Goal: Task Accomplishment & Management: Complete application form

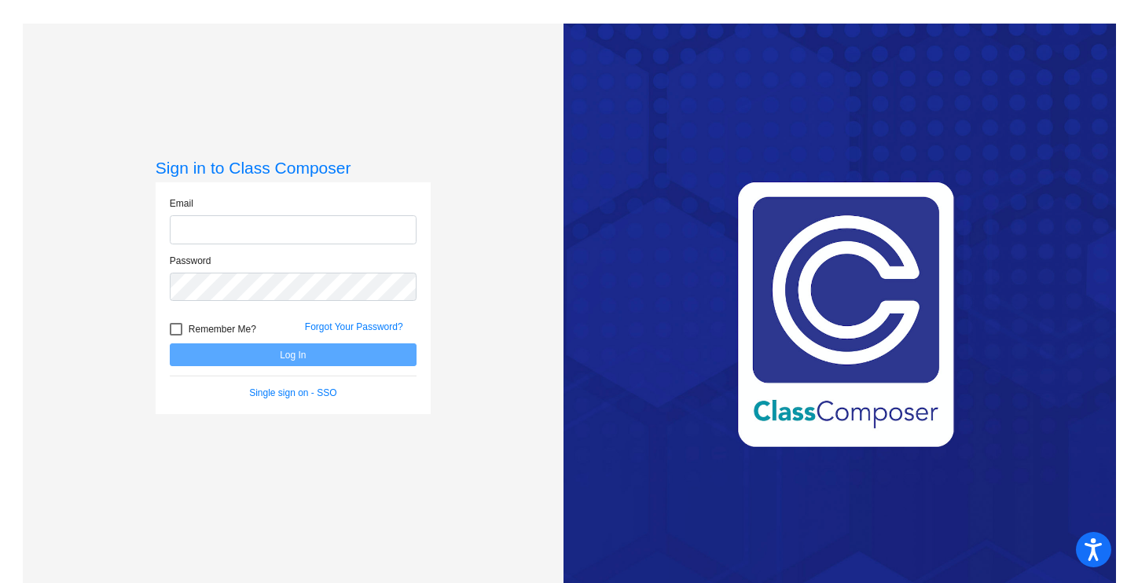
type input "[PERSON_NAME][EMAIL_ADDRESS][PERSON_NAME][DOMAIN_NAME]"
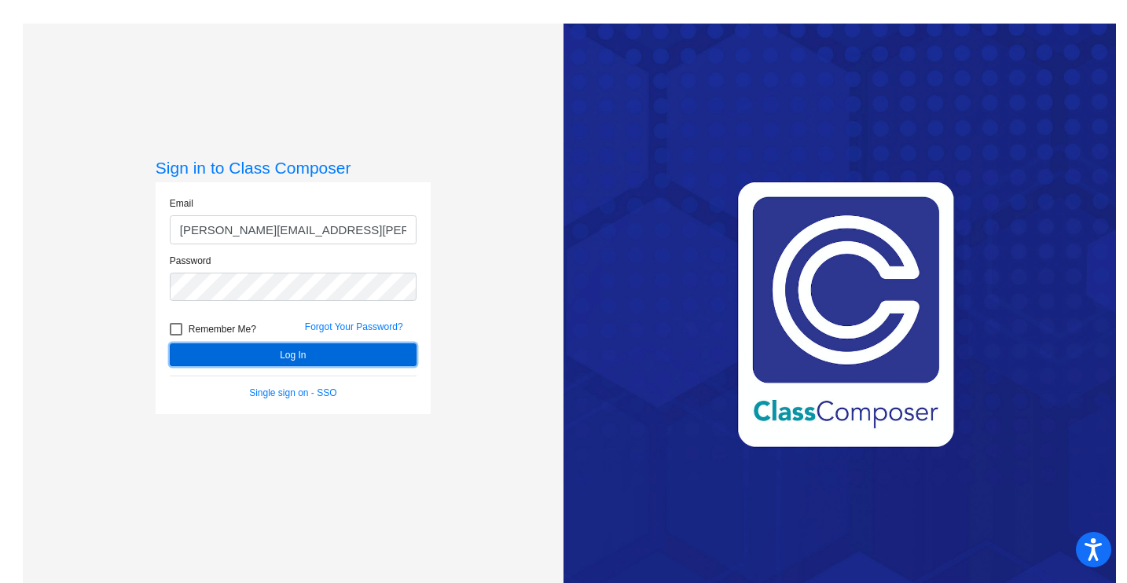
click at [296, 350] on button "Log In" at bounding box center [293, 354] width 247 height 23
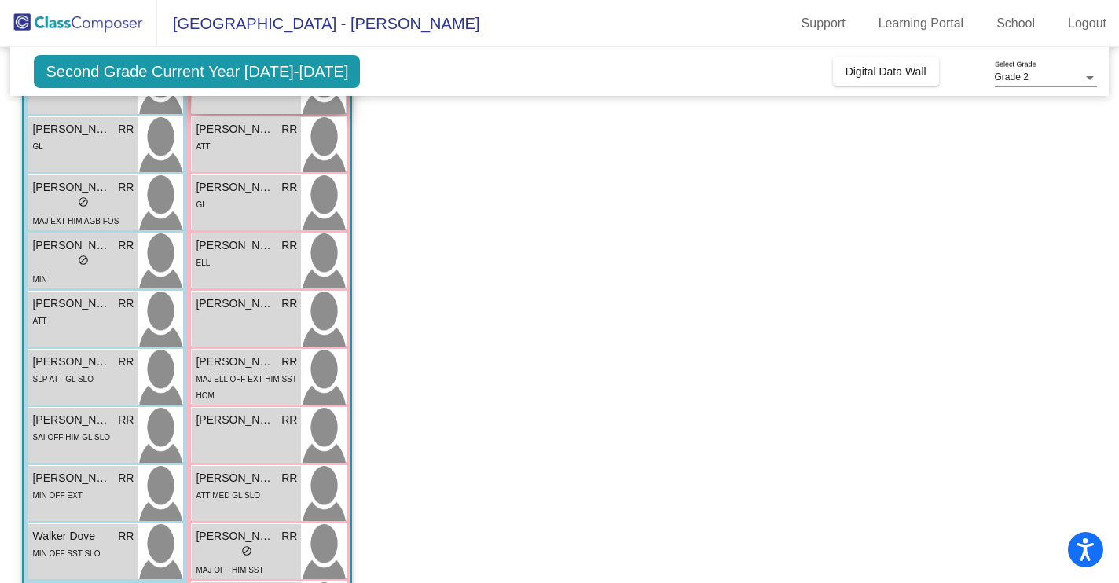
scroll to position [311, 0]
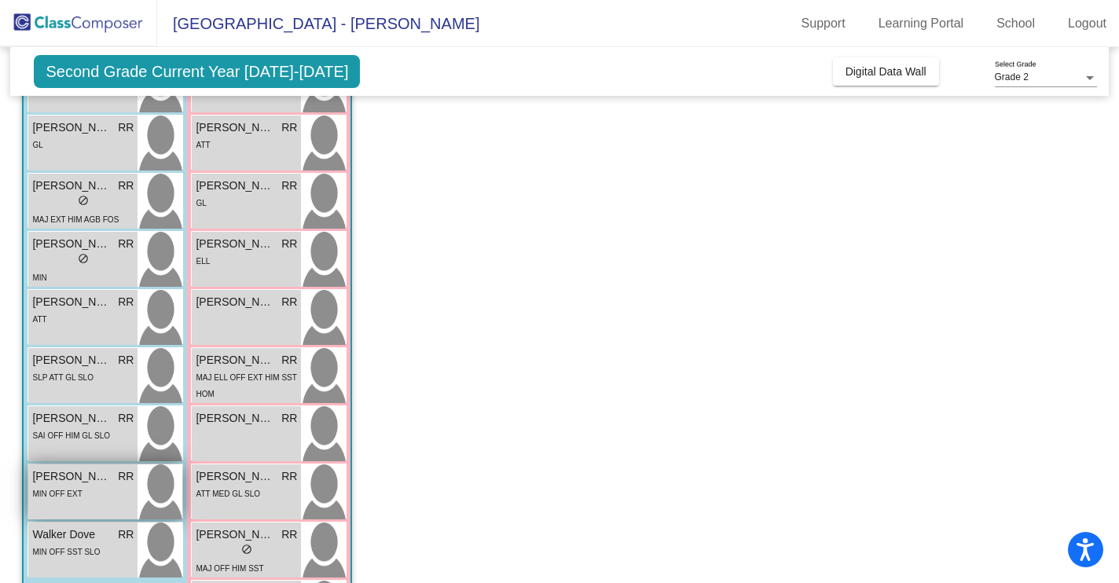
click at [98, 477] on span "[PERSON_NAME]" at bounding box center [71, 476] width 79 height 17
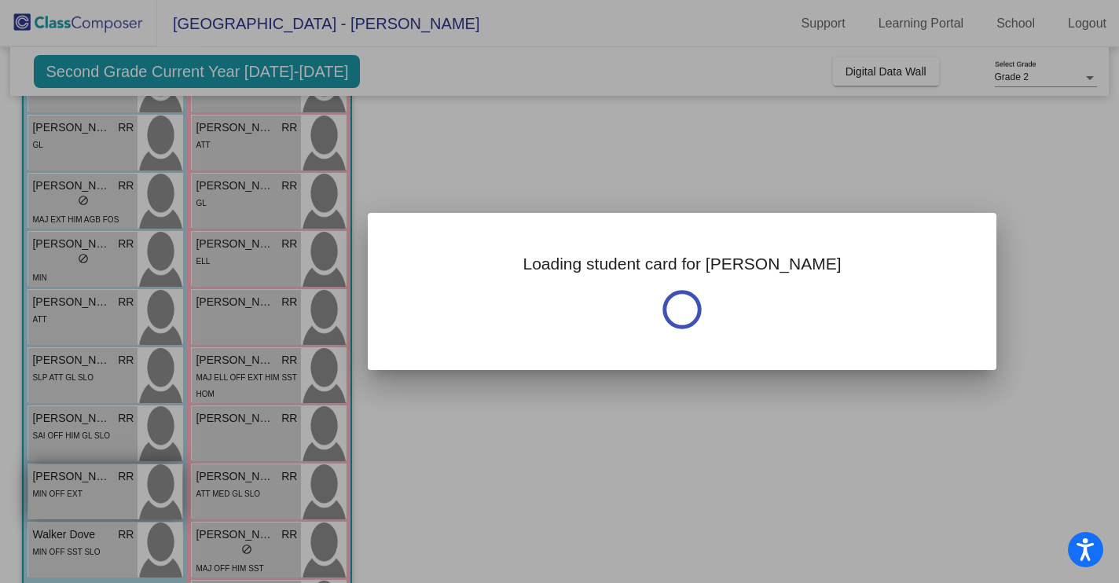
click at [98, 472] on div at bounding box center [559, 291] width 1119 height 583
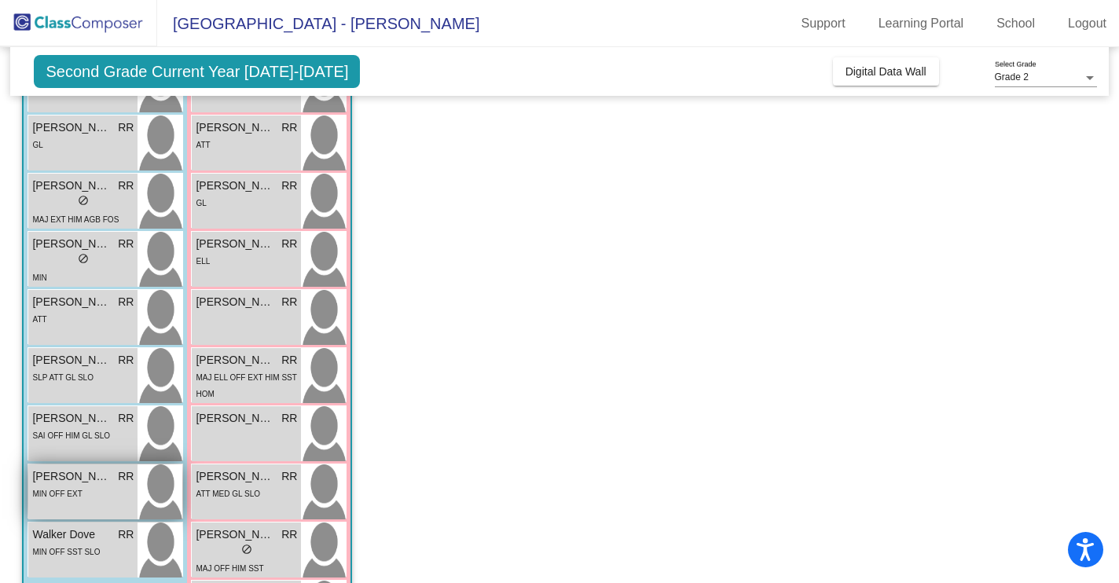
click at [90, 486] on div "MIN OFF EXT" at bounding box center [82, 493] width 101 height 17
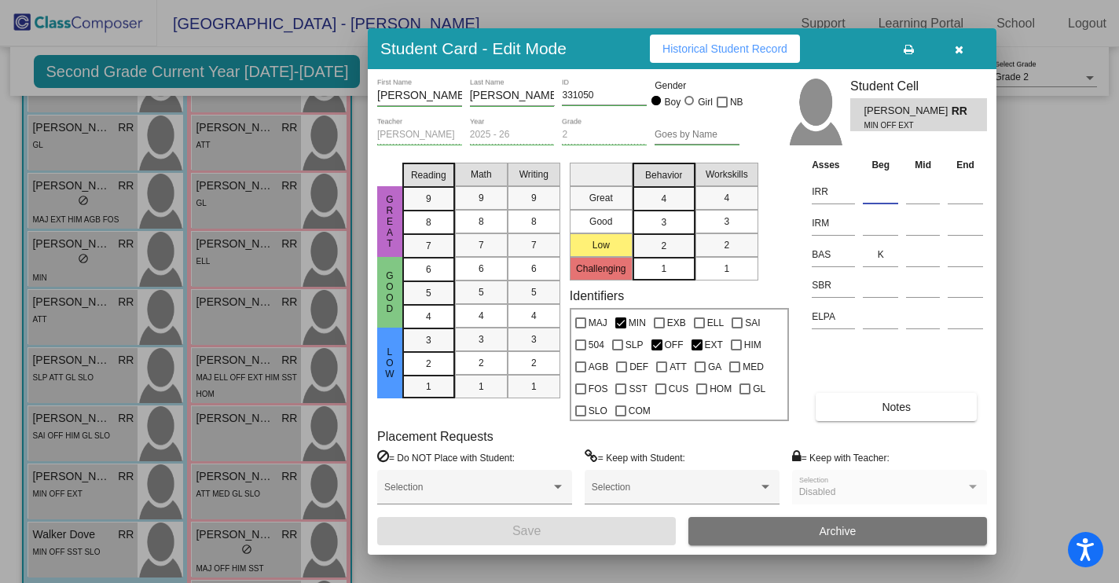
click at [878, 196] on input at bounding box center [880, 192] width 35 height 24
type input "m"
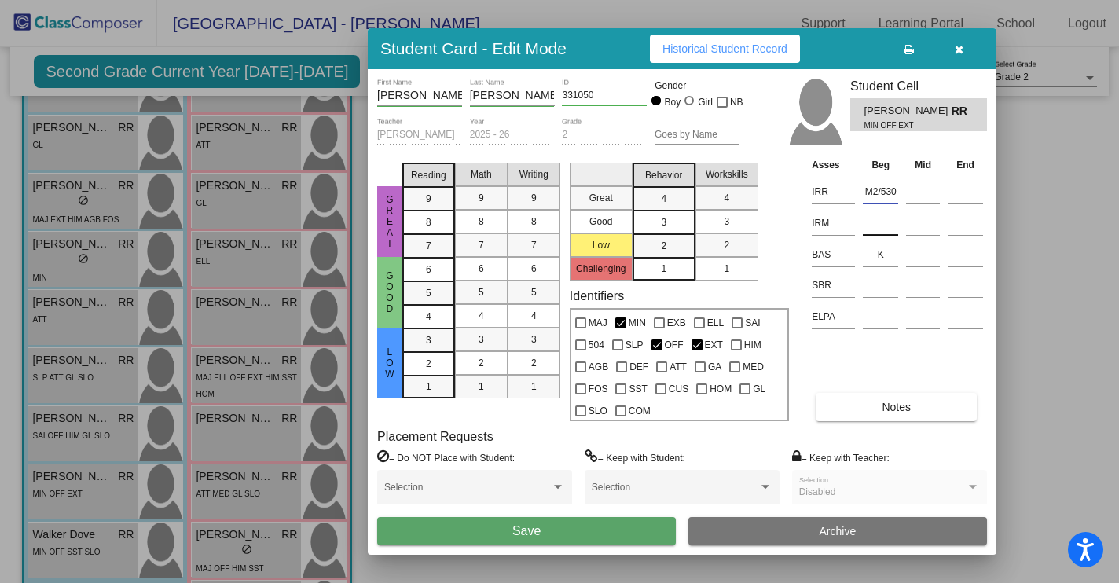
type input "M2/530"
click at [870, 228] on input at bounding box center [880, 223] width 35 height 24
type input "1/388"
click at [881, 288] on input at bounding box center [880, 285] width 35 height 24
type input "LR"
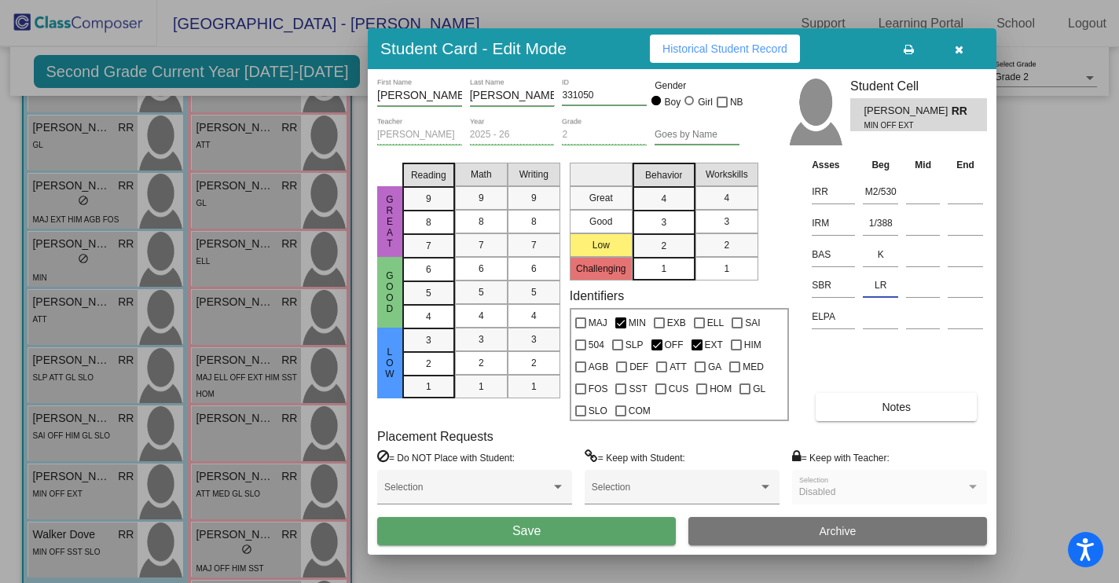
click at [531, 527] on span "Save" at bounding box center [526, 530] width 28 height 13
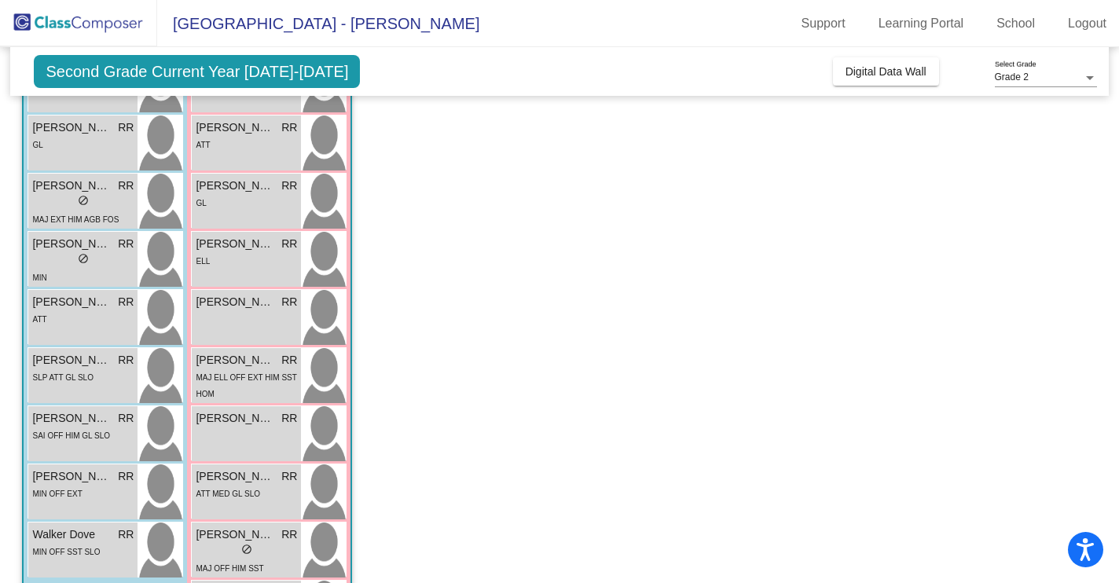
scroll to position [341, 0]
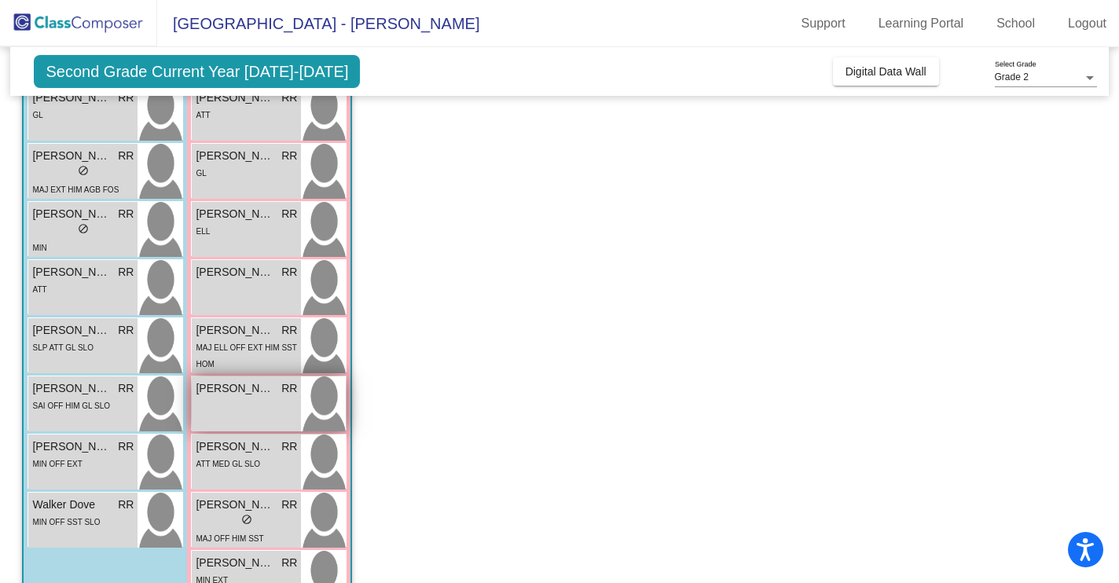
click at [258, 413] on div "June [PERSON_NAME] lock do_not_disturb_alt" at bounding box center [246, 403] width 109 height 55
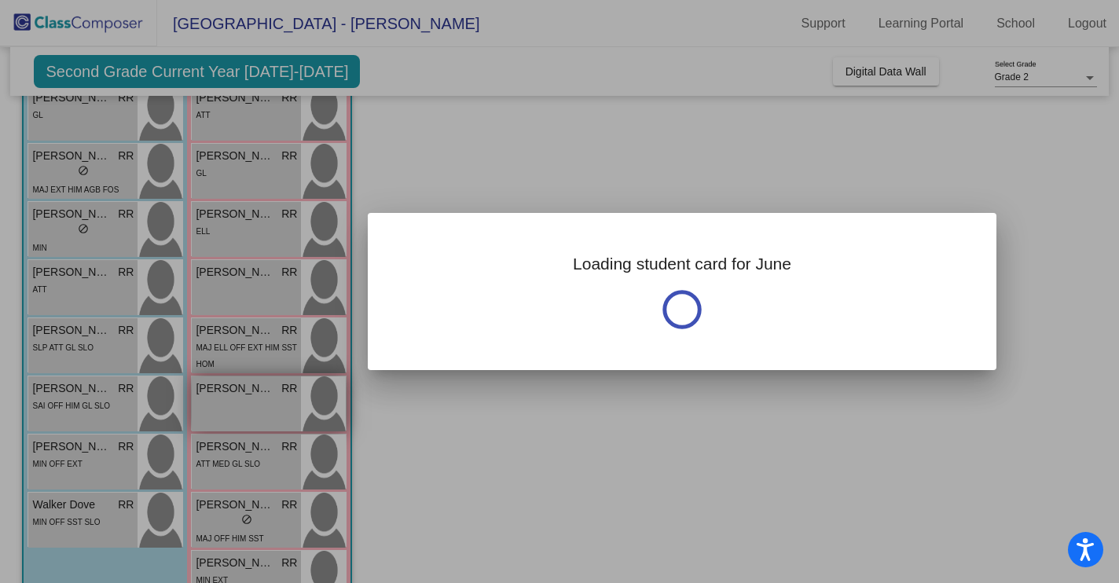
click at [258, 413] on div at bounding box center [559, 291] width 1119 height 583
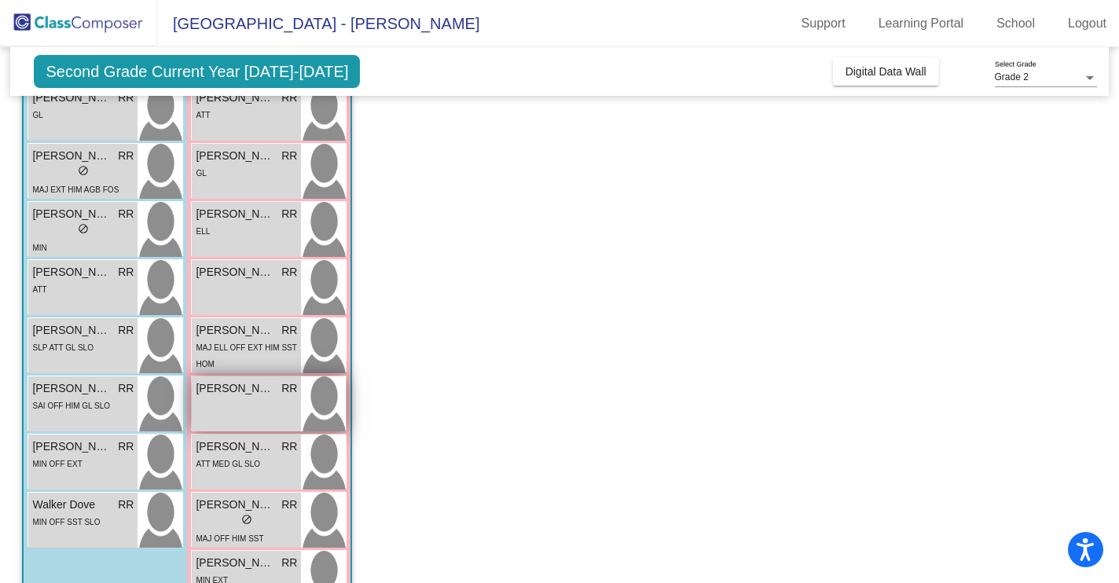
click at [258, 413] on div "June [PERSON_NAME] lock do_not_disturb_alt" at bounding box center [246, 403] width 109 height 55
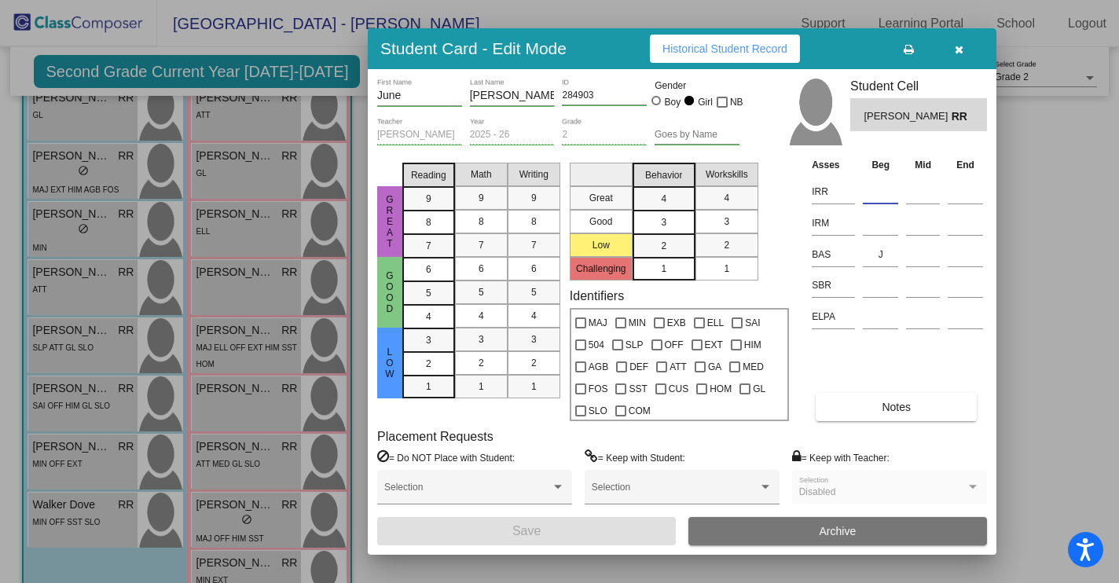
click at [869, 195] on input at bounding box center [880, 192] width 35 height 24
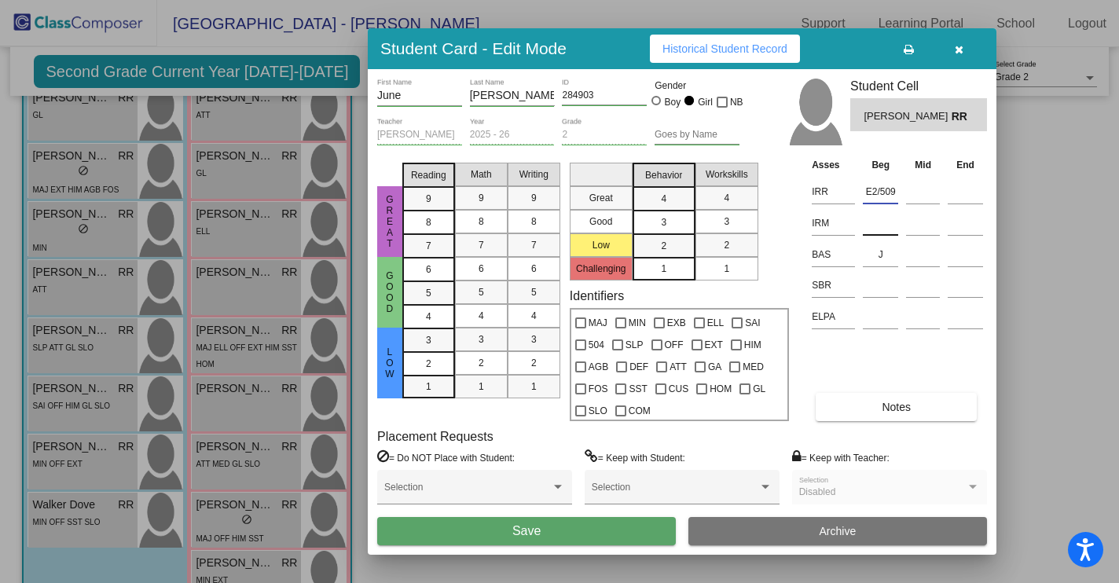
type input "E2/509"
click at [879, 228] on input at bounding box center [880, 223] width 35 height 24
type input "1/411"
click at [881, 292] on input at bounding box center [880, 285] width 35 height 24
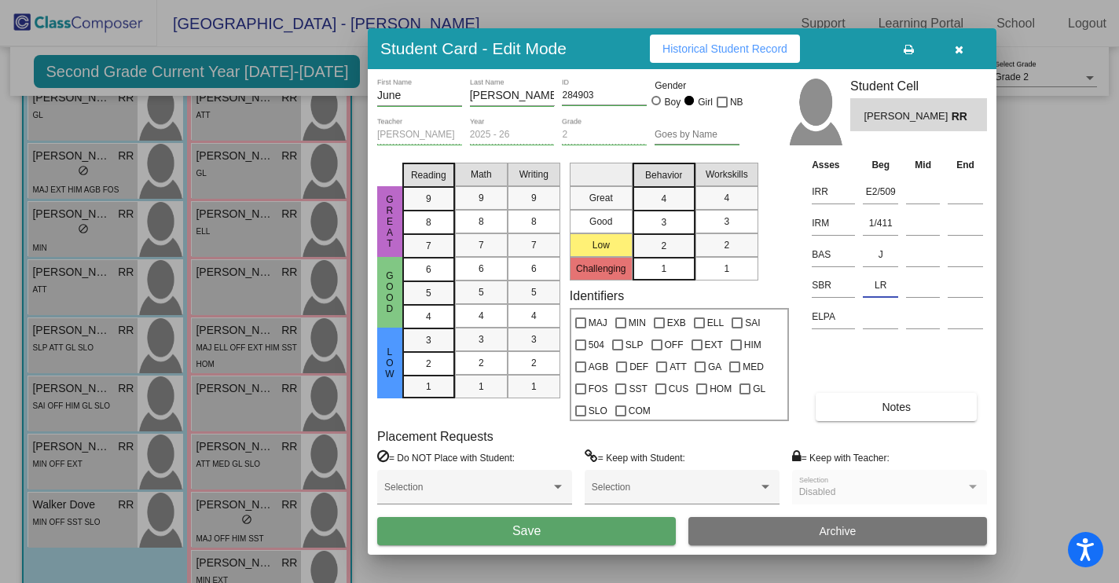
type input "LR"
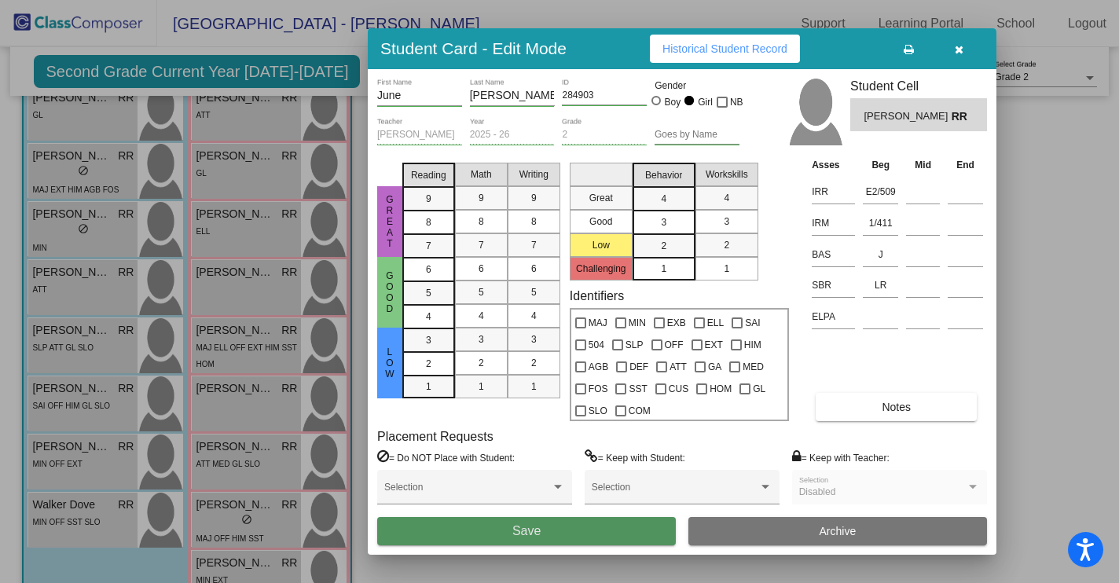
click at [517, 527] on span "Save" at bounding box center [526, 530] width 28 height 13
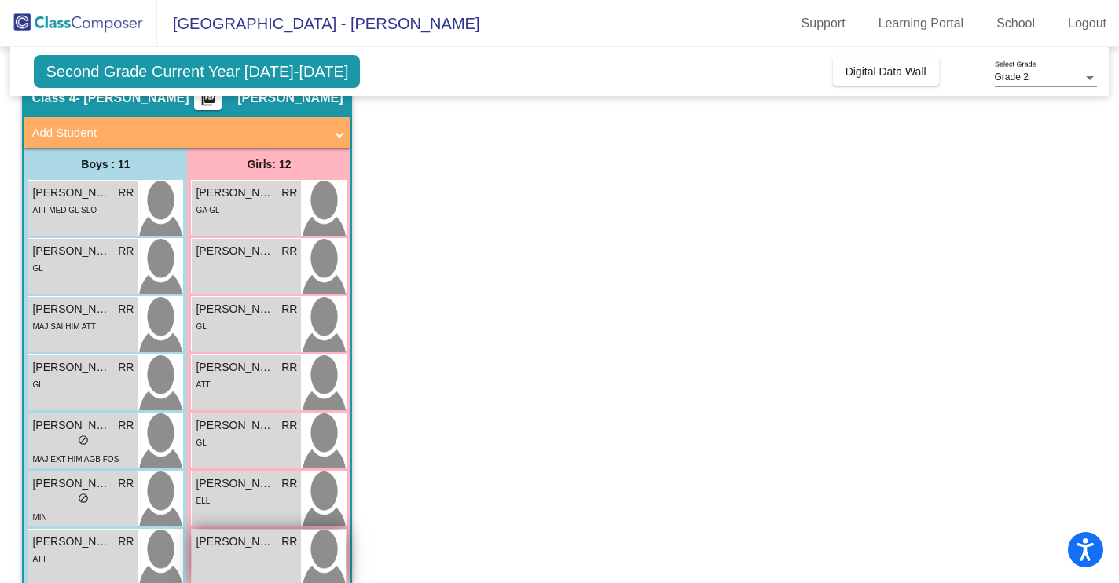
scroll to position [66, 0]
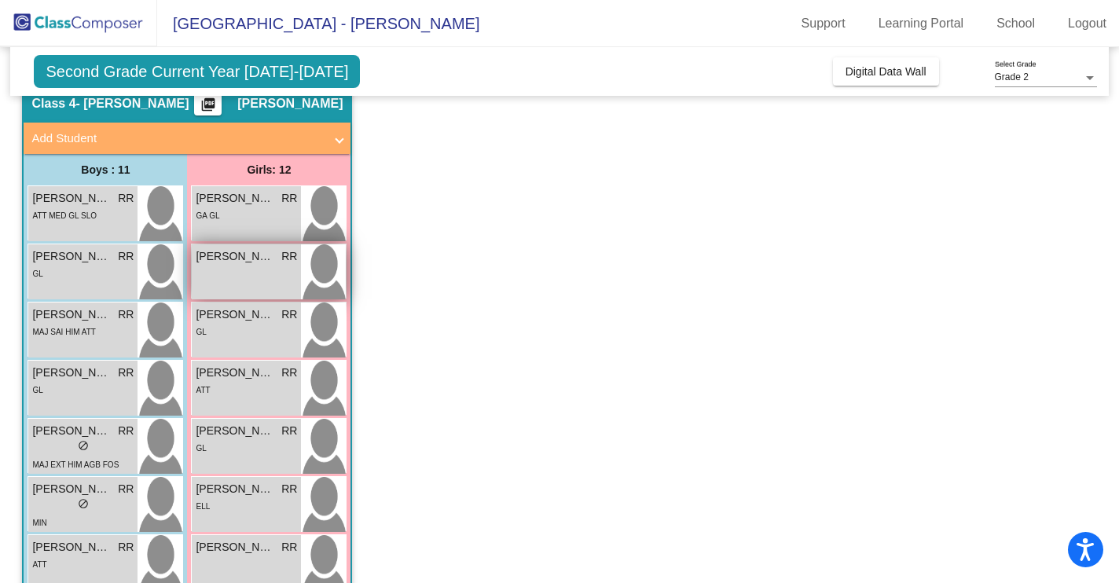
click at [252, 281] on div "[PERSON_NAME] RR lock do_not_disturb_alt" at bounding box center [246, 271] width 109 height 55
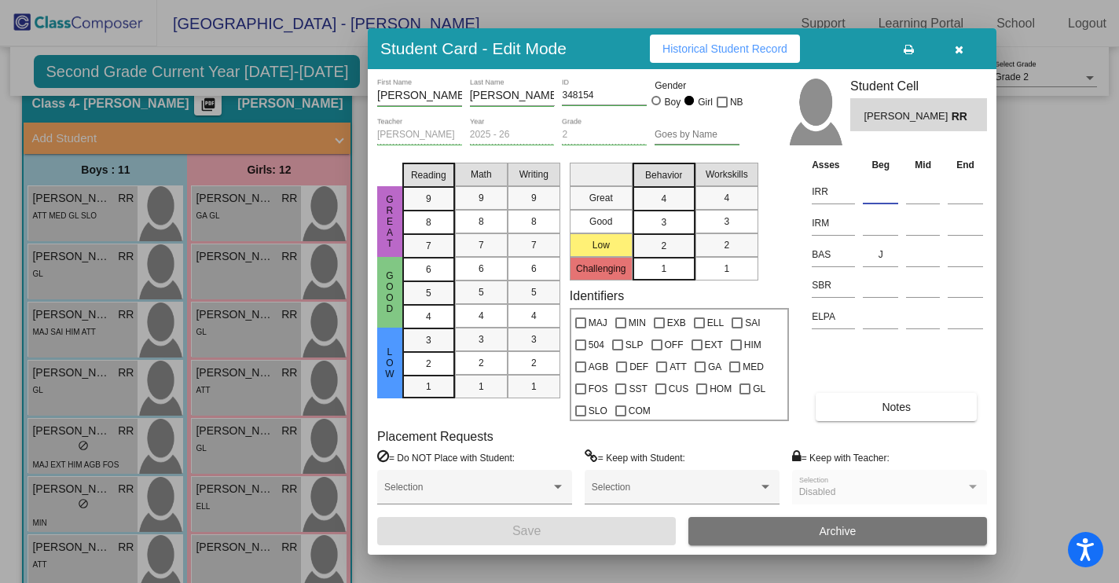
click at [868, 198] on input at bounding box center [880, 192] width 35 height 24
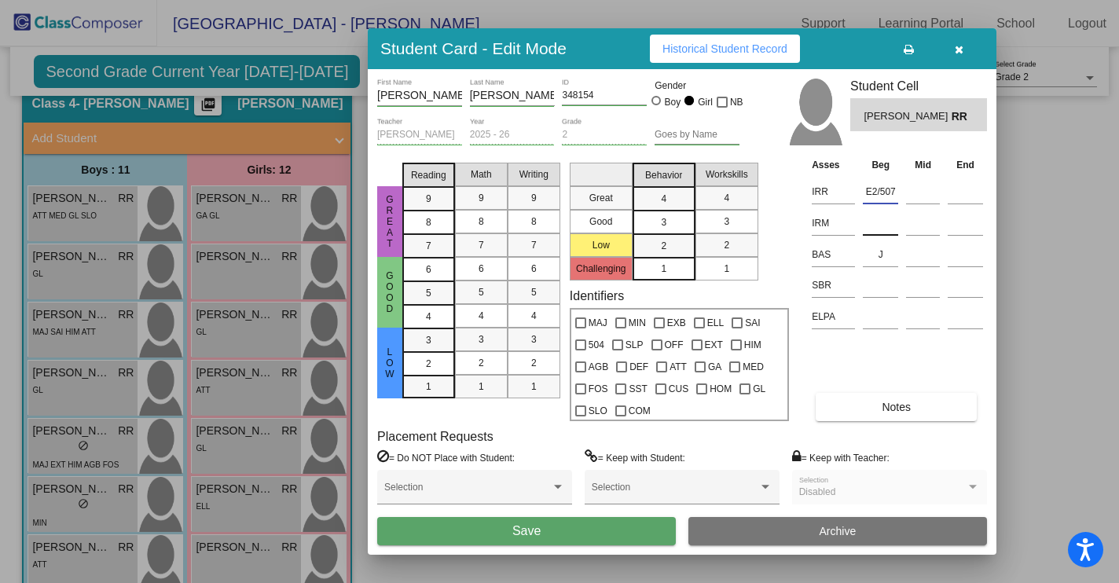
type input "E2/507"
click at [872, 226] on input at bounding box center [880, 223] width 35 height 24
type input "1/412"
click at [880, 292] on input at bounding box center [880, 285] width 35 height 24
type input "l"
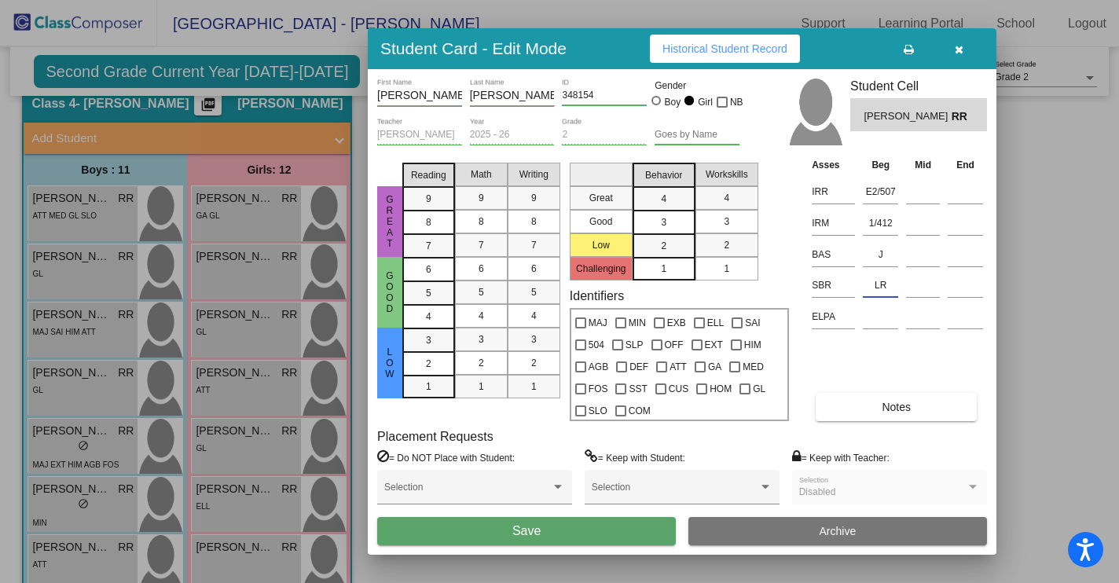
type input "LR"
click at [540, 534] on span "Save" at bounding box center [526, 530] width 28 height 13
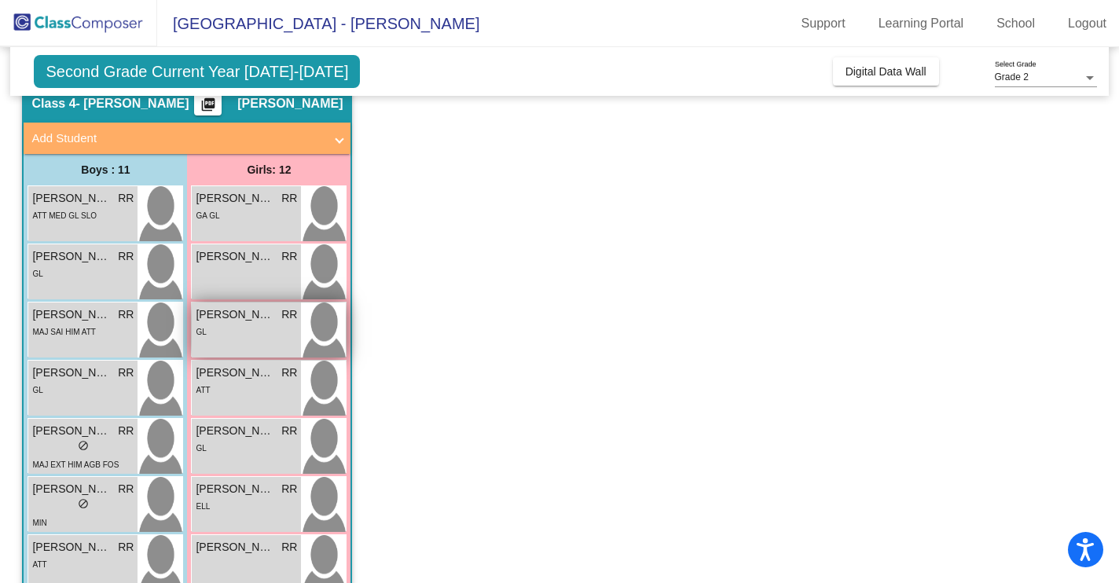
click at [262, 330] on div "GL" at bounding box center [246, 331] width 101 height 17
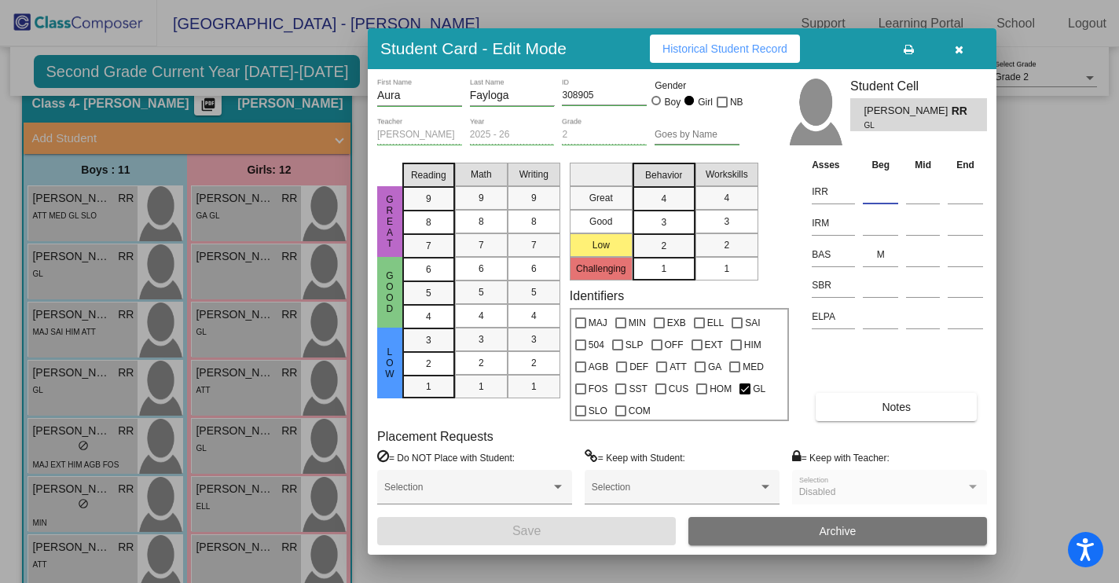
click at [867, 200] on input at bounding box center [880, 192] width 35 height 24
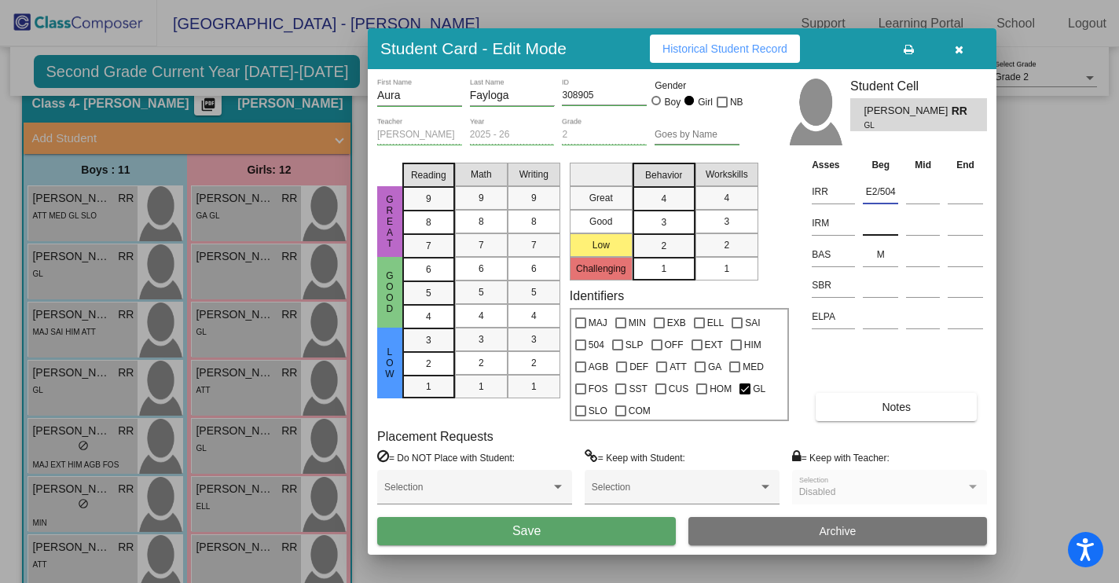
type input "E2/504"
click at [868, 225] on input at bounding box center [880, 223] width 35 height 24
type input "1/400"
click at [881, 291] on input at bounding box center [880, 285] width 35 height 24
type input "LR"
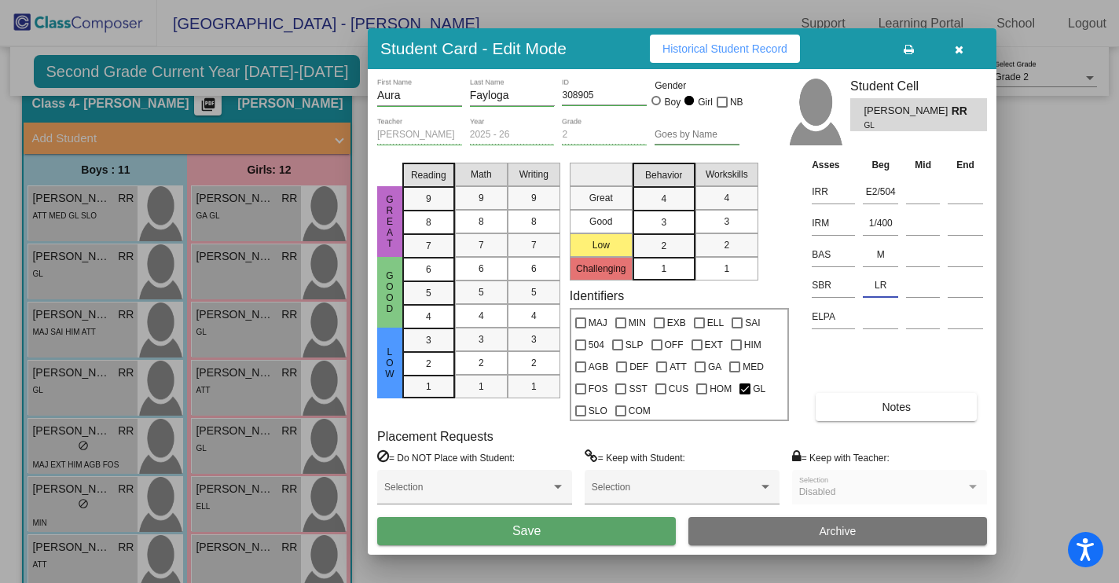
click at [578, 532] on button "Save" at bounding box center [526, 531] width 299 height 28
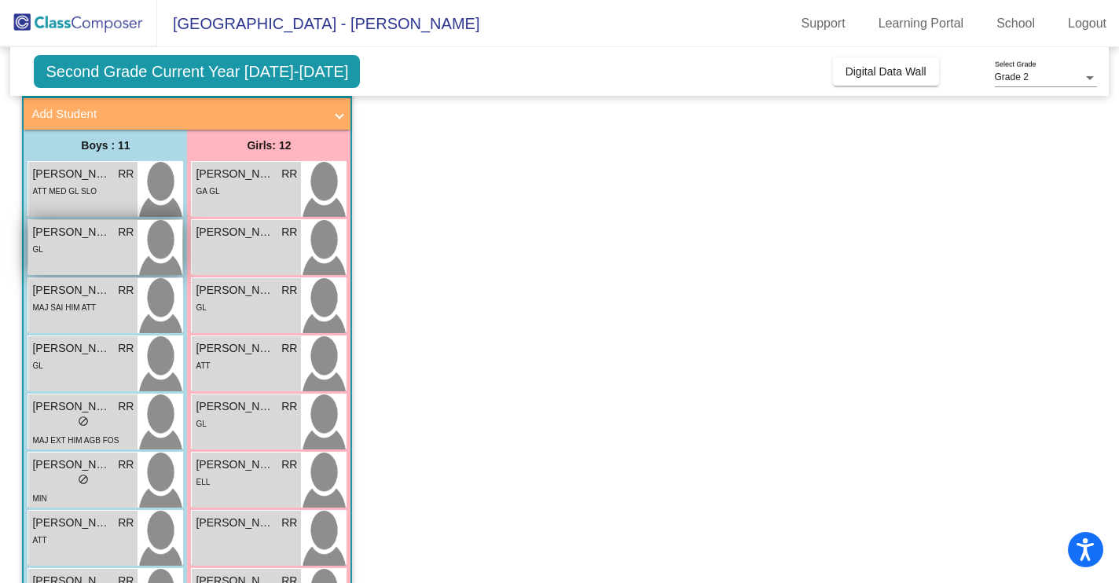
scroll to position [89, 0]
click at [90, 249] on div "GL" at bounding box center [82, 250] width 101 height 17
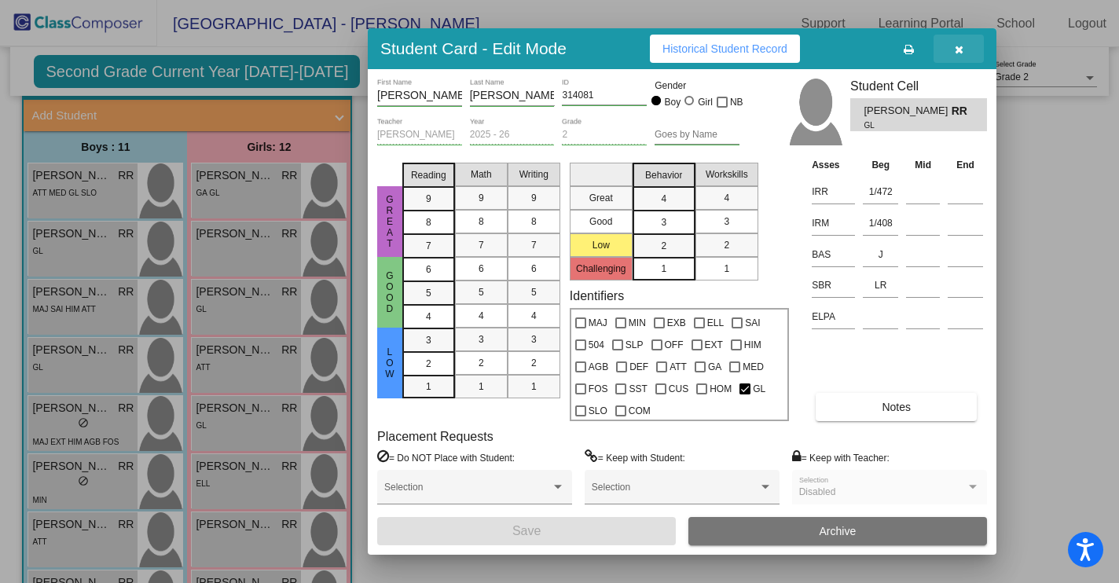
click at [960, 49] on icon "button" at bounding box center [959, 49] width 9 height 11
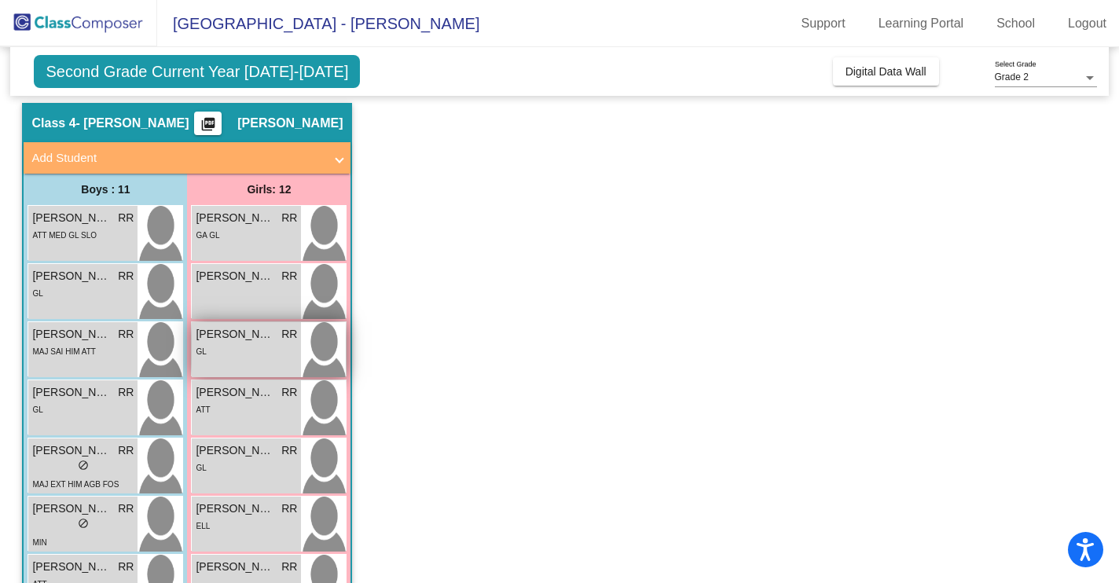
scroll to position [47, 0]
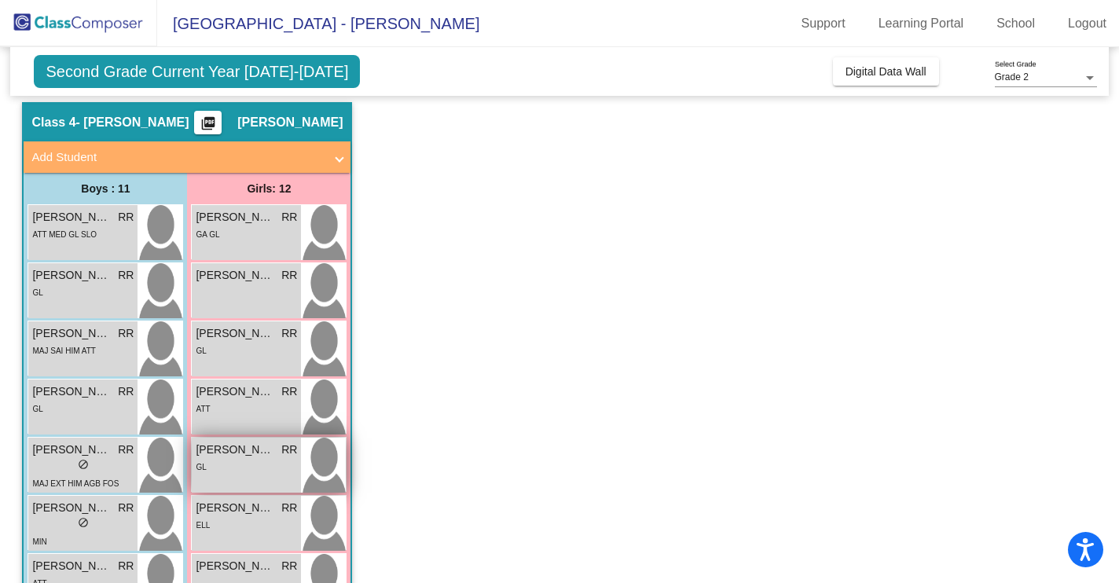
click at [237, 458] on div "GL" at bounding box center [246, 466] width 101 height 17
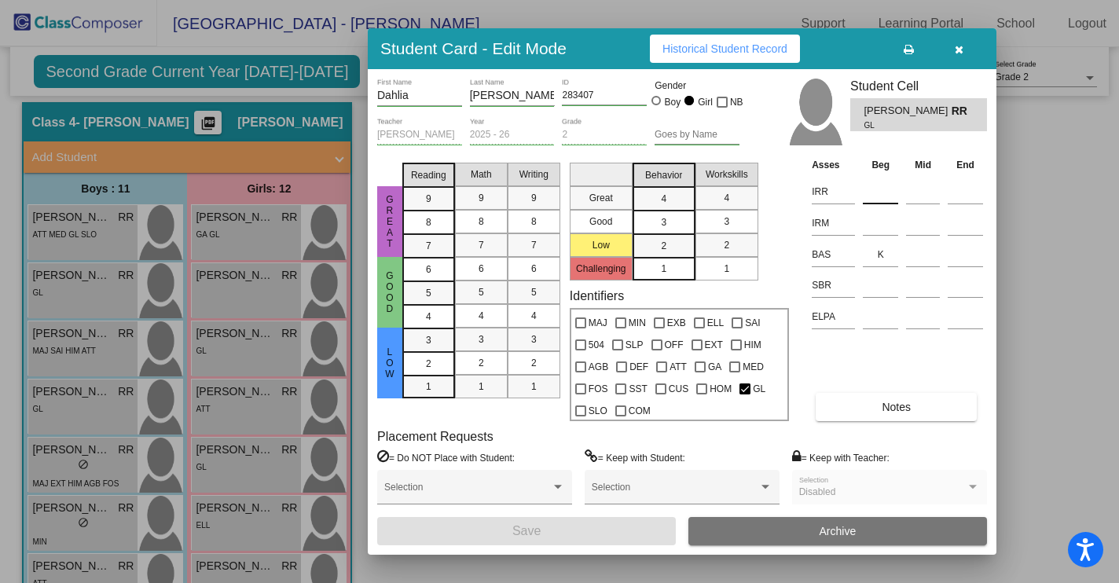
click at [878, 198] on input at bounding box center [880, 192] width 35 height 24
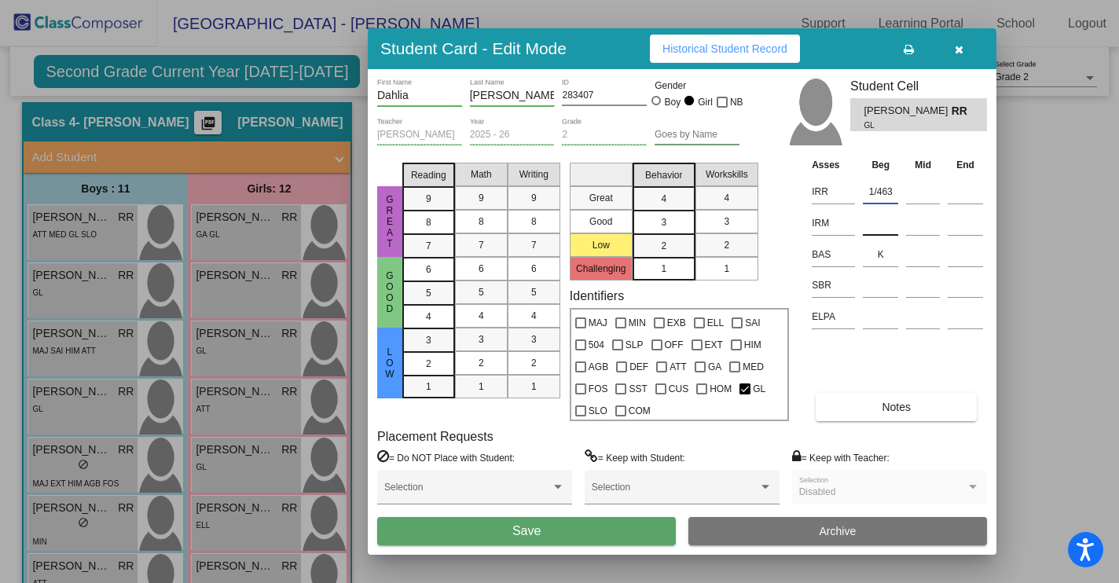
type input "1/463"
click at [875, 231] on input at bounding box center [880, 223] width 35 height 24
type input "1/393"
click at [878, 298] on div at bounding box center [880, 283] width 35 height 29
click at [878, 292] on input at bounding box center [880, 285] width 35 height 24
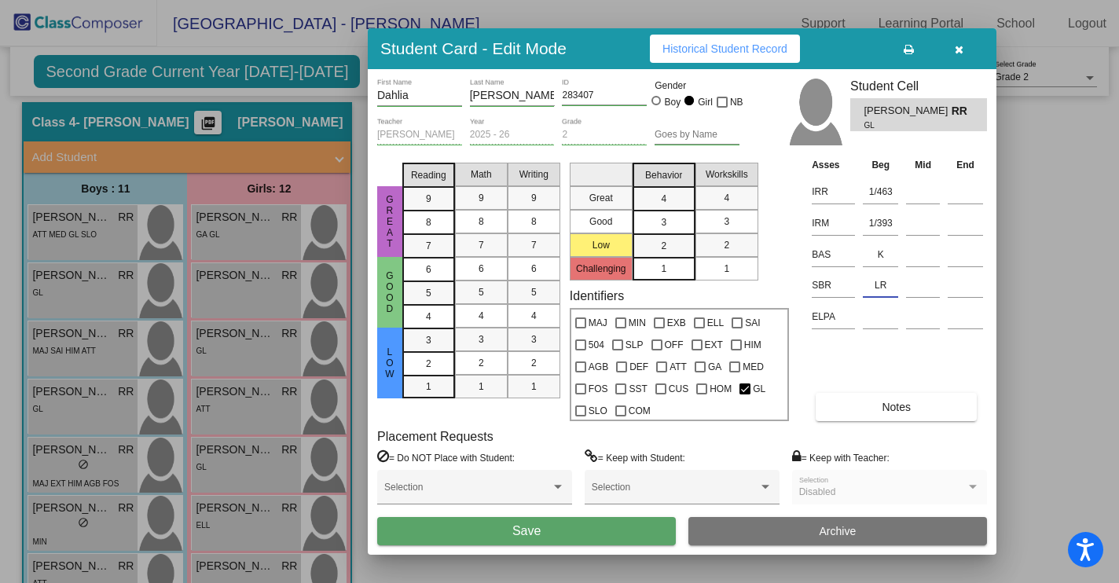
type input "LR"
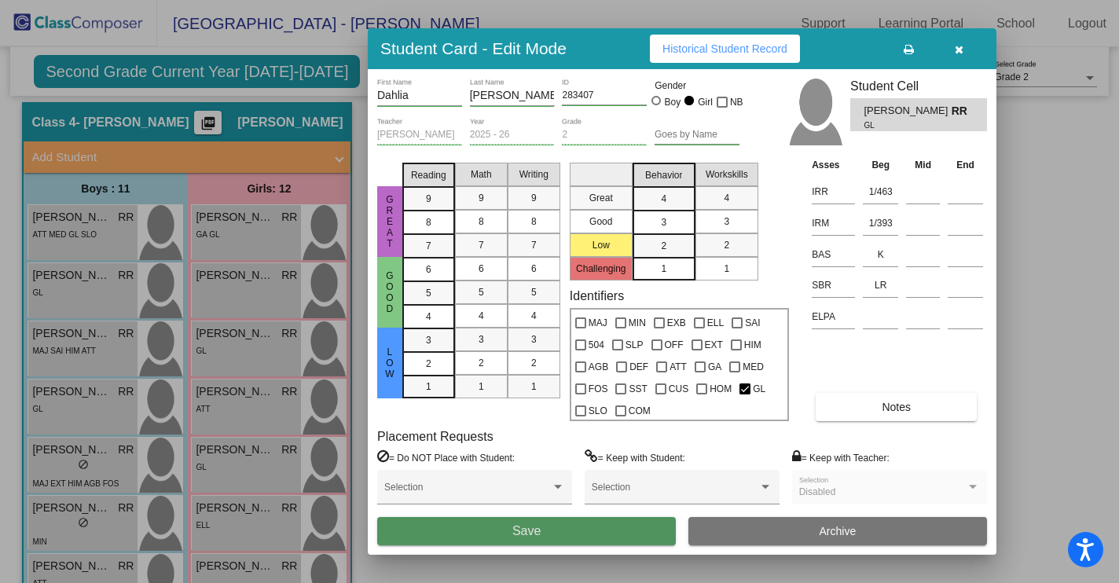
click at [543, 535] on button "Save" at bounding box center [526, 531] width 299 height 28
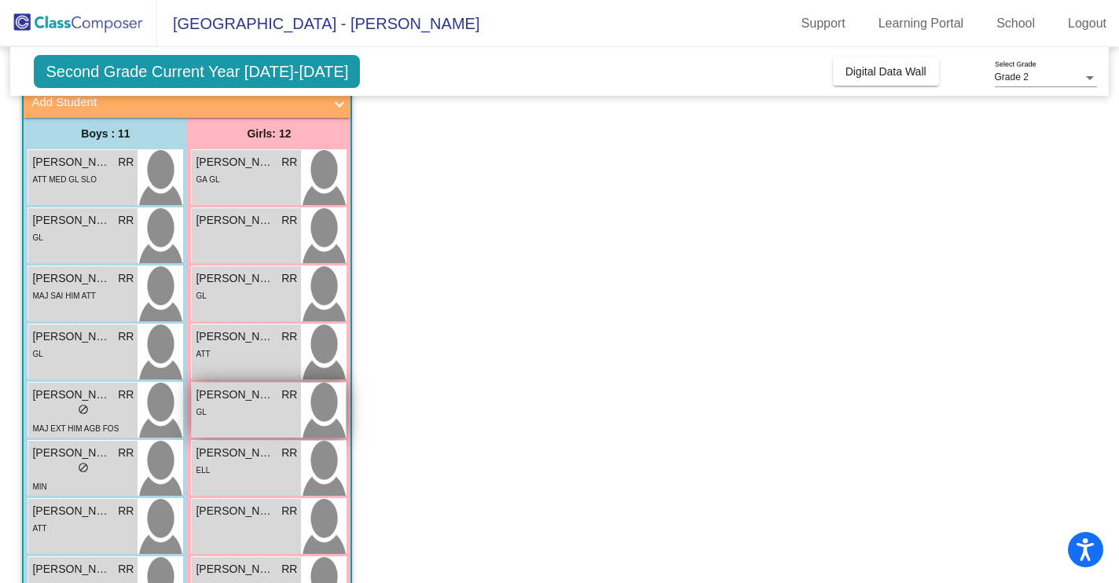
scroll to position [112, 0]
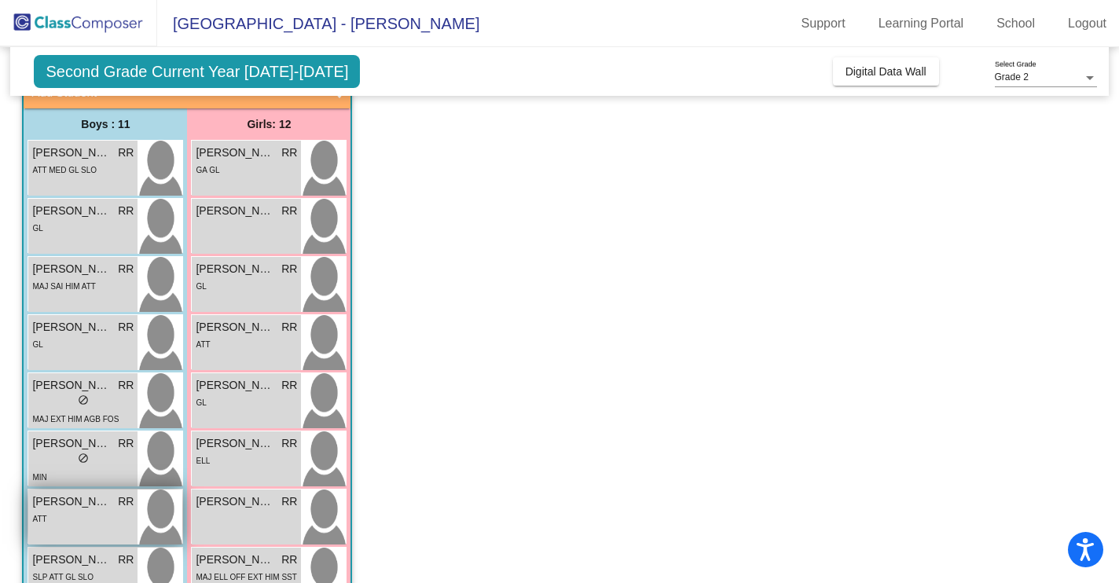
click at [82, 515] on div "ATT" at bounding box center [82, 518] width 101 height 17
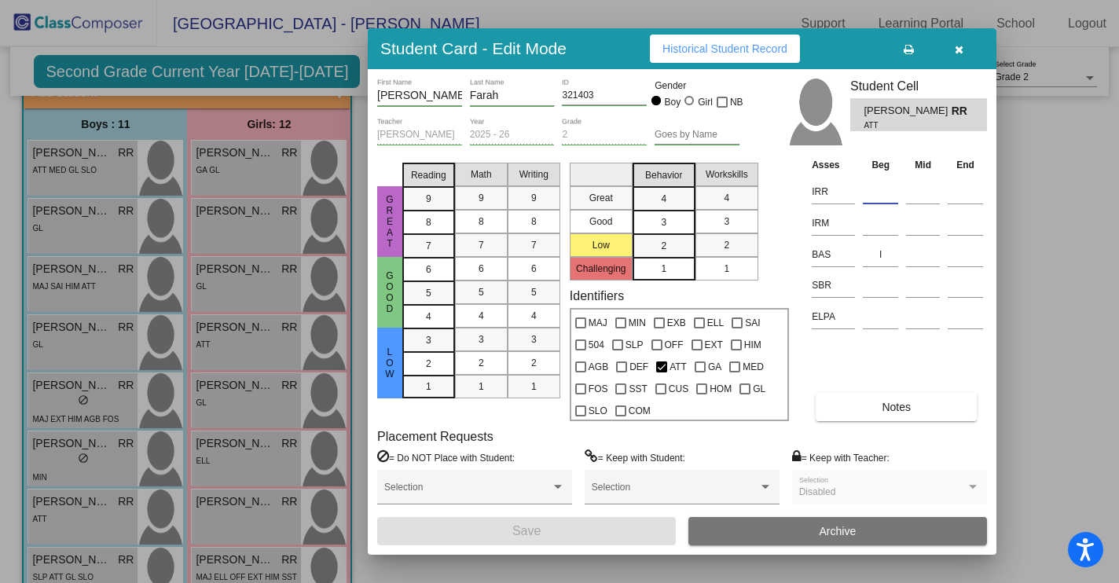
click at [879, 196] on input at bounding box center [880, 192] width 35 height 24
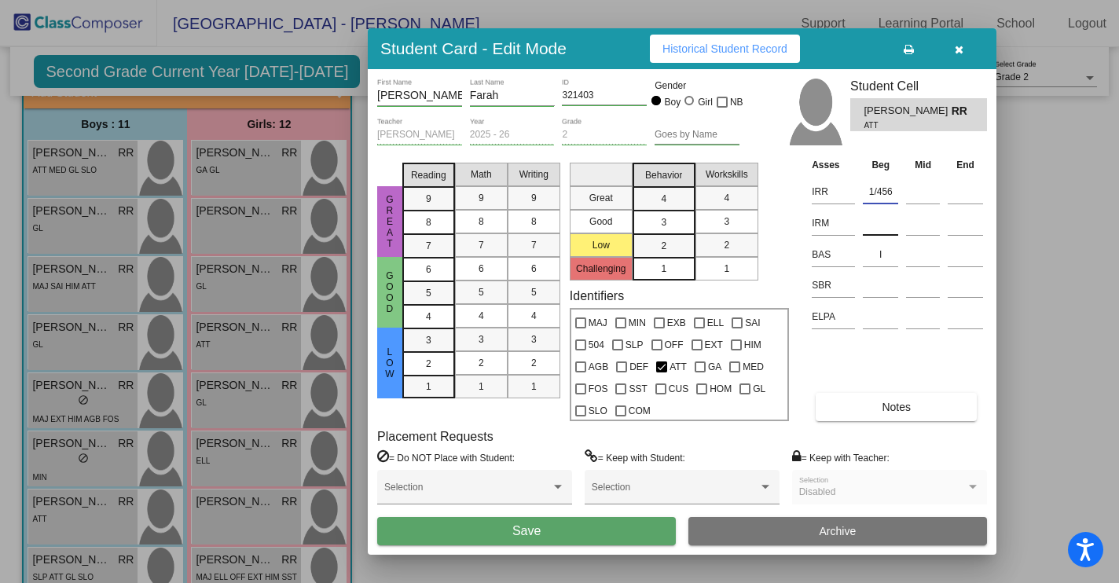
type input "1/456"
click at [883, 225] on input at bounding box center [880, 223] width 35 height 24
type input "1/396"
click at [872, 286] on input at bounding box center [880, 285] width 35 height 24
type input "LR"
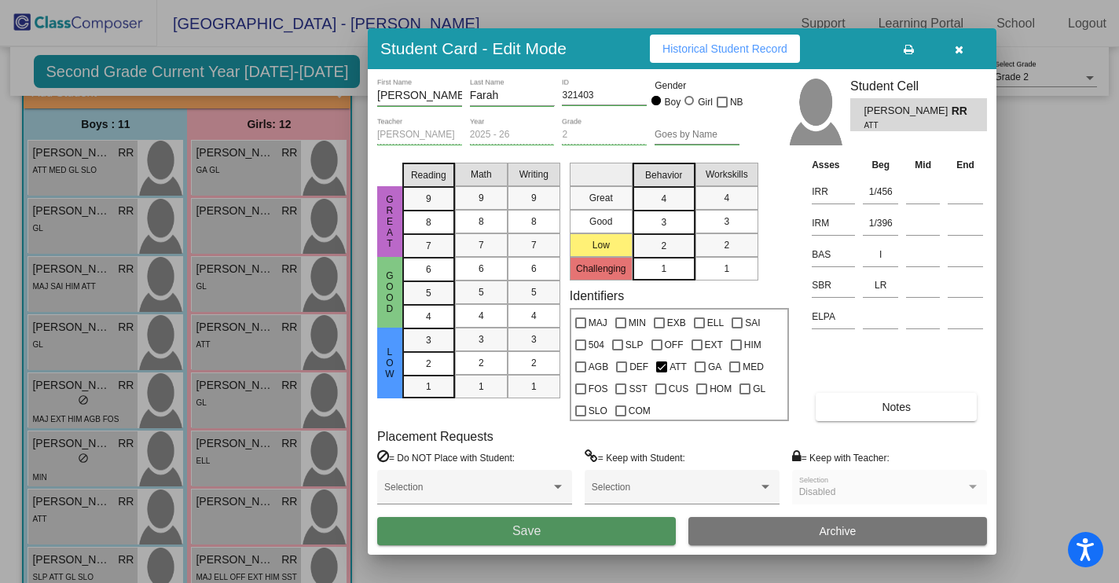
click at [562, 534] on button "Save" at bounding box center [526, 531] width 299 height 28
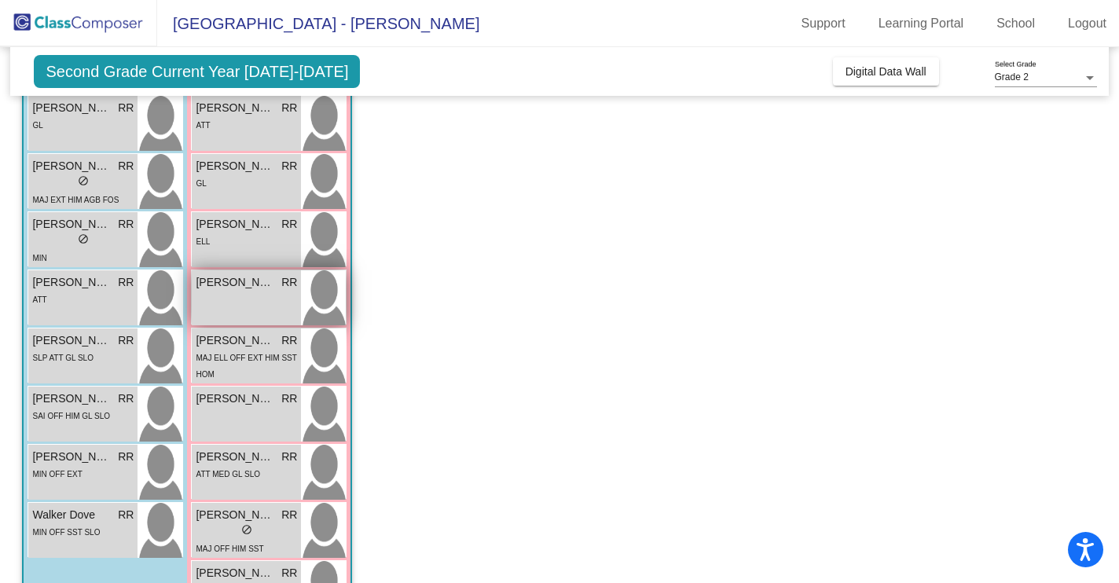
scroll to position [327, 0]
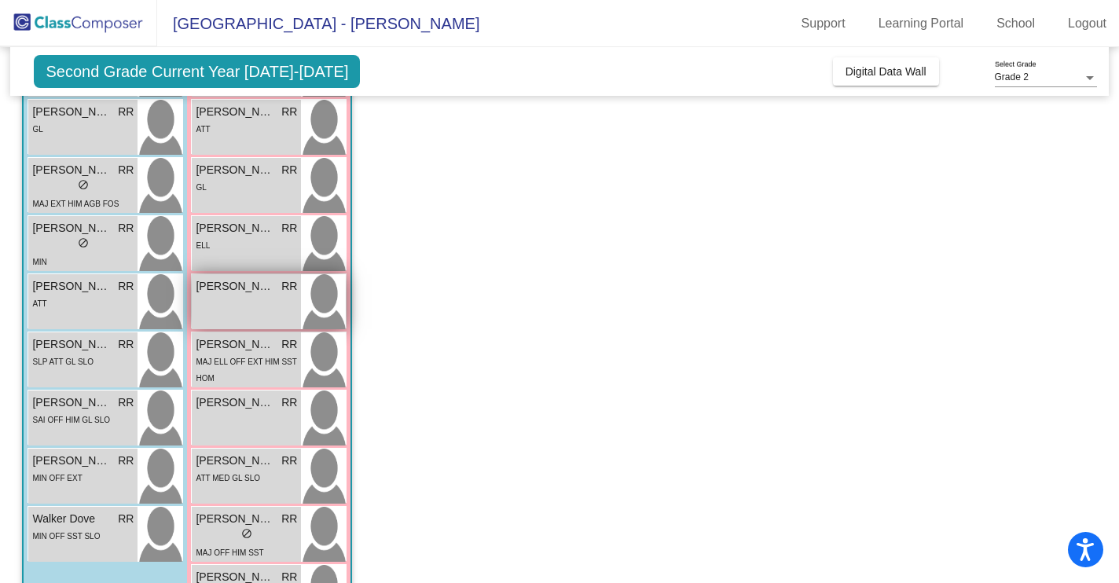
click at [251, 314] on div "[PERSON_NAME] RR lock do_not_disturb_alt" at bounding box center [246, 301] width 109 height 55
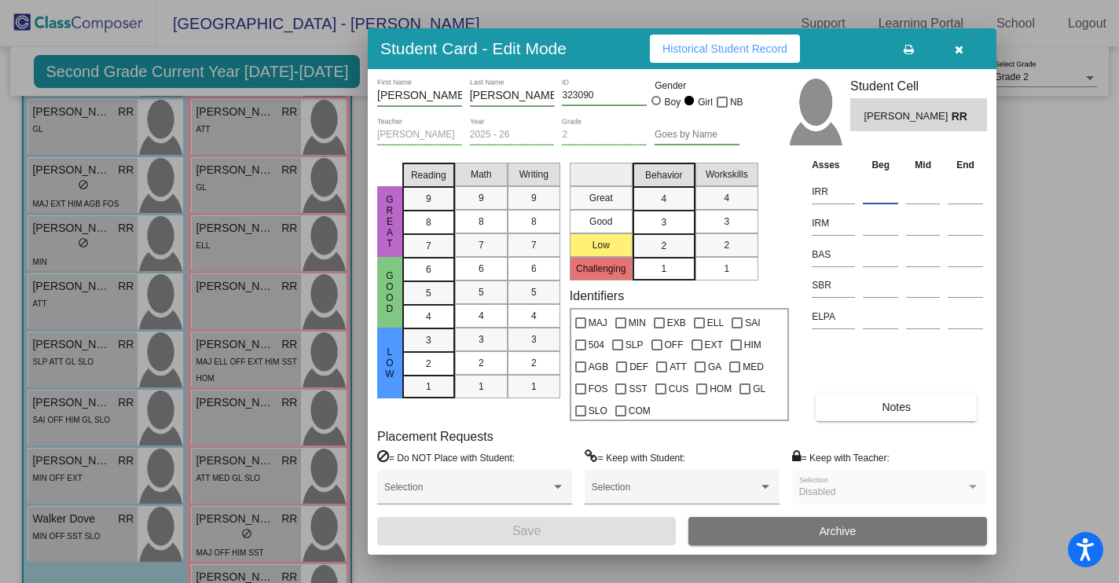
click at [872, 195] on input at bounding box center [880, 192] width 35 height 24
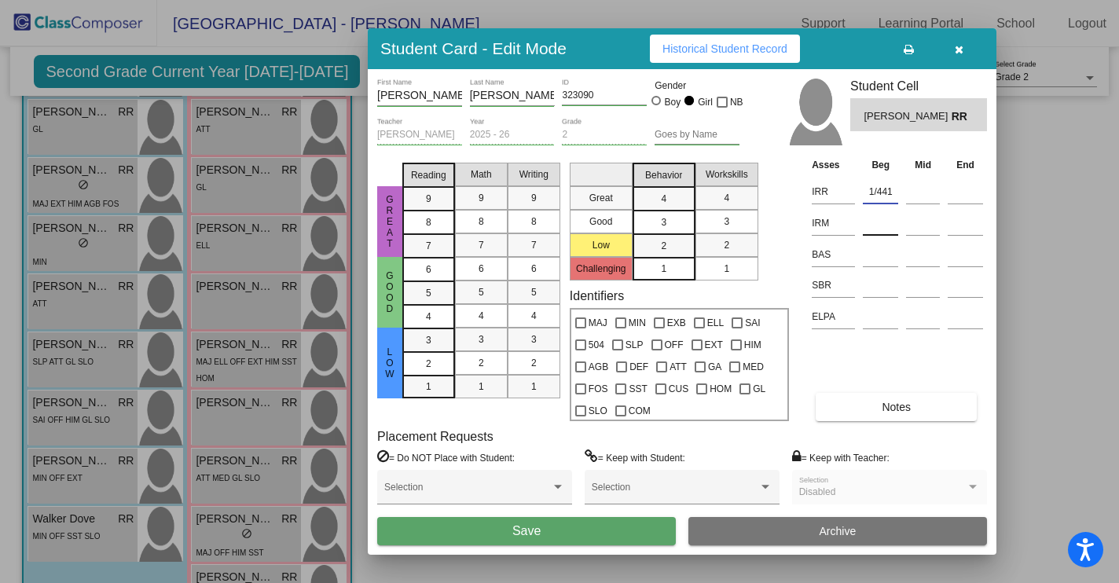
type input "1/441"
click at [868, 229] on input at bounding box center [880, 223] width 35 height 24
type input "1/399"
click at [878, 262] on input at bounding box center [880, 255] width 35 height 24
type input "h"
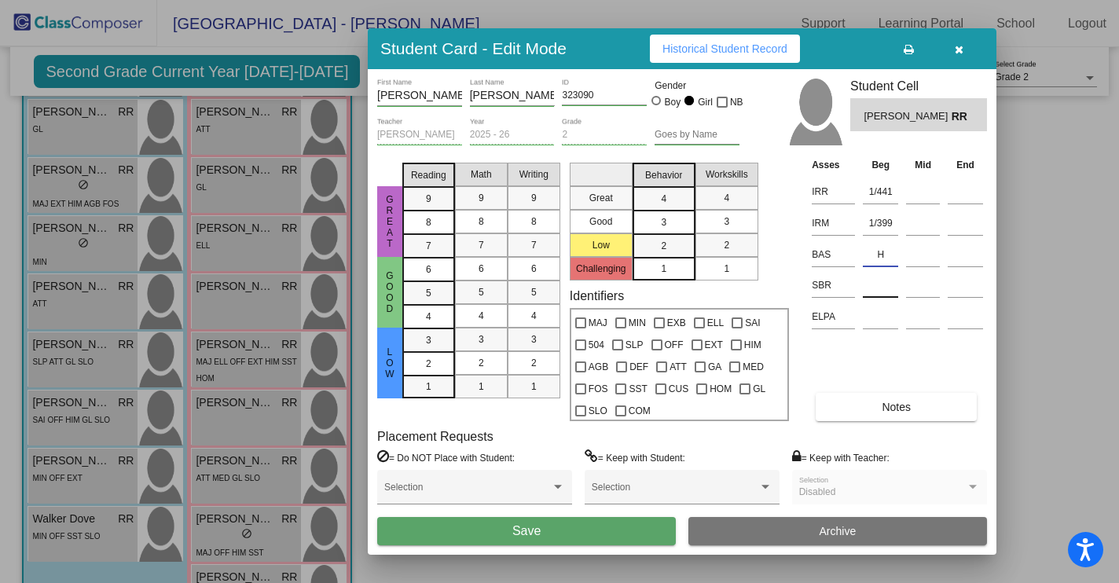
type input "H"
click at [878, 289] on input at bounding box center [880, 285] width 35 height 24
type input "LR"
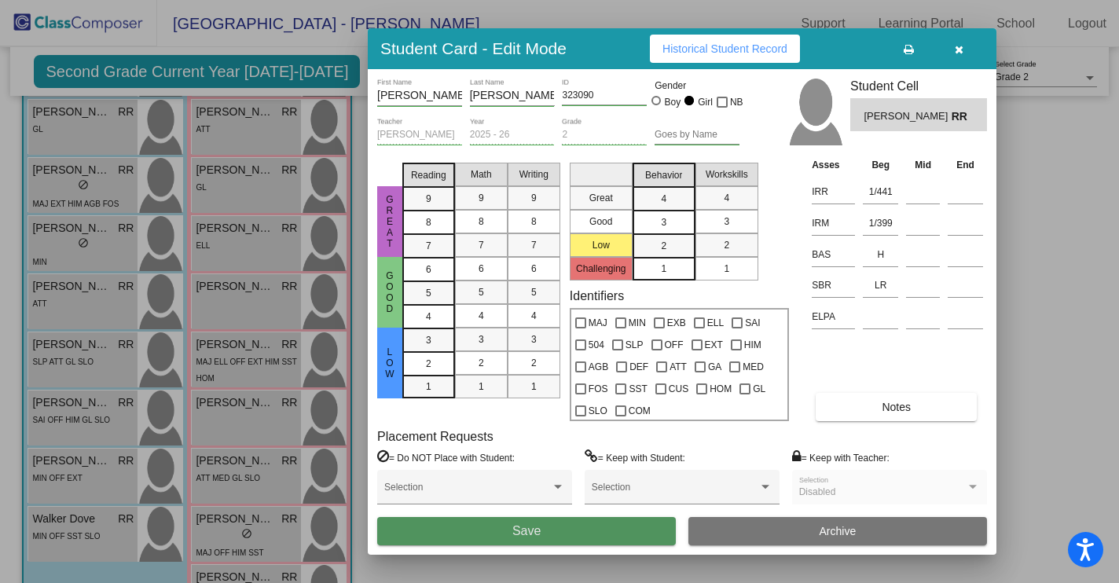
click at [548, 530] on button "Save" at bounding box center [526, 531] width 299 height 28
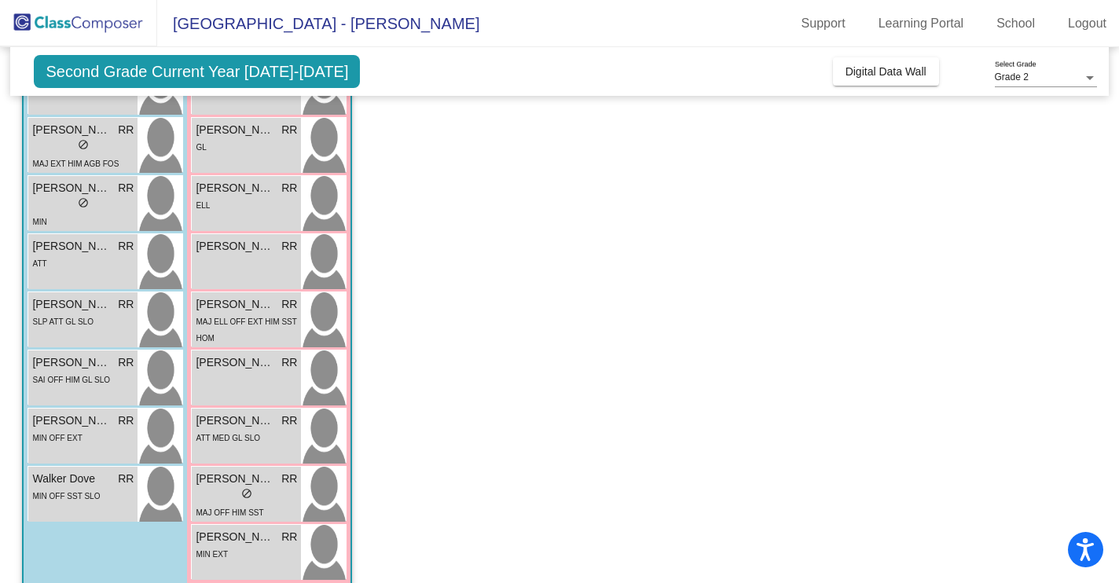
scroll to position [391, 0]
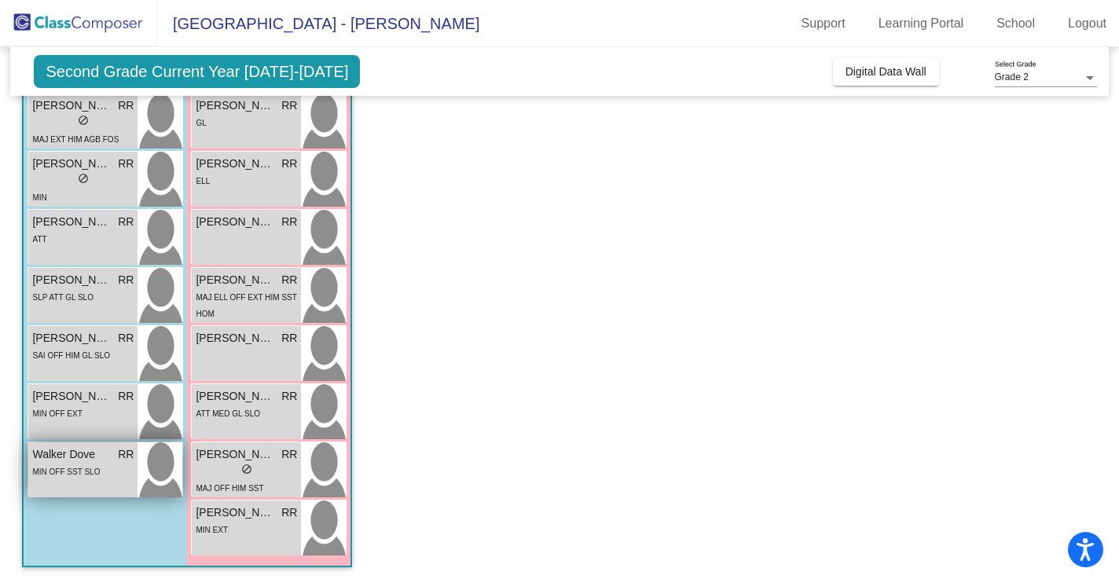
click at [111, 457] on div "[PERSON_NAME] [PERSON_NAME]" at bounding box center [82, 454] width 101 height 17
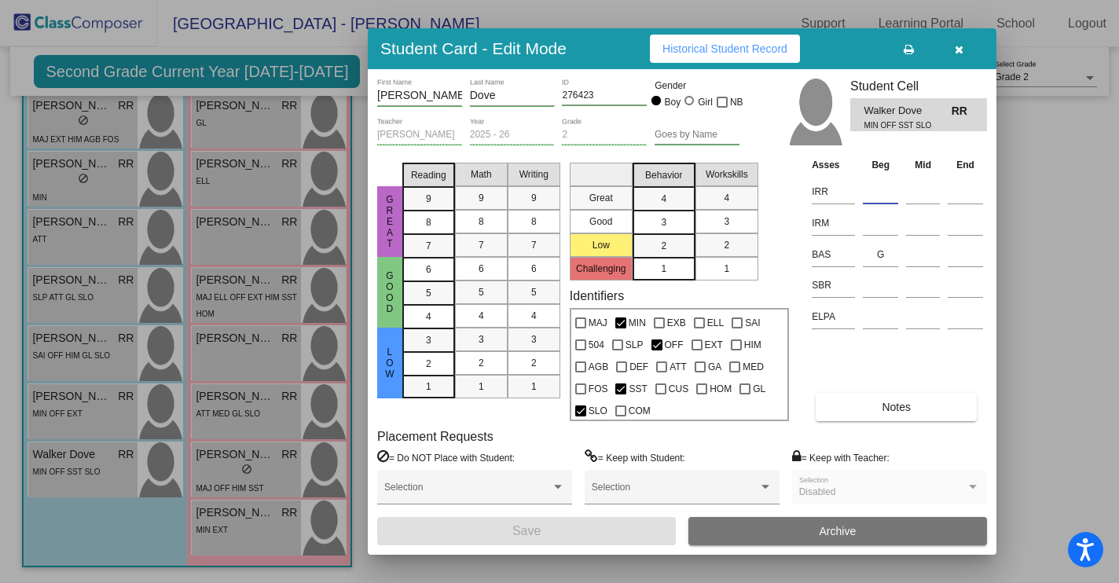
click at [879, 194] on input at bounding box center [880, 192] width 35 height 24
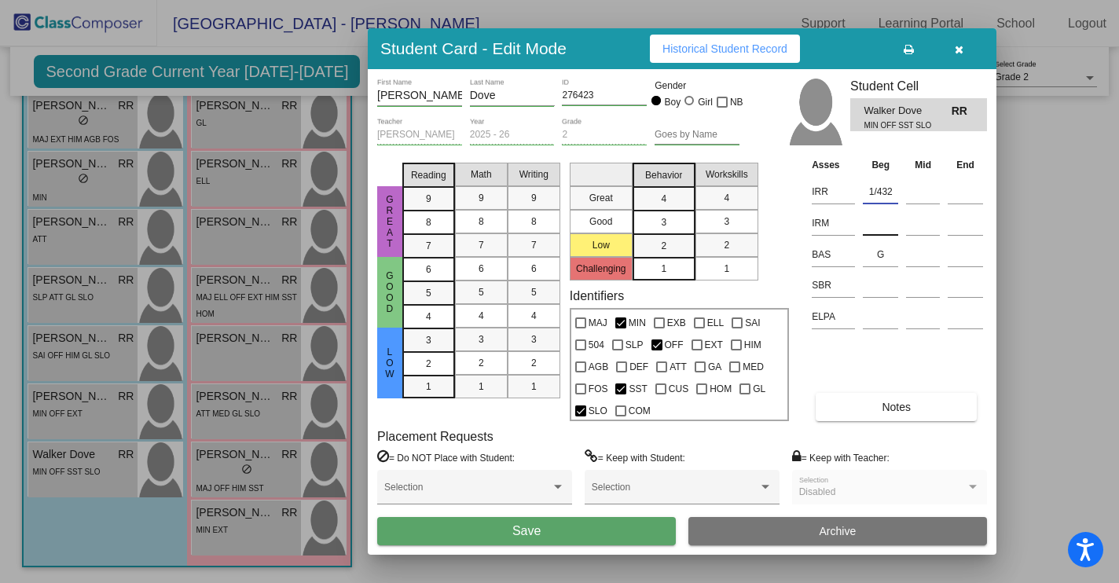
type input "1/432"
click at [869, 230] on input at bounding box center [880, 223] width 35 height 24
type input "1/411"
click at [873, 290] on input at bounding box center [880, 285] width 35 height 24
type input "s"
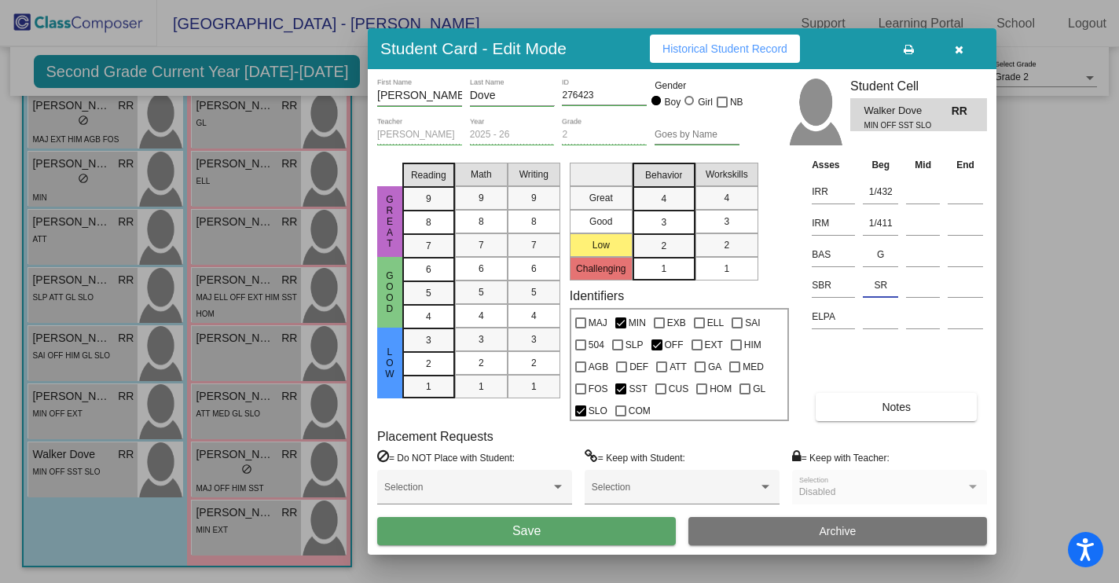
type input "SR"
click at [538, 533] on span "Save" at bounding box center [526, 530] width 28 height 13
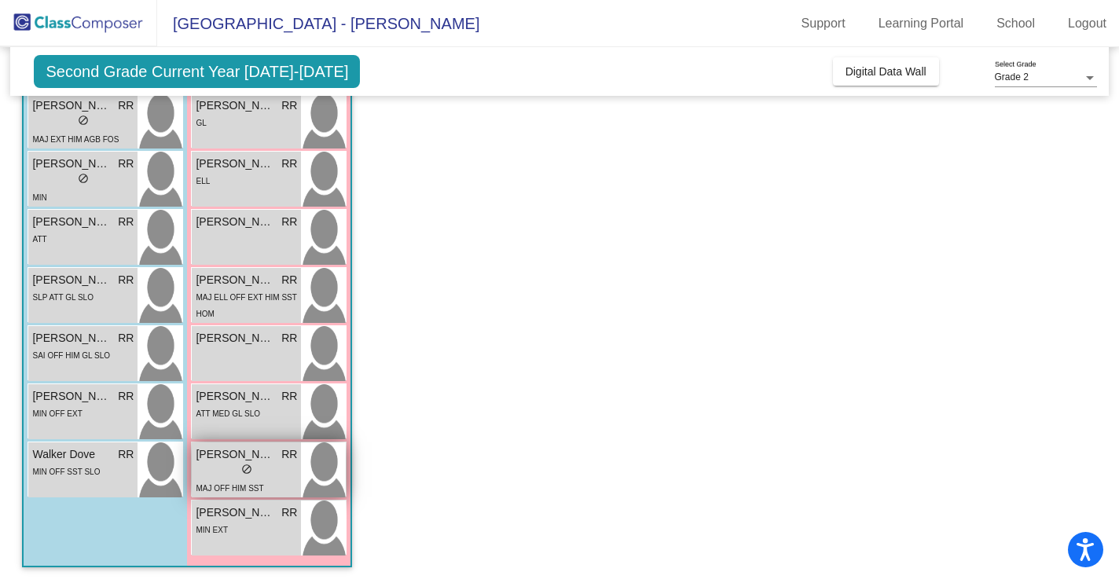
scroll to position [390, 0]
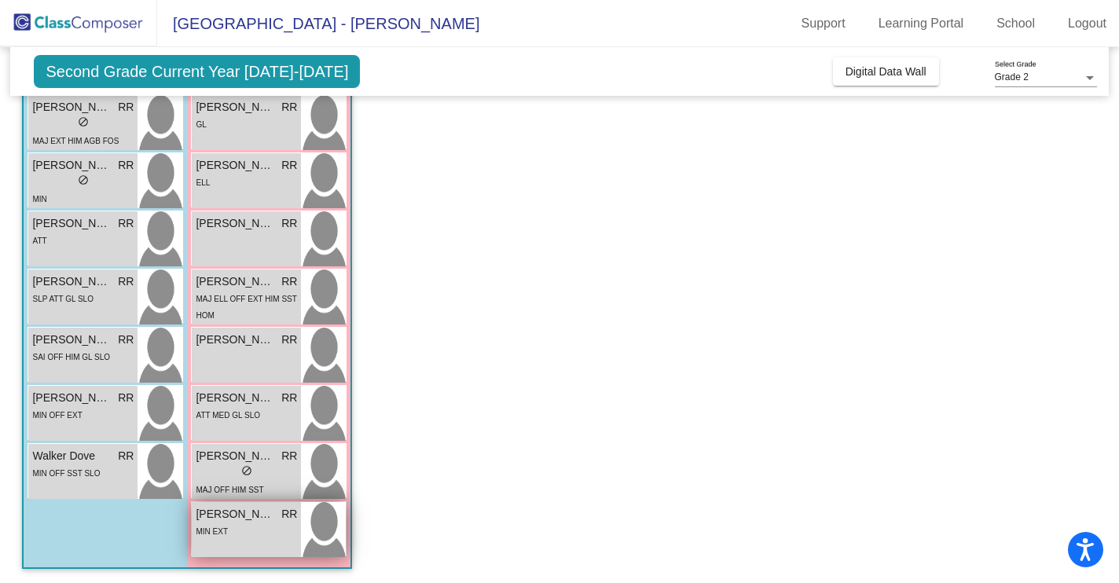
click at [238, 526] on div "MIN EXT" at bounding box center [246, 531] width 101 height 17
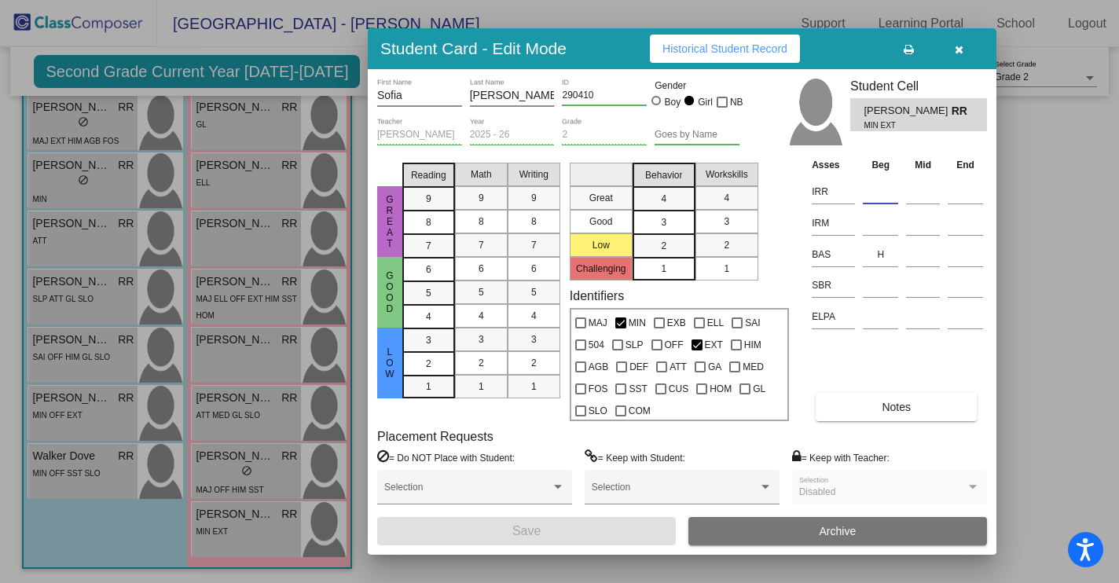
click at [875, 197] on input at bounding box center [880, 192] width 35 height 24
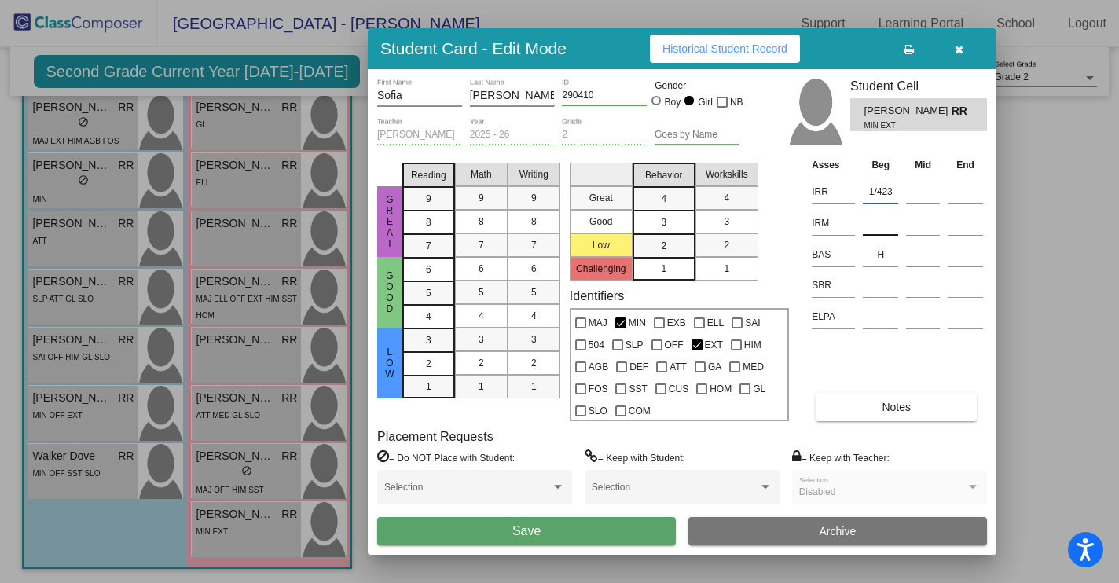
type input "1/423"
click at [880, 226] on input at bounding box center [880, 223] width 35 height 24
type input "1/398"
click at [877, 292] on input at bounding box center [880, 285] width 35 height 24
type input "LR"
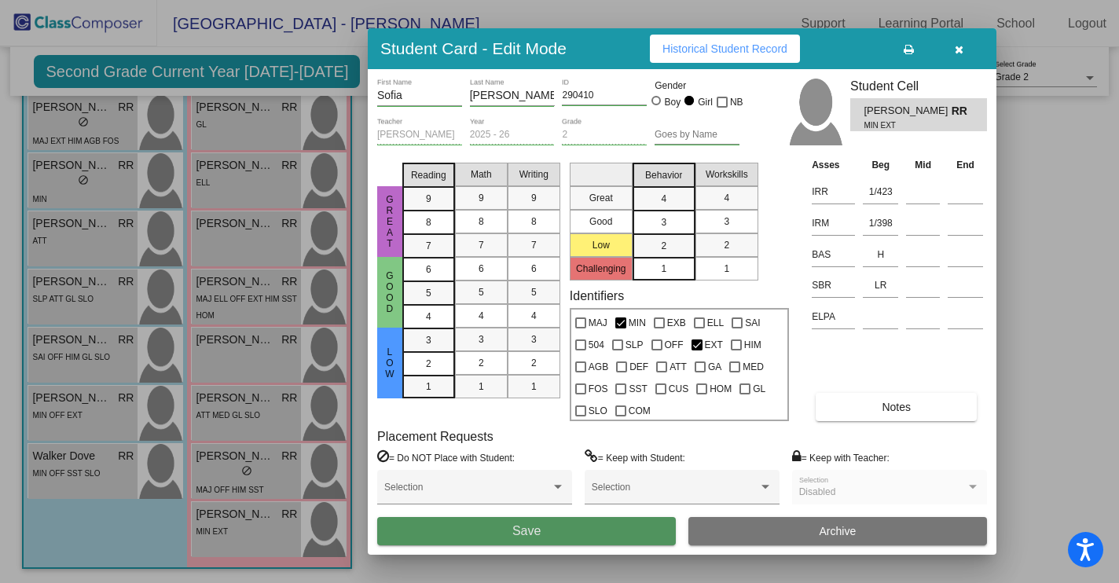
click at [582, 526] on button "Save" at bounding box center [526, 531] width 299 height 28
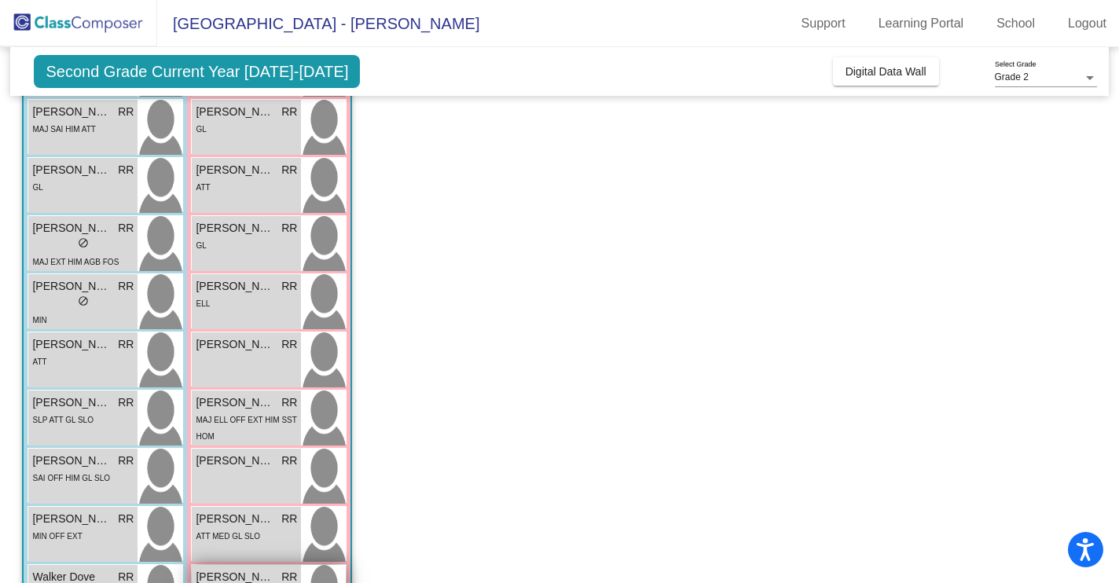
scroll to position [209, 0]
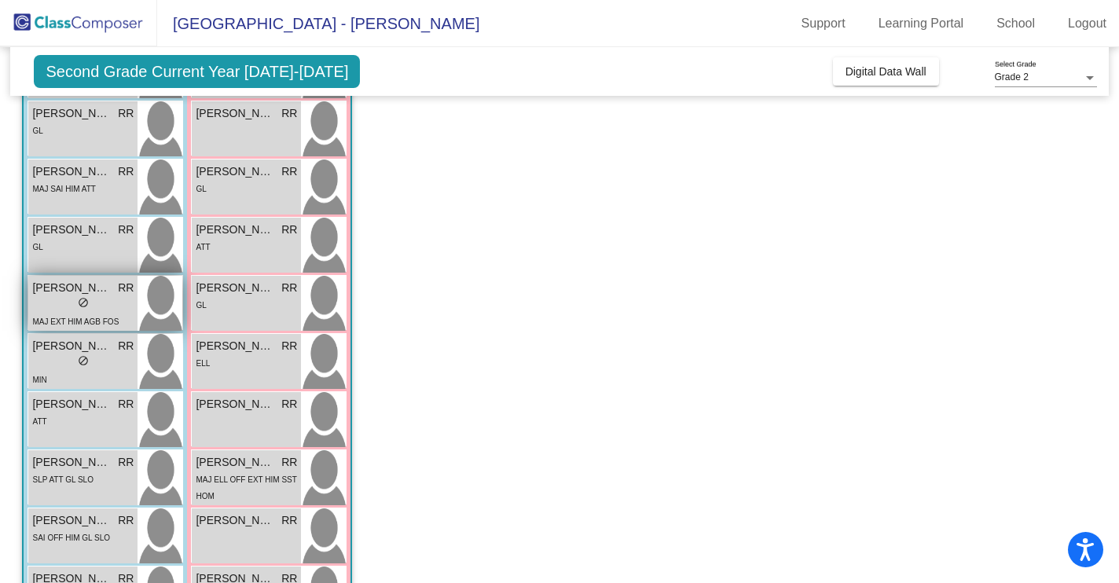
click at [95, 306] on div "lock do_not_disturb_alt" at bounding box center [82, 304] width 101 height 17
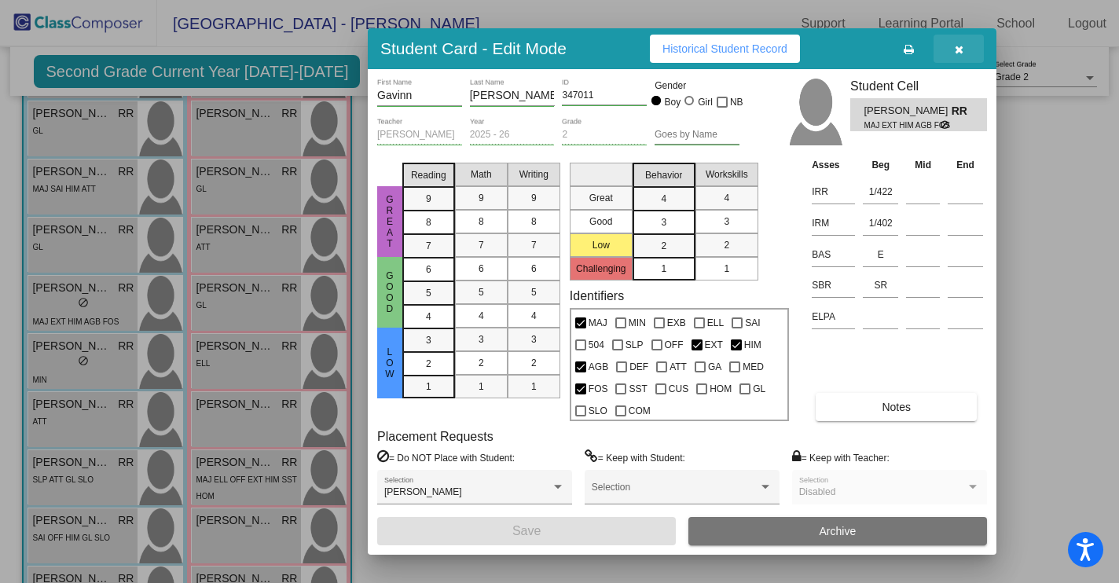
click at [956, 49] on icon "button" at bounding box center [959, 49] width 9 height 11
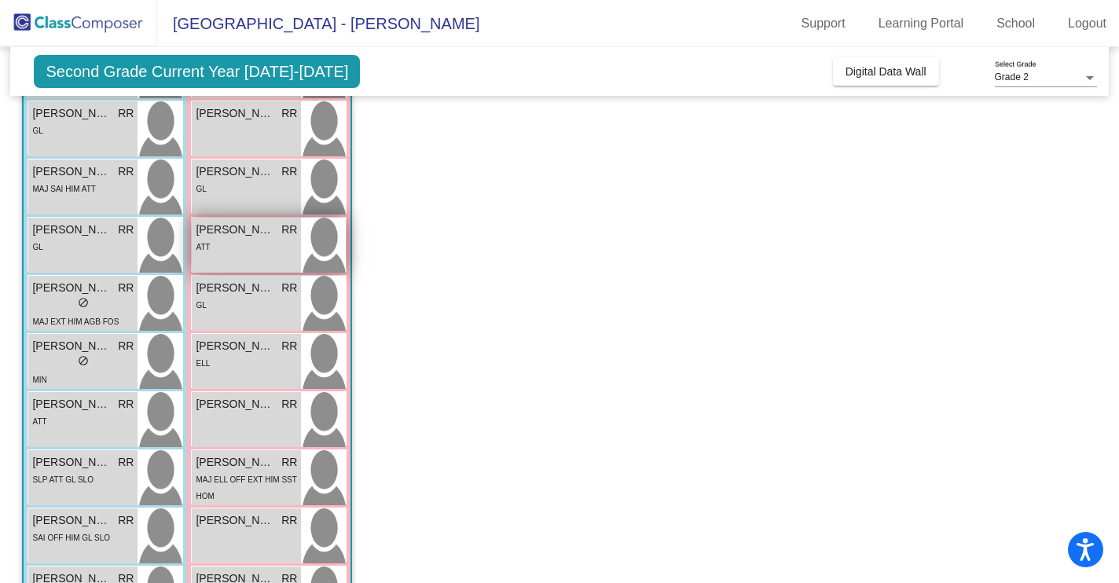
click at [269, 243] on div "ATT" at bounding box center [246, 246] width 101 height 17
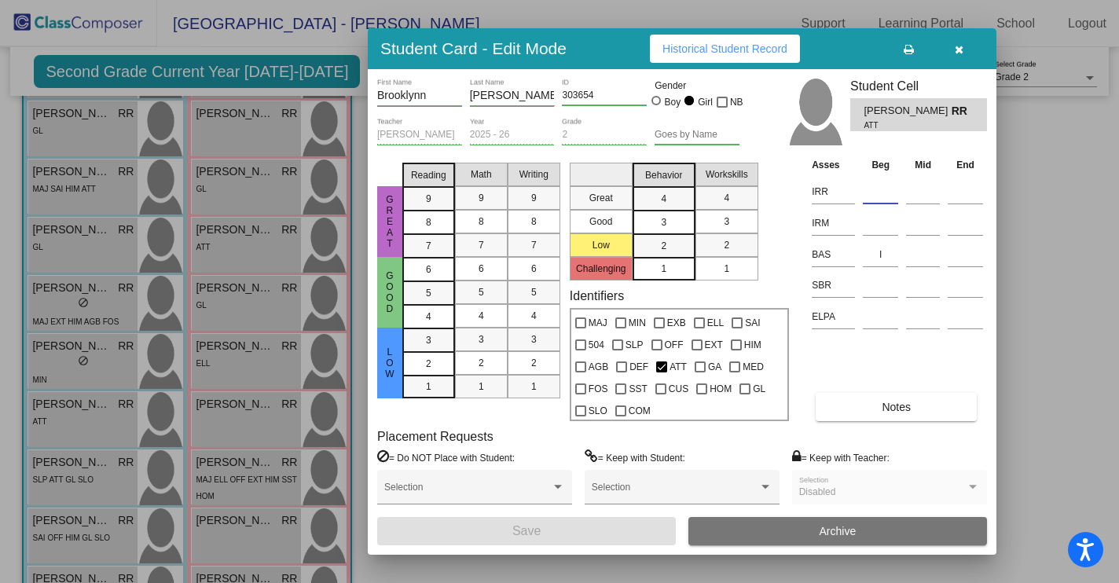
click at [875, 196] on input at bounding box center [880, 192] width 35 height 24
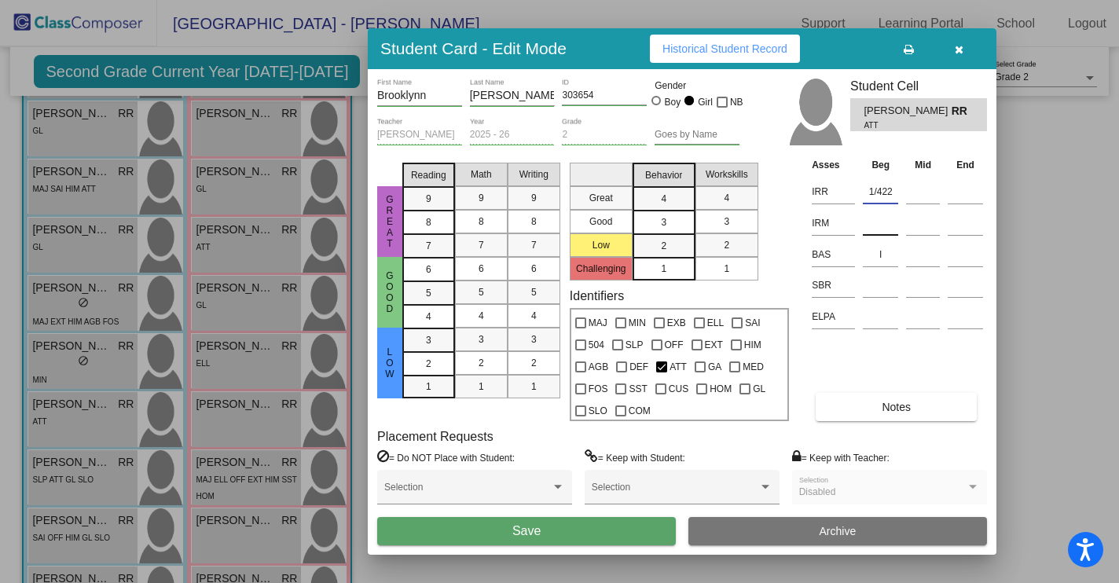
type input "1/422"
click at [866, 225] on input at bounding box center [880, 223] width 35 height 24
type input "1/374"
click at [876, 287] on input at bounding box center [880, 285] width 35 height 24
type input "LR"
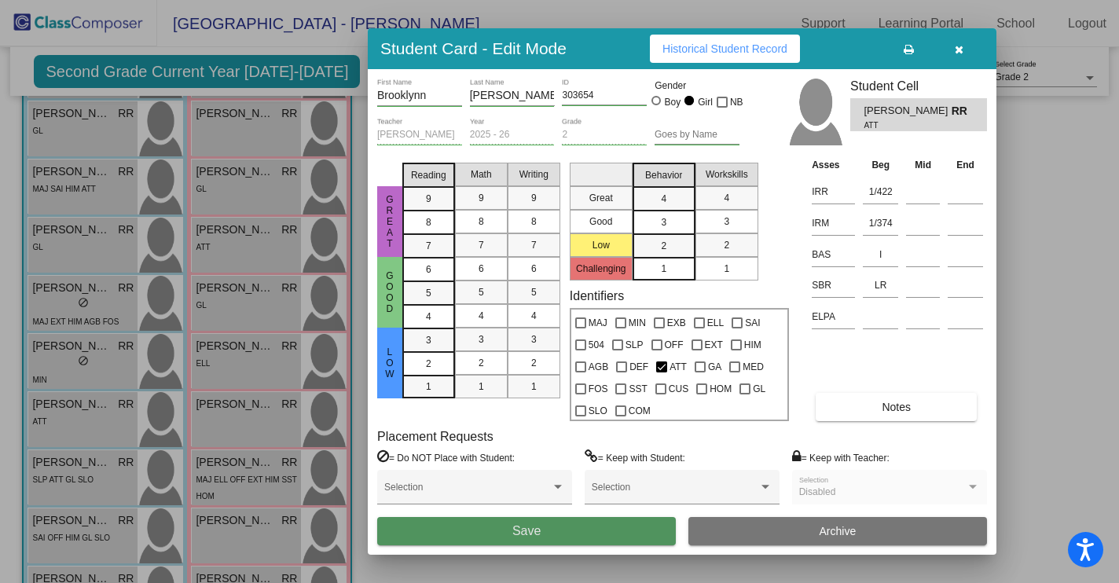
click at [529, 535] on span "Save" at bounding box center [526, 530] width 28 height 13
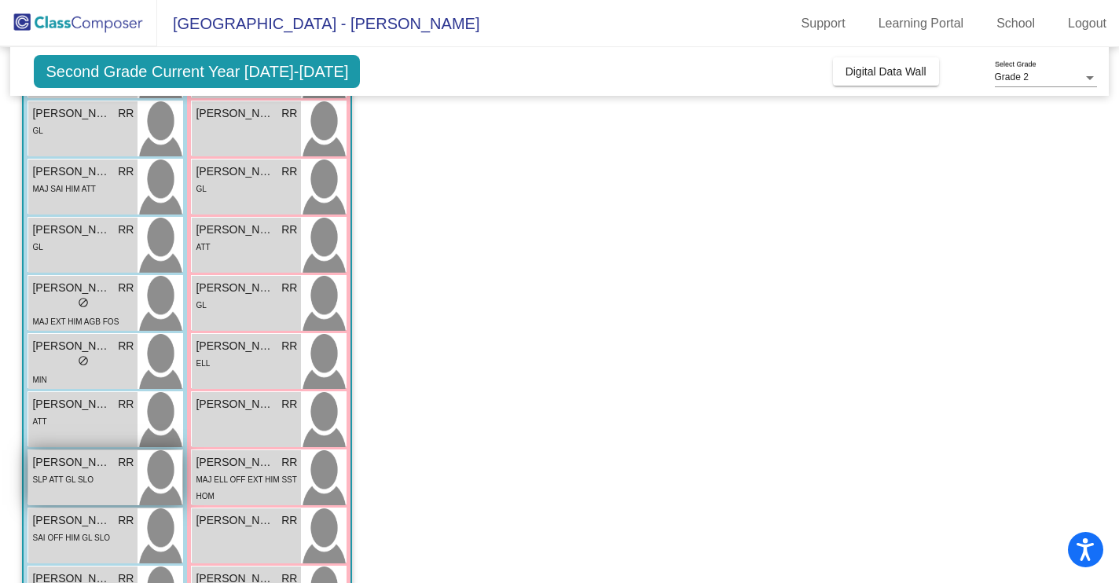
click at [94, 490] on div "[PERSON_NAME] lock do_not_disturb_alt SLP ATT GL SLO" at bounding box center [82, 477] width 109 height 55
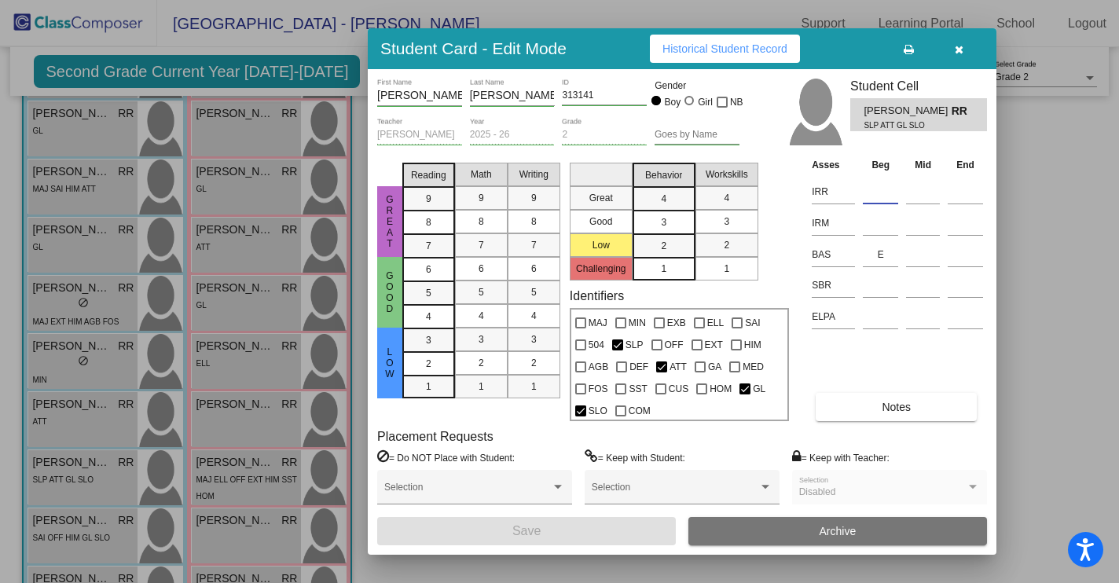
click at [884, 191] on input at bounding box center [880, 192] width 35 height 24
type input "k"
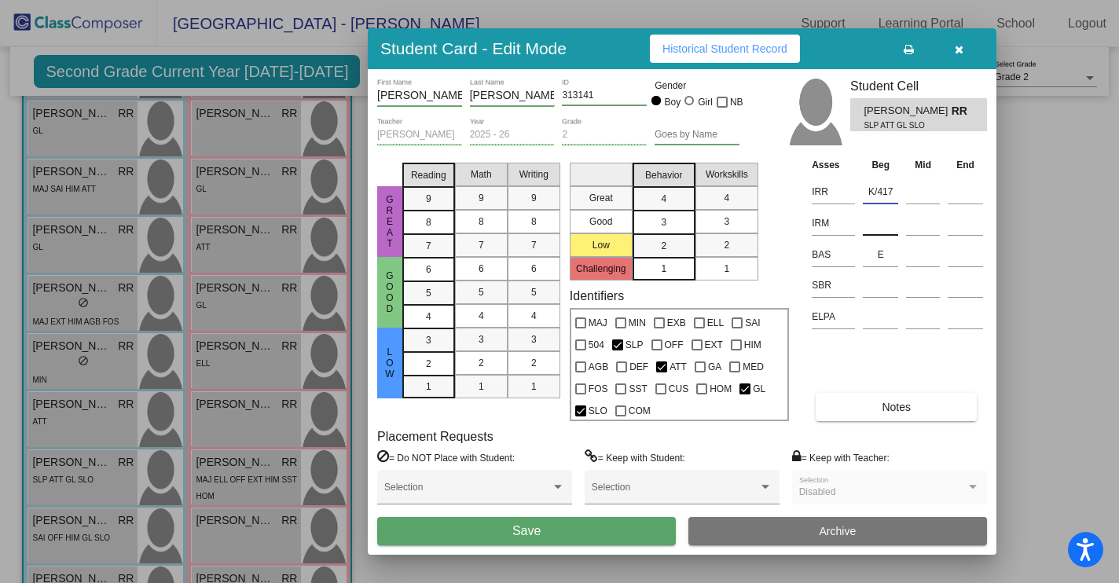
type input "K/417"
click at [875, 229] on input at bounding box center [880, 223] width 35 height 24
click at [875, 225] on input "k/373" at bounding box center [880, 223] width 35 height 24
type input "K/373"
click at [876, 290] on input at bounding box center [880, 285] width 35 height 24
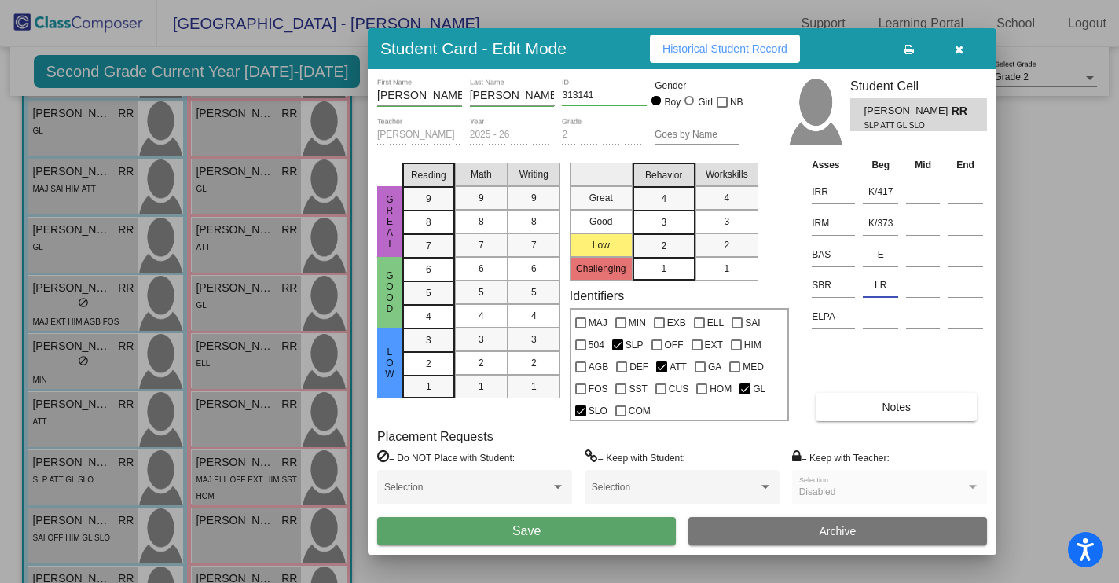
type input "LR"
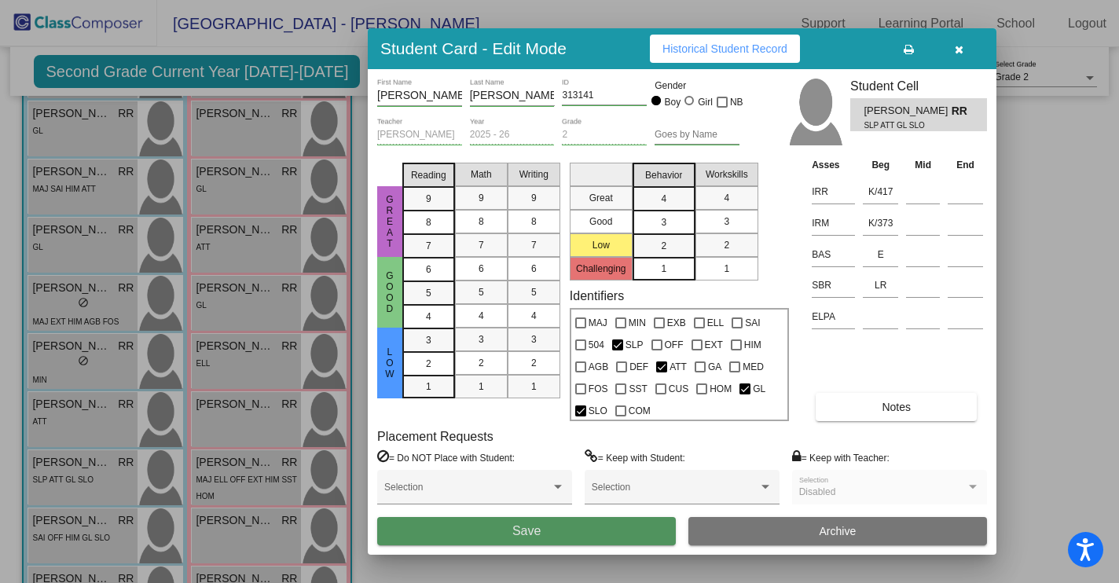
click at [570, 539] on button "Save" at bounding box center [526, 531] width 299 height 28
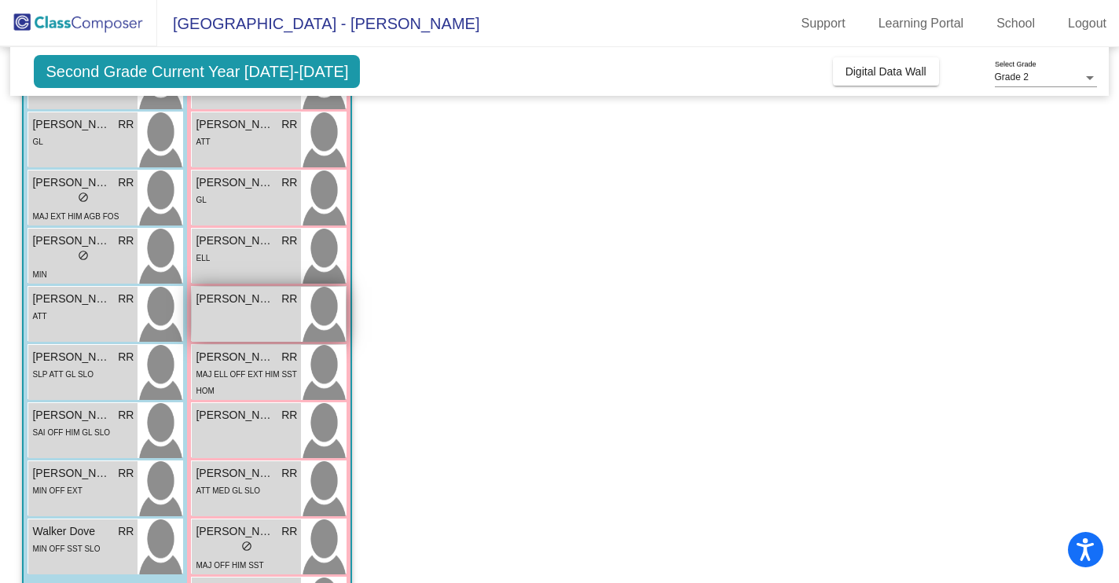
scroll to position [391, 0]
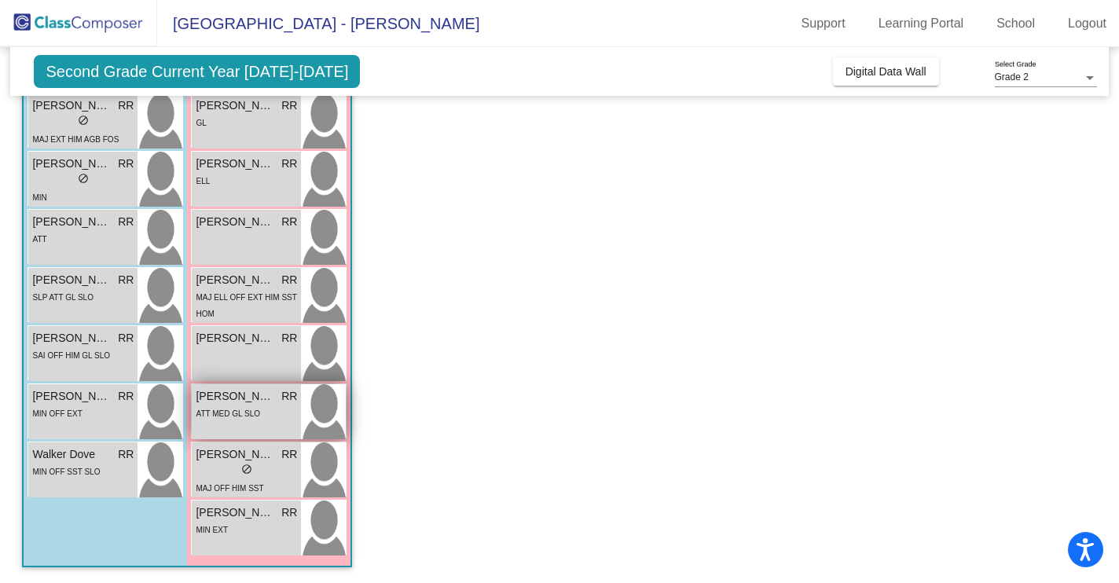
click at [267, 410] on div "ATT MED GL SLO" at bounding box center [246, 413] width 101 height 17
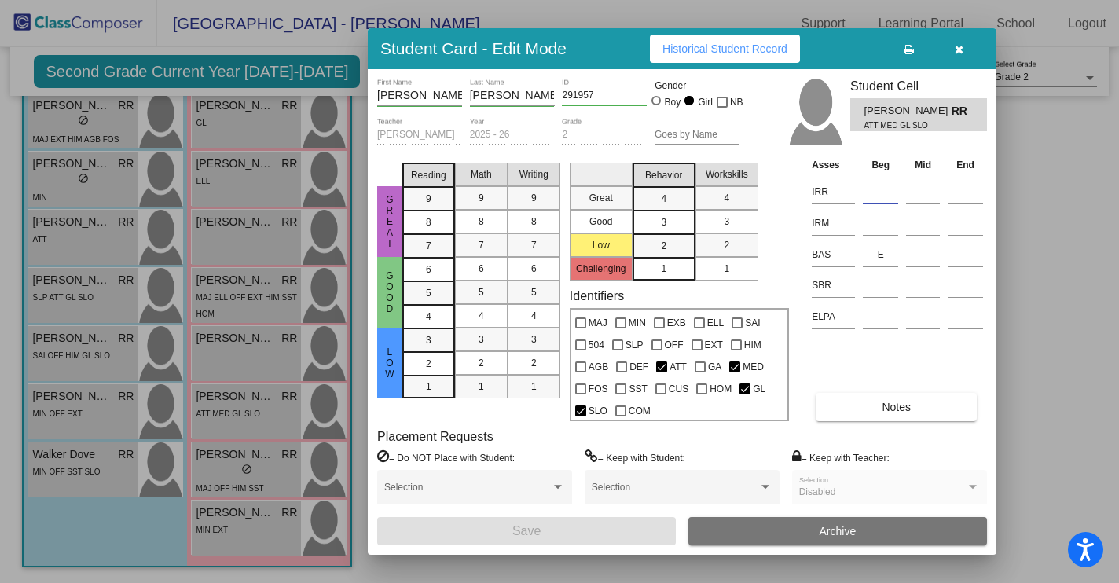
click at [875, 197] on input at bounding box center [880, 192] width 35 height 24
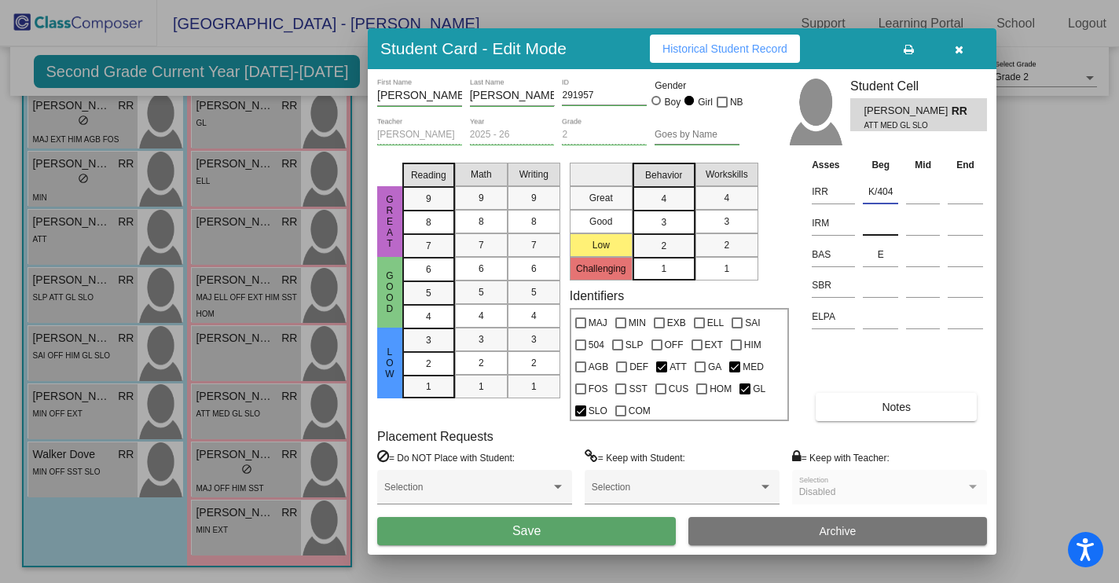
type input "K/404"
click at [865, 224] on input at bounding box center [880, 223] width 35 height 24
type input "K/376"
click at [877, 295] on input at bounding box center [880, 285] width 35 height 24
type input "MR"
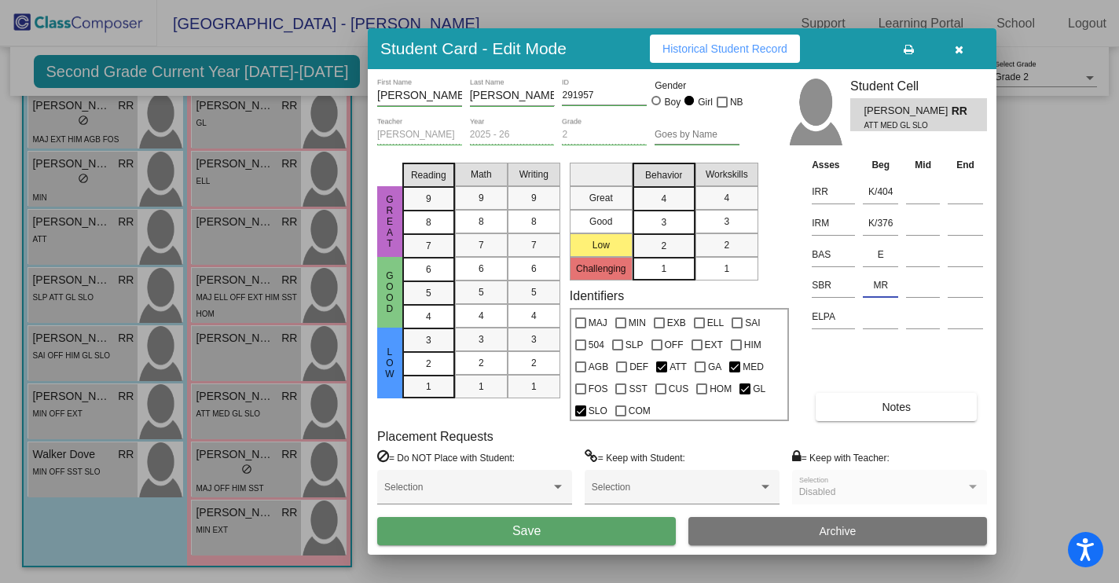
click at [563, 526] on button "Save" at bounding box center [526, 531] width 299 height 28
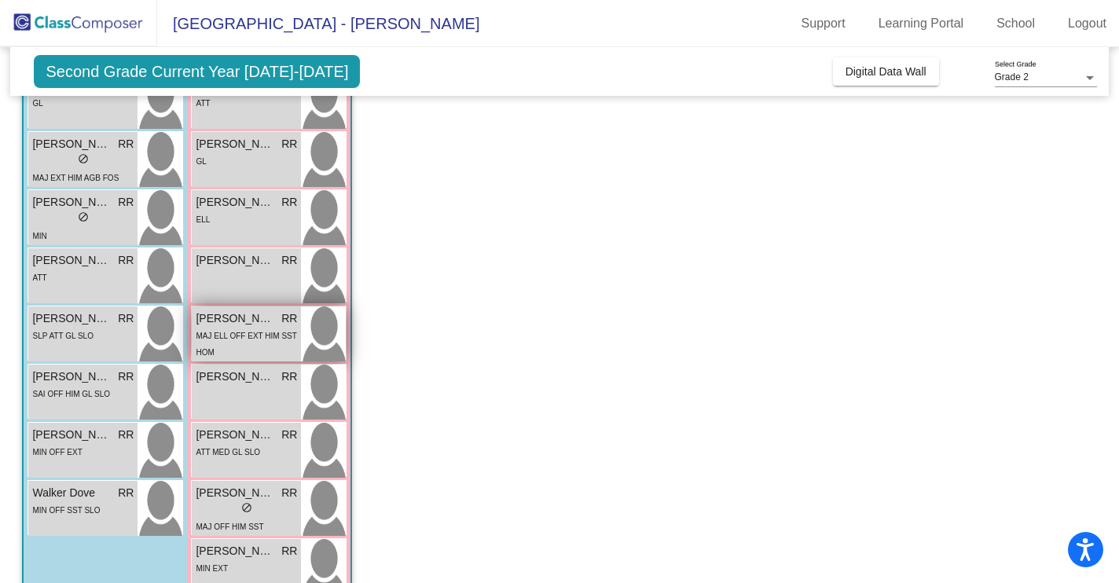
scroll to position [354, 0]
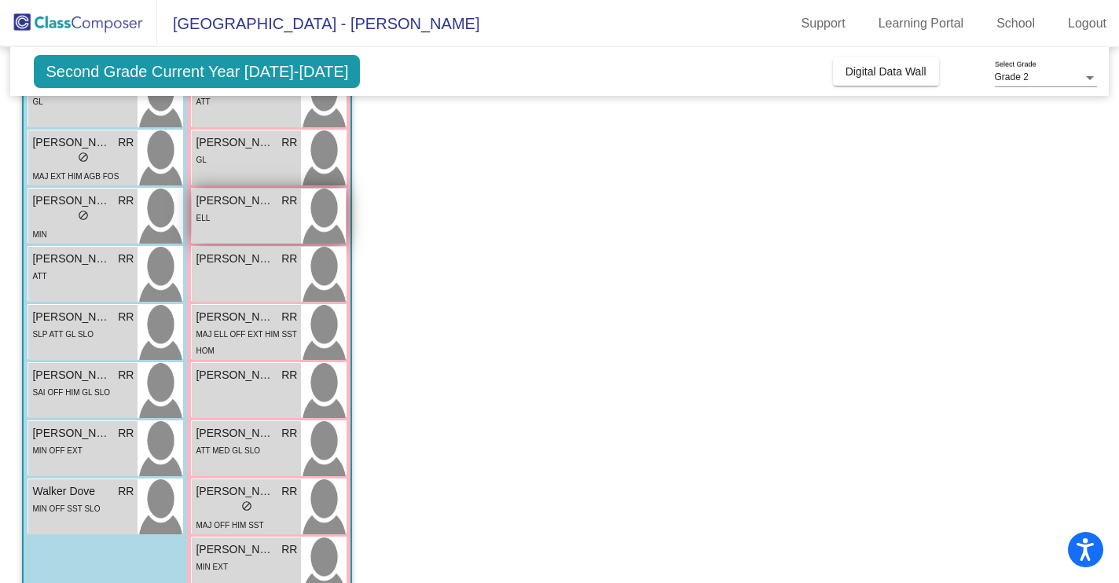
click at [264, 221] on div "ELL" at bounding box center [246, 217] width 101 height 17
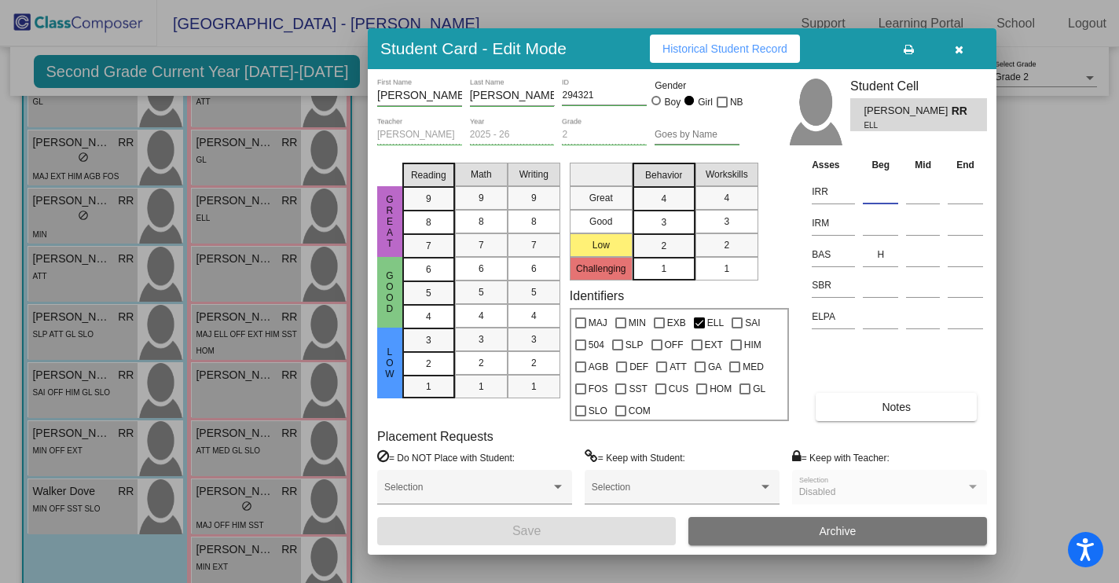
click at [868, 197] on input at bounding box center [880, 192] width 35 height 24
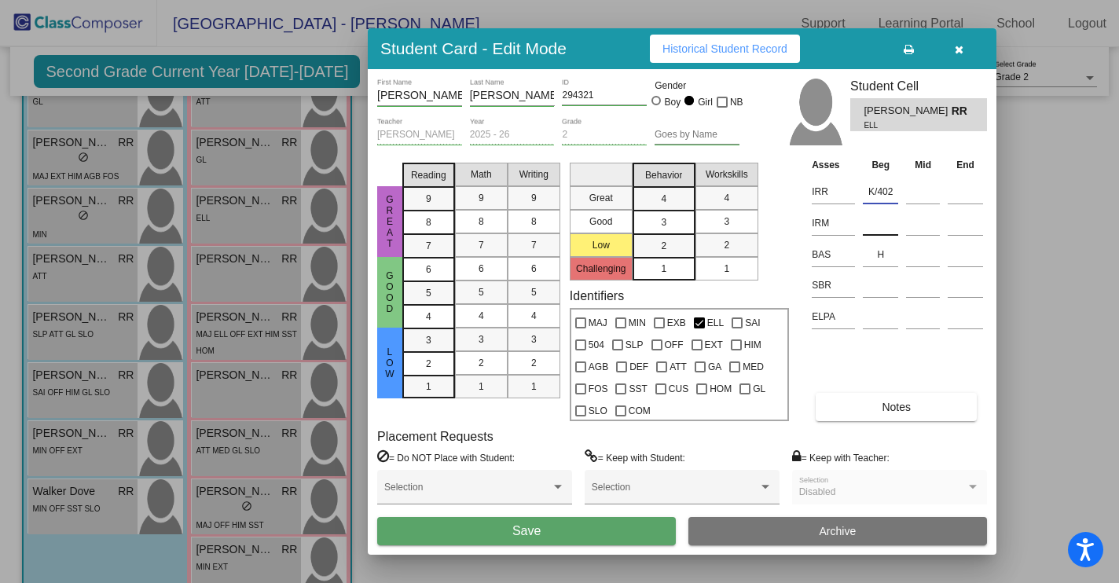
type input "K/402"
click at [874, 226] on input at bounding box center [880, 223] width 35 height 24
click at [872, 223] on input "k/350" at bounding box center [880, 223] width 35 height 24
type input "K/350"
click at [872, 291] on input at bounding box center [880, 285] width 35 height 24
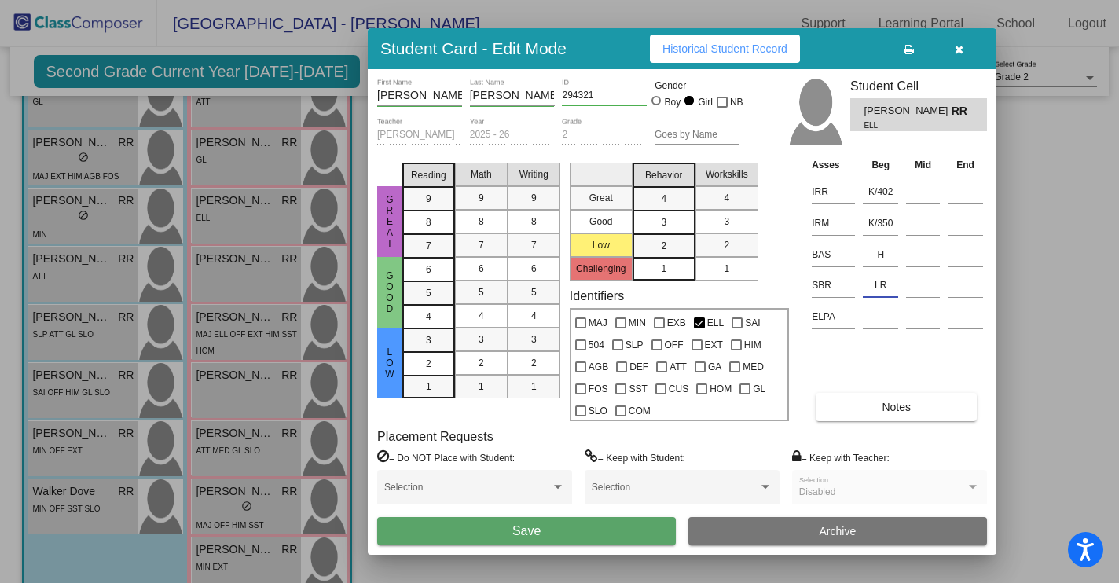
type input "LR"
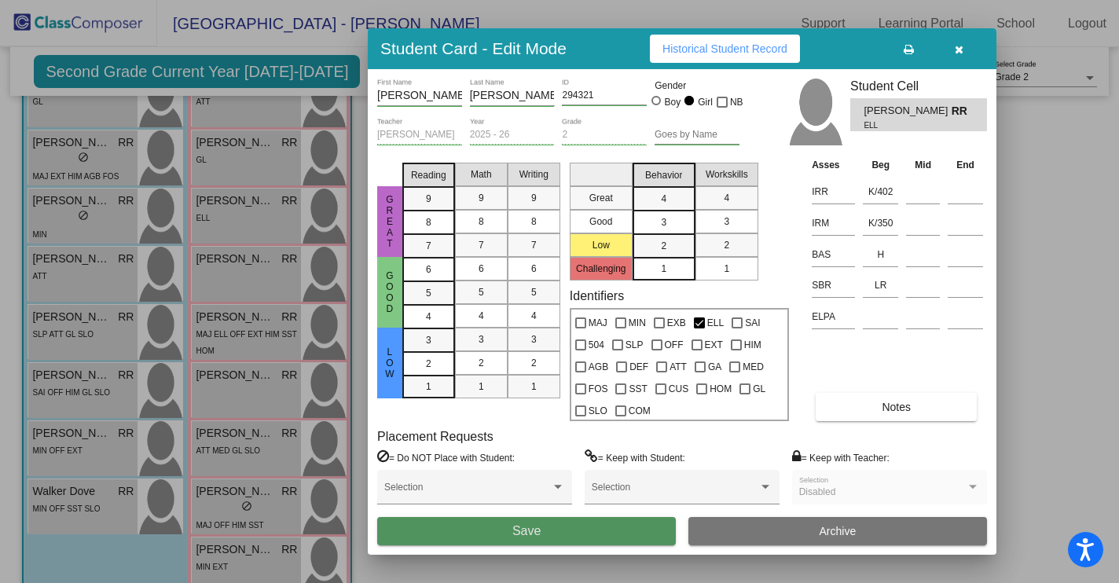
click at [540, 529] on span "Save" at bounding box center [526, 530] width 28 height 13
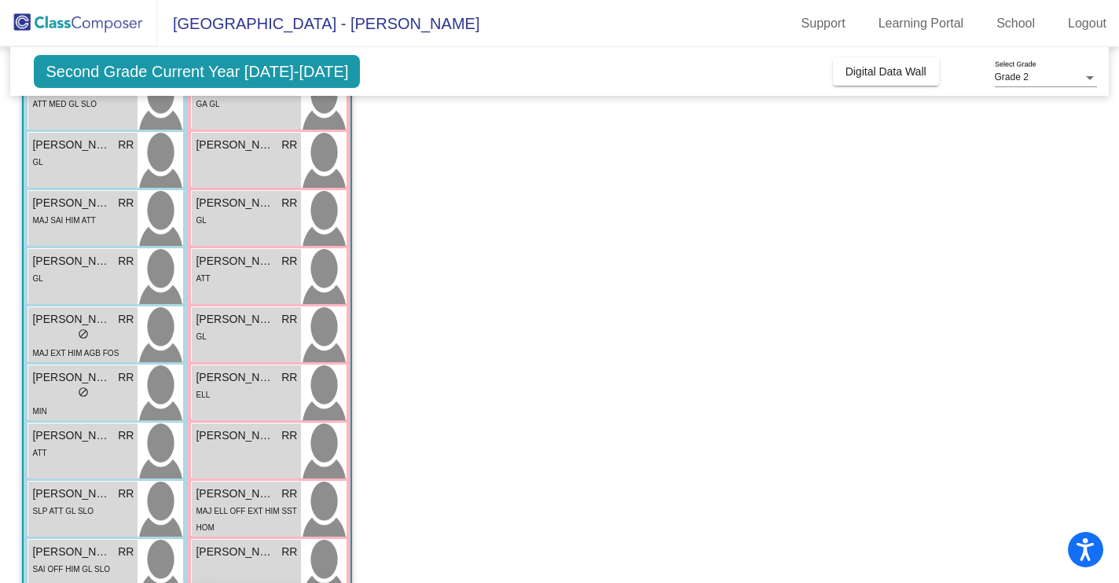
scroll to position [173, 0]
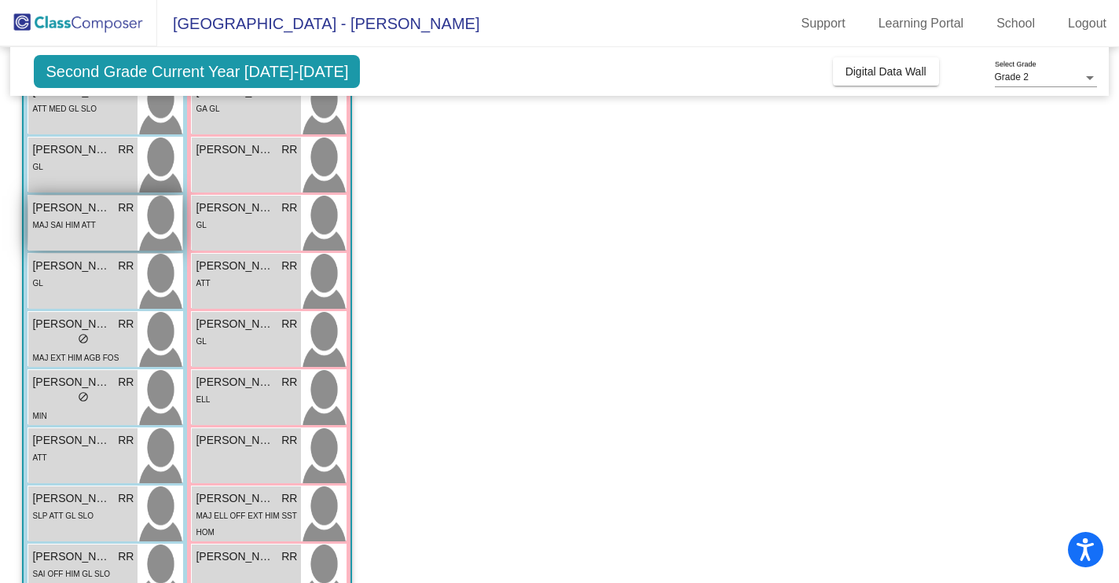
click at [106, 220] on div "MAJ SAI HIM ATT" at bounding box center [82, 224] width 101 height 17
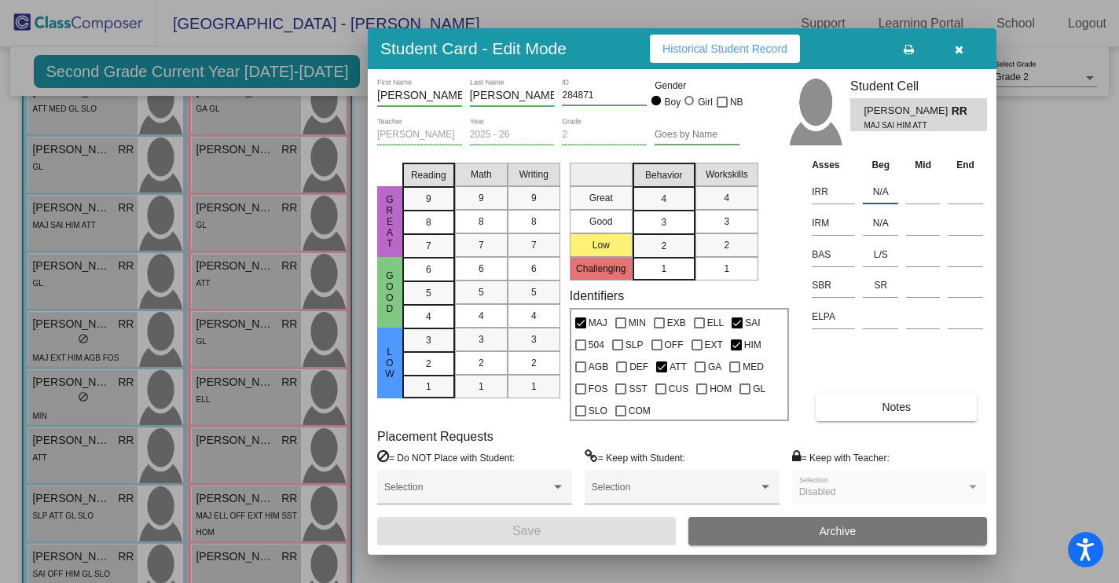
click at [887, 196] on input "N/A" at bounding box center [880, 192] width 35 height 24
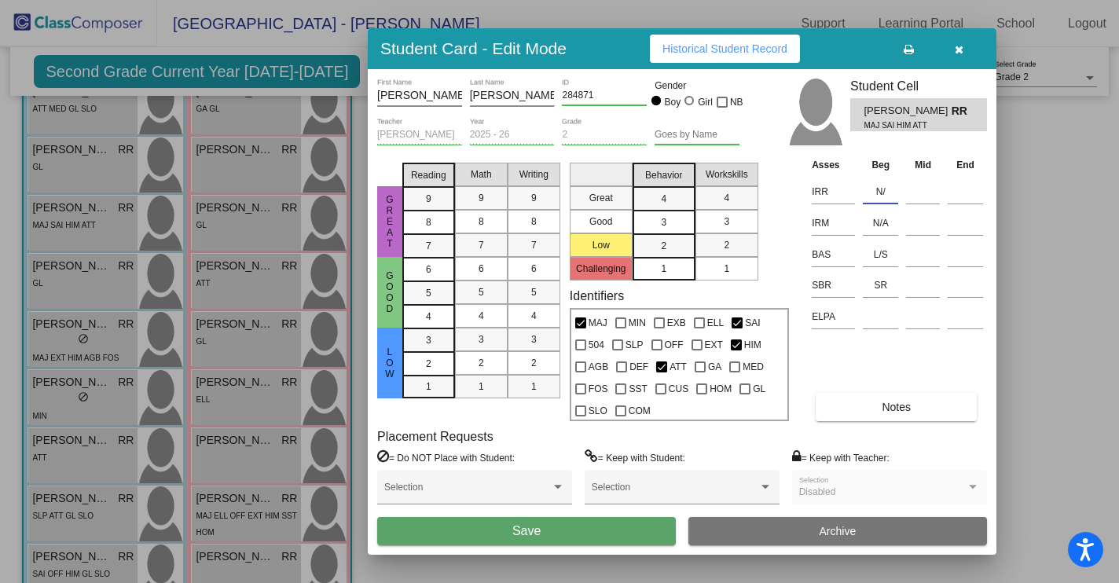
type input "N"
type input "K/394"
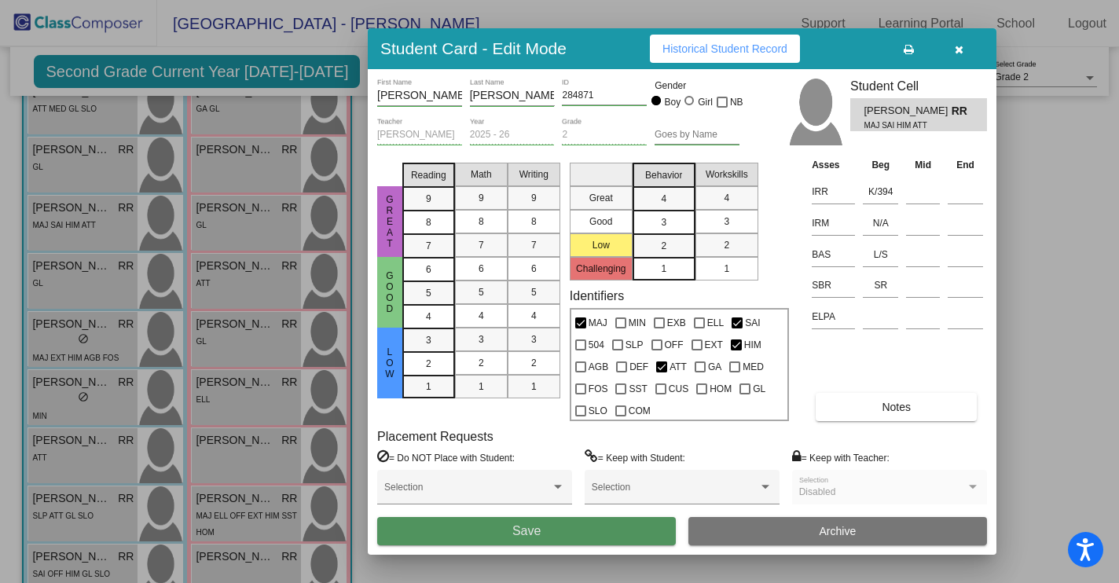
click at [552, 534] on button "Save" at bounding box center [526, 531] width 299 height 28
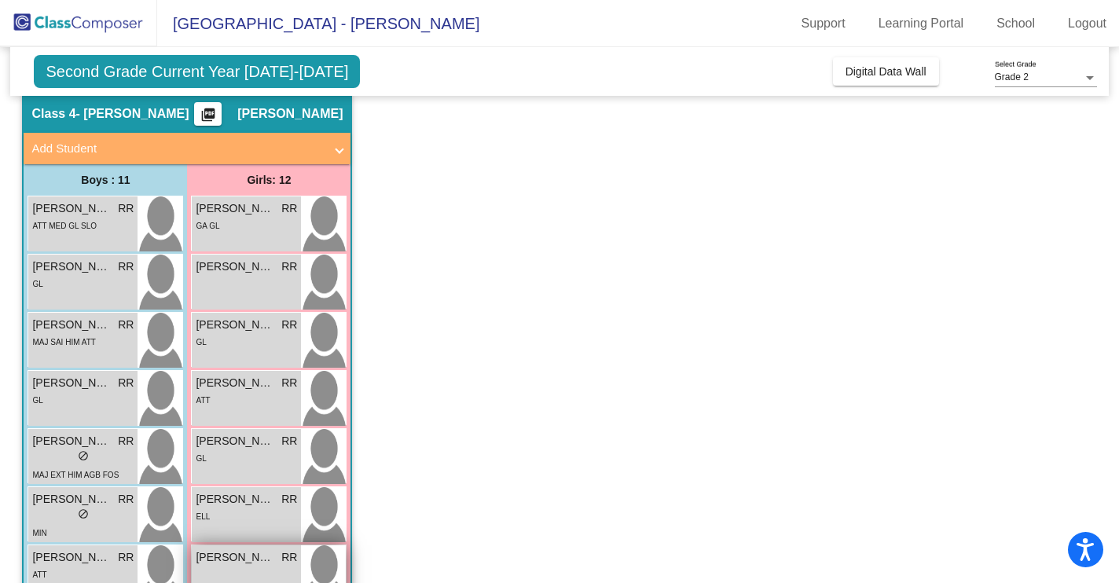
scroll to position [50, 0]
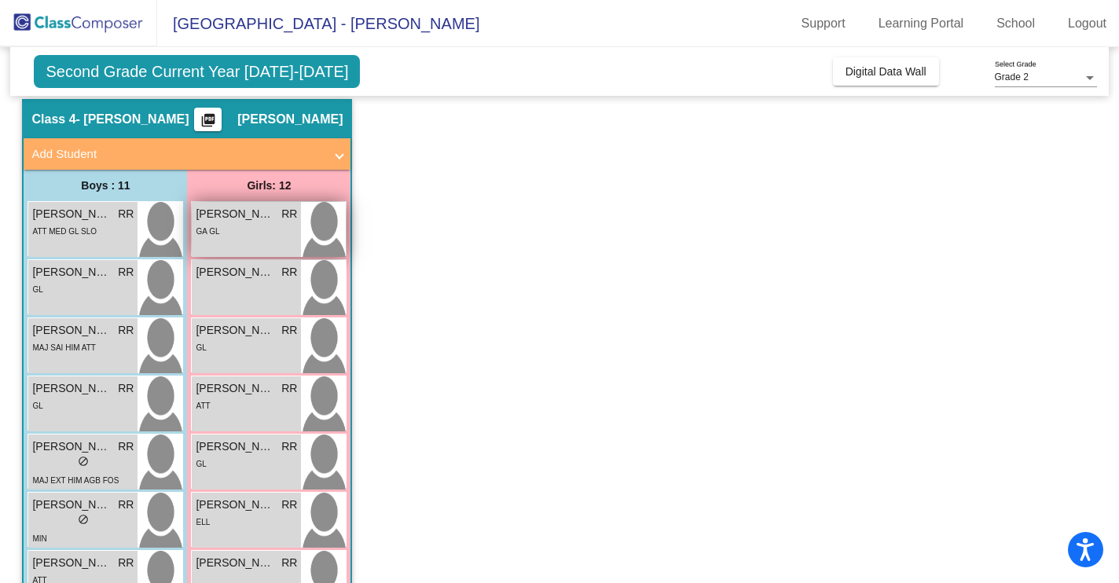
click at [252, 240] on div "[PERSON_NAME] RR lock do_not_disturb_alt GA GL" at bounding box center [246, 229] width 109 height 55
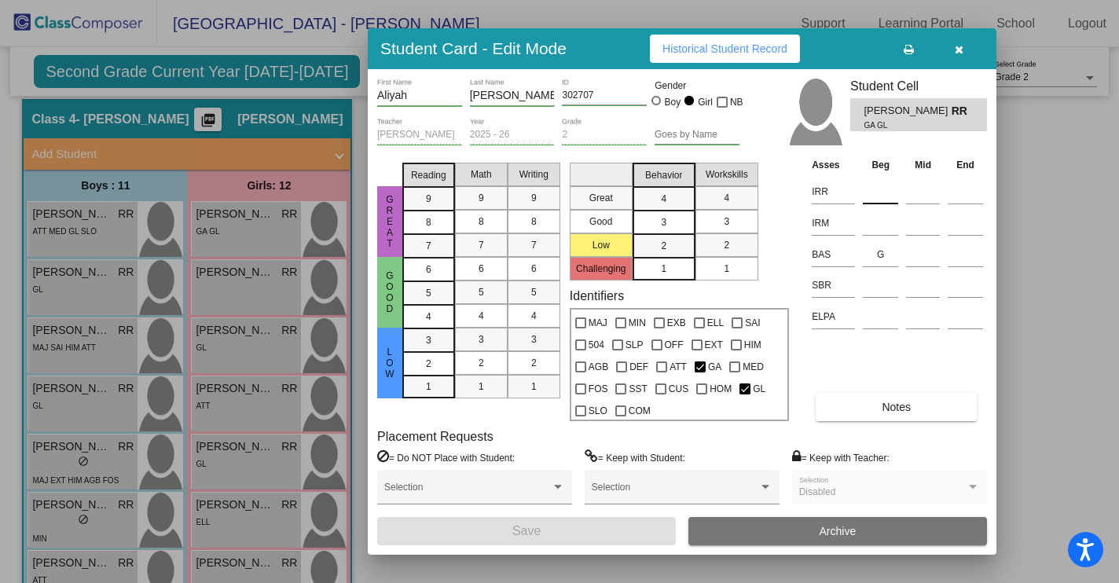
click at [876, 196] on input at bounding box center [880, 192] width 35 height 24
type input "k"
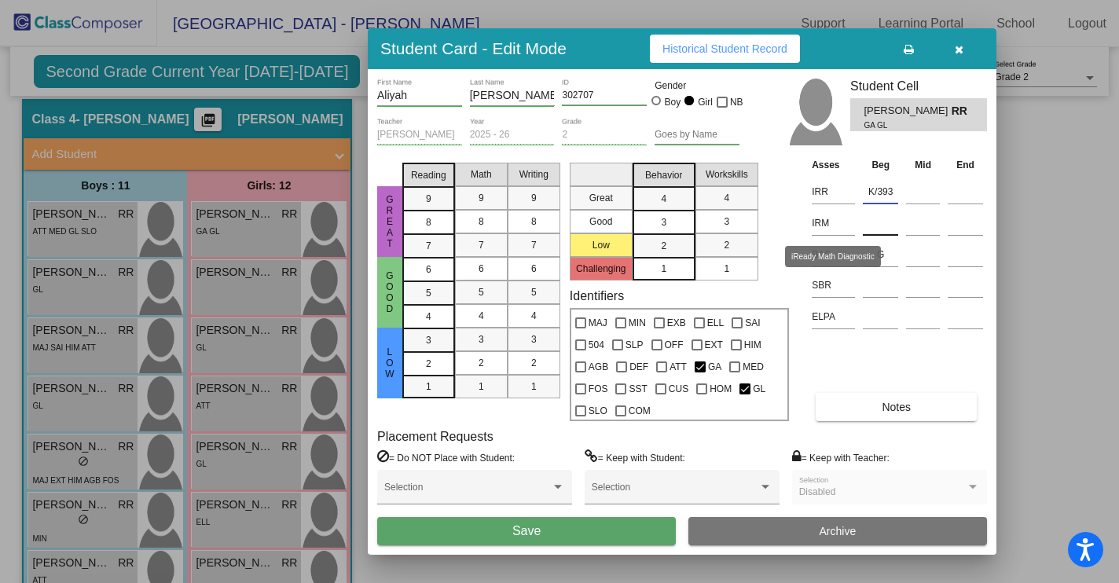
type input "K/393"
click at [869, 222] on input at bounding box center [880, 223] width 35 height 24
type input "K332"
click at [872, 292] on input at bounding box center [880, 285] width 35 height 24
type input "LR"
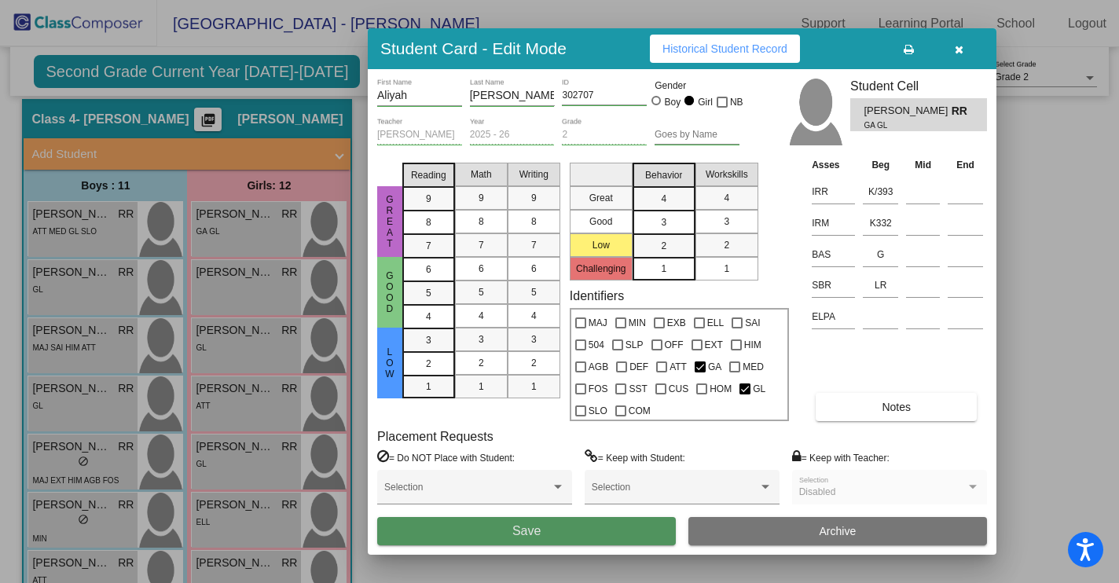
click at [600, 540] on button "Save" at bounding box center [526, 531] width 299 height 28
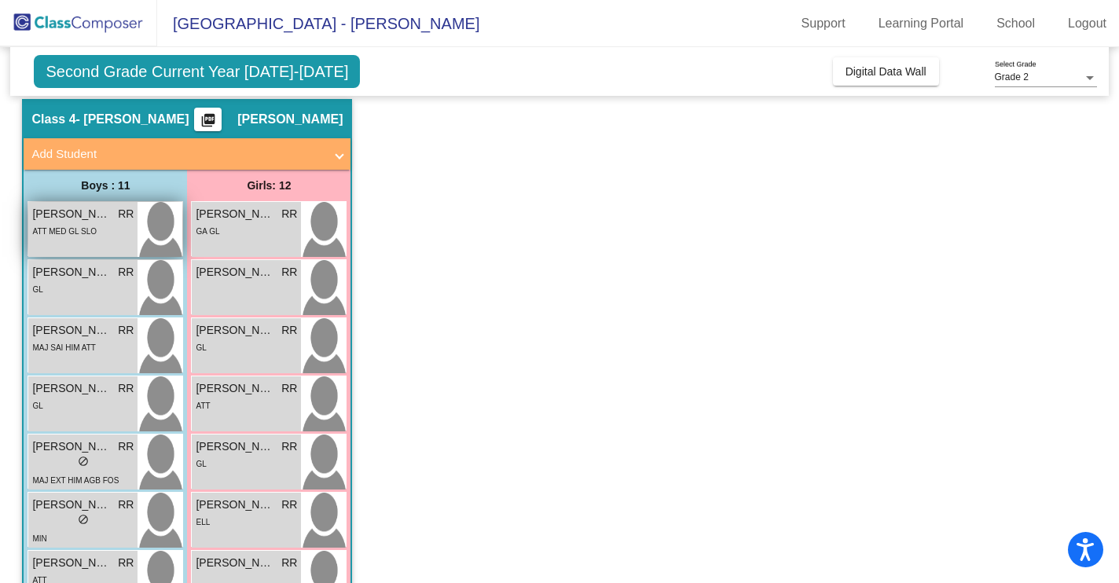
click at [110, 228] on div "ATT MED GL SLO" at bounding box center [82, 230] width 101 height 17
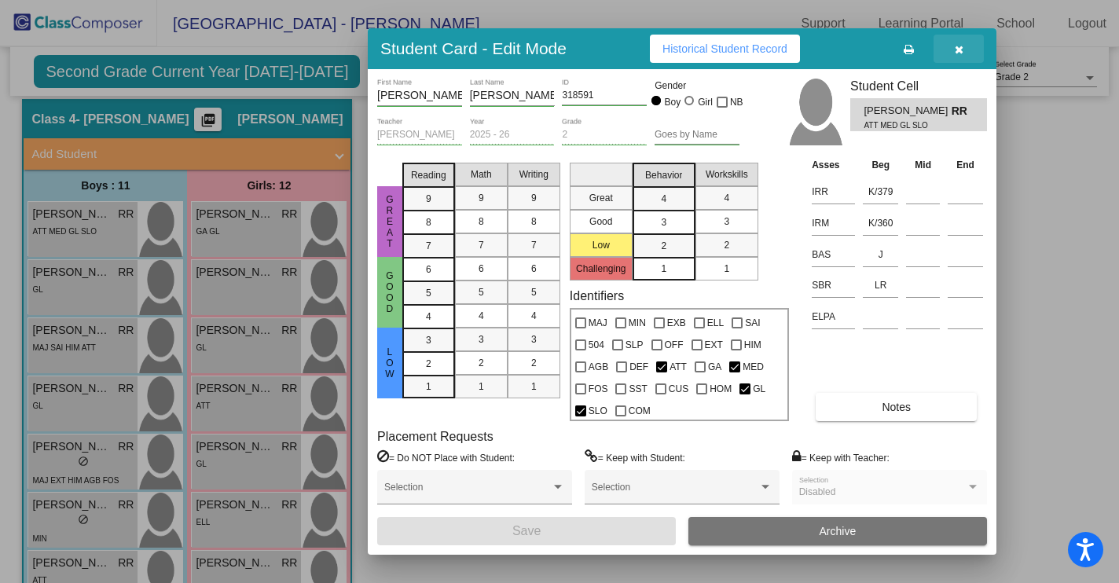
click at [952, 54] on button "button" at bounding box center [959, 49] width 50 height 28
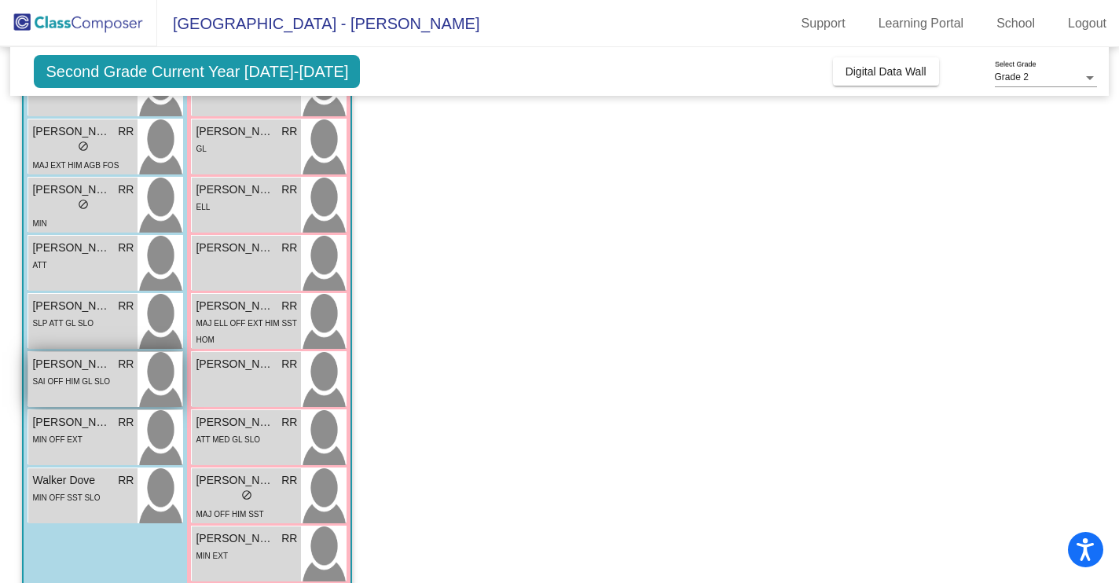
scroll to position [369, 0]
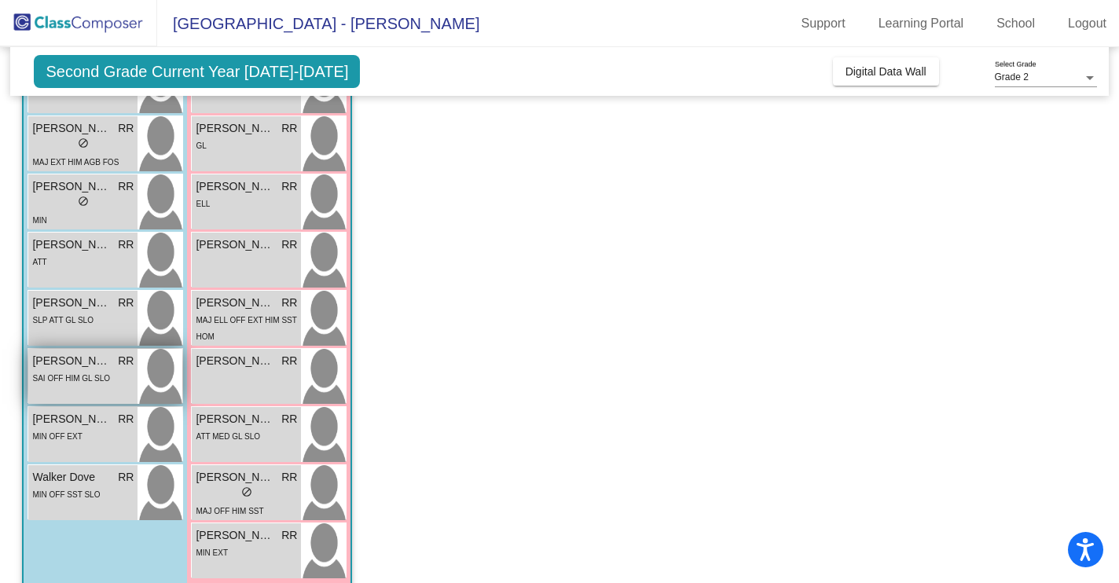
click at [92, 385] on div "SAI OFF HIM GL SLO" at bounding box center [71, 377] width 78 height 17
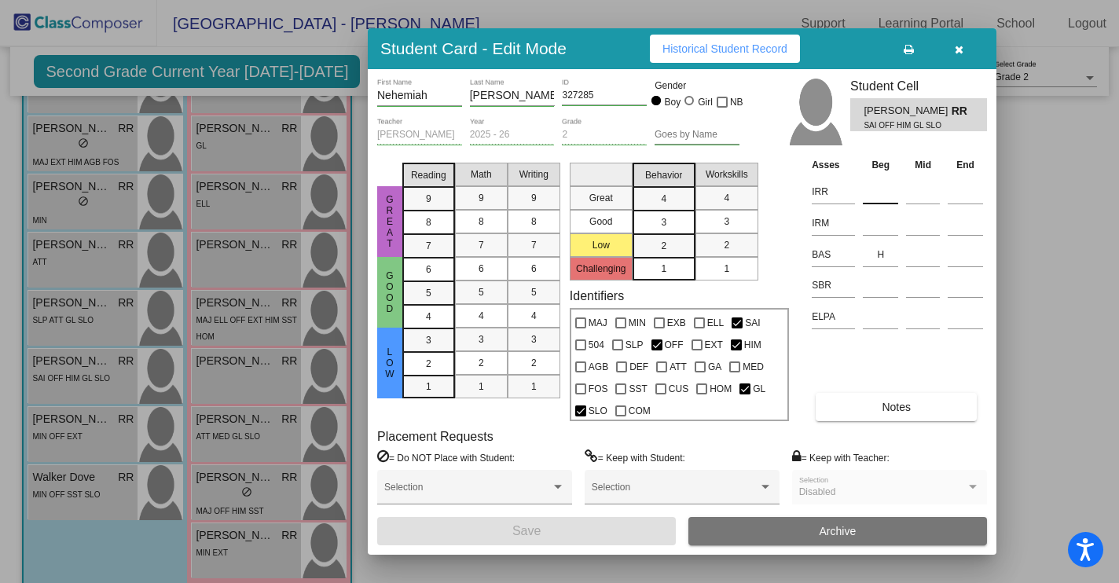
click at [886, 199] on input at bounding box center [880, 192] width 35 height 24
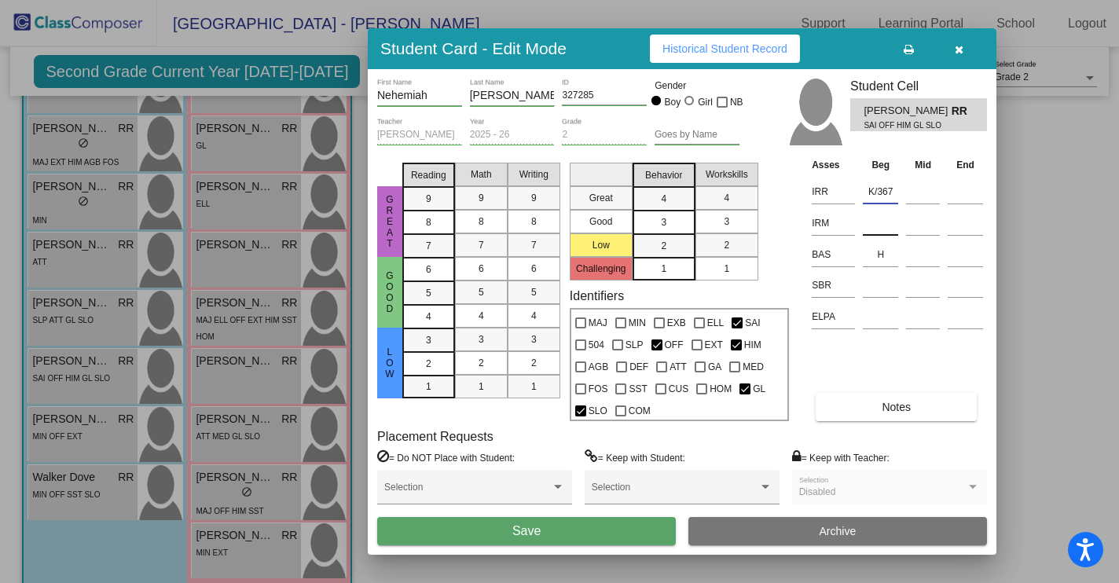
type input "K/367"
click at [876, 228] on input at bounding box center [880, 223] width 35 height 24
type input "K/309"
click at [876, 292] on input at bounding box center [880, 285] width 35 height 24
type input "SR"
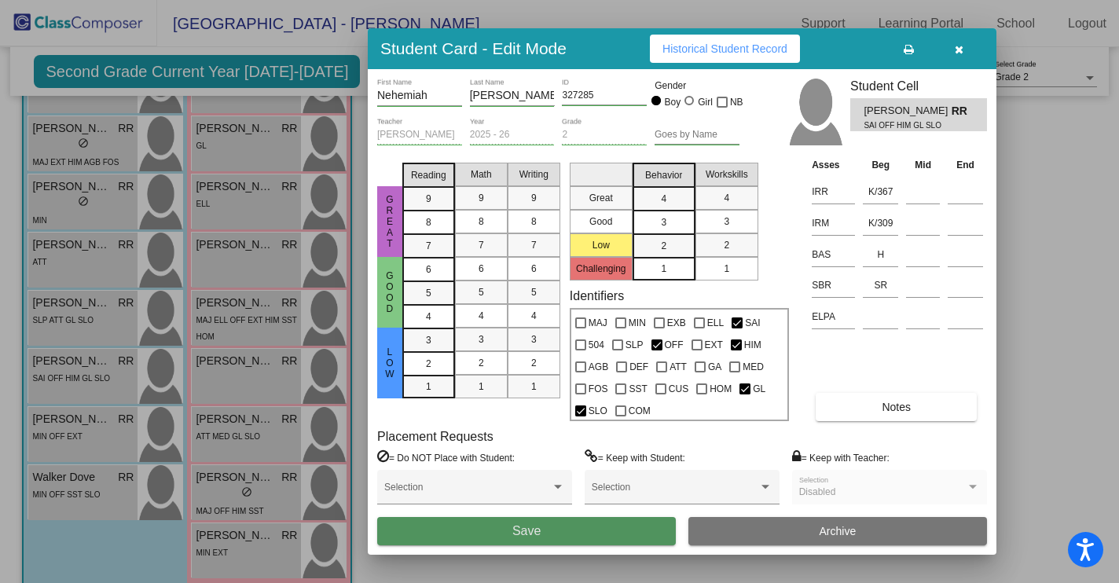
click at [553, 531] on button "Save" at bounding box center [526, 531] width 299 height 28
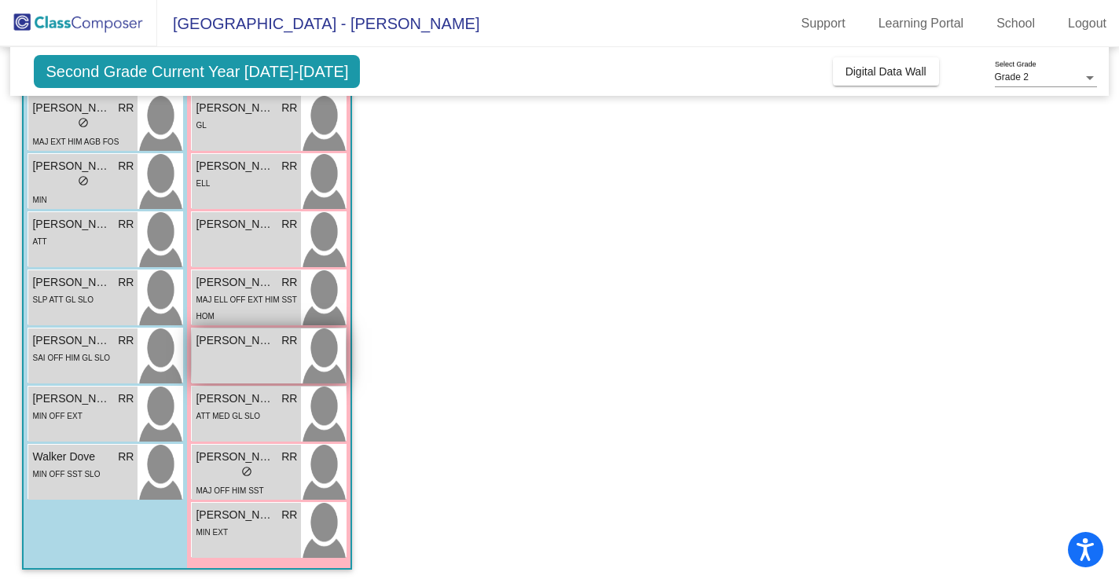
scroll to position [391, 0]
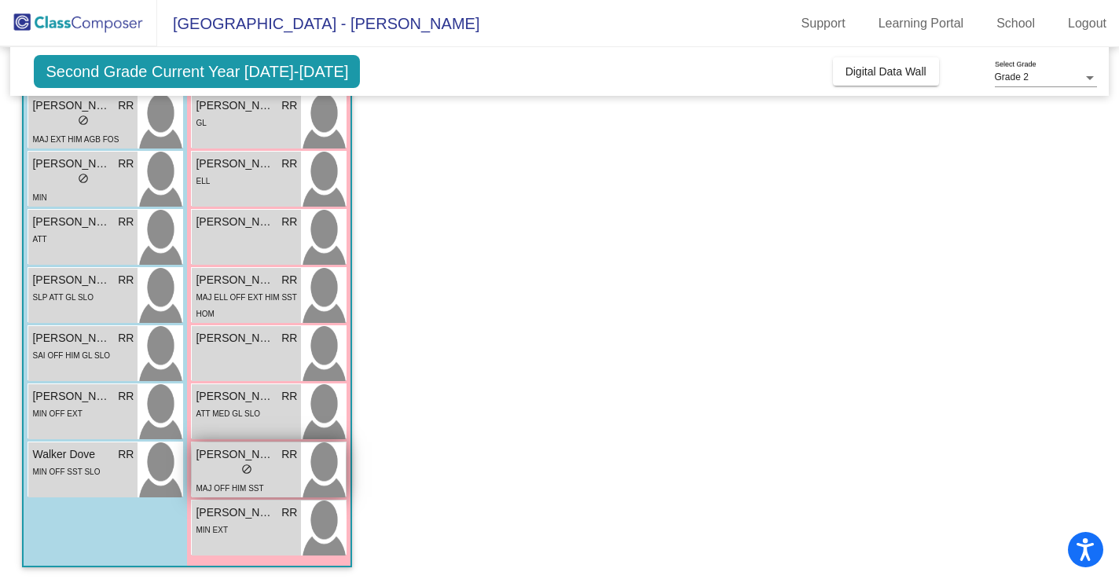
click at [236, 466] on div "lock do_not_disturb_alt" at bounding box center [246, 471] width 101 height 17
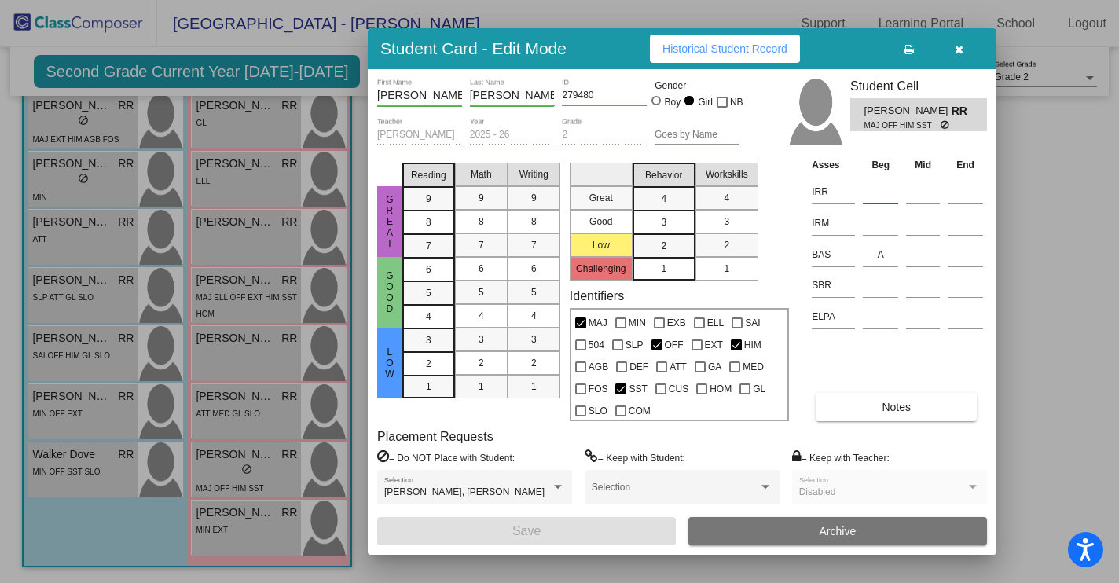
click at [865, 200] on input at bounding box center [880, 192] width 35 height 24
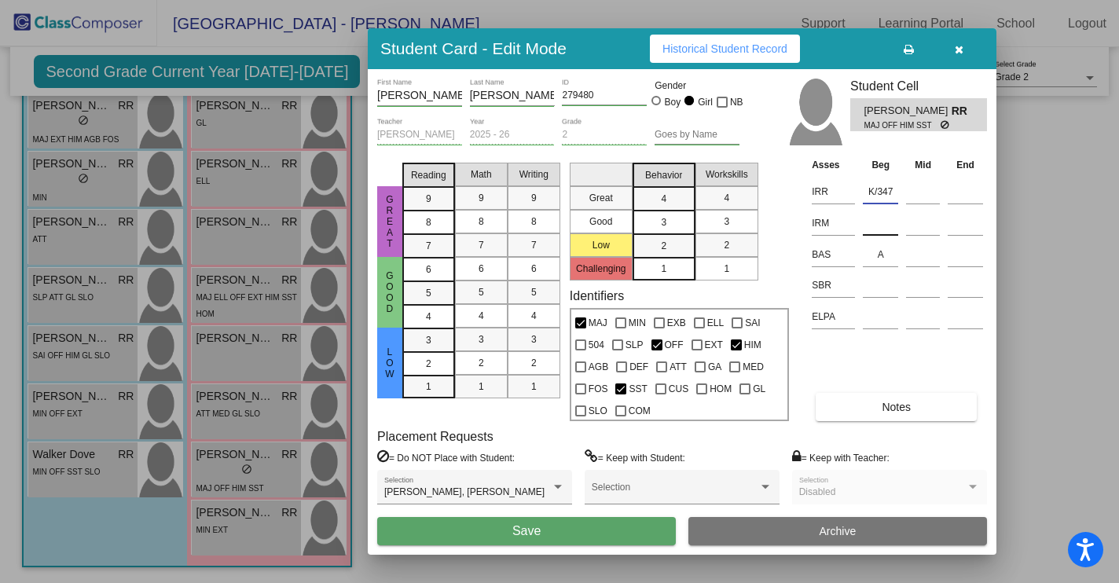
type input "K/347"
click at [876, 226] on input at bounding box center [880, 223] width 35 height 24
type input "K/334"
click at [883, 292] on input at bounding box center [880, 285] width 35 height 24
type input "SR"
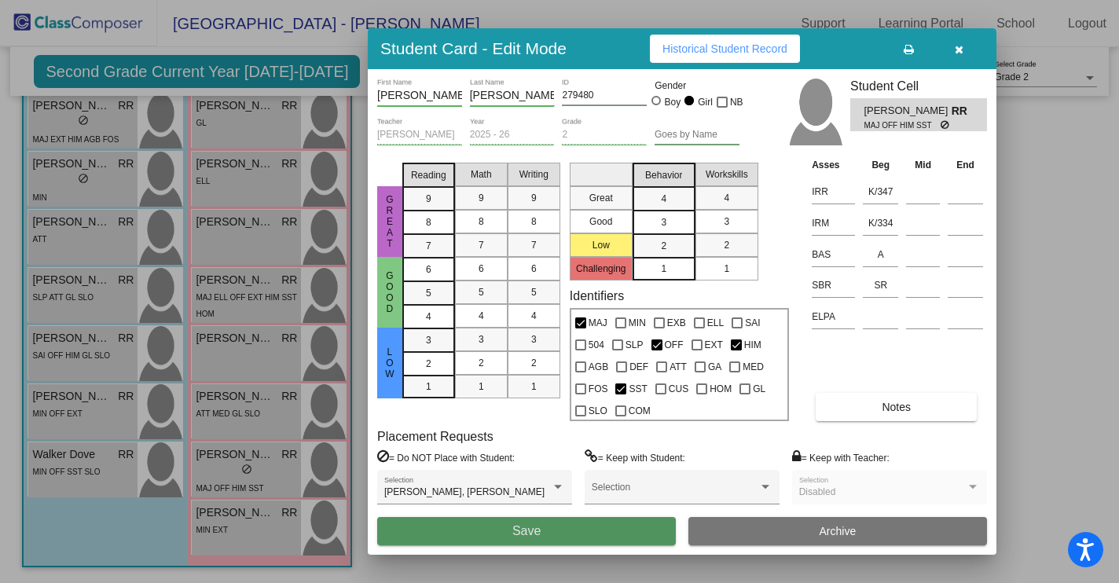
click at [526, 537] on span "Save" at bounding box center [526, 530] width 28 height 13
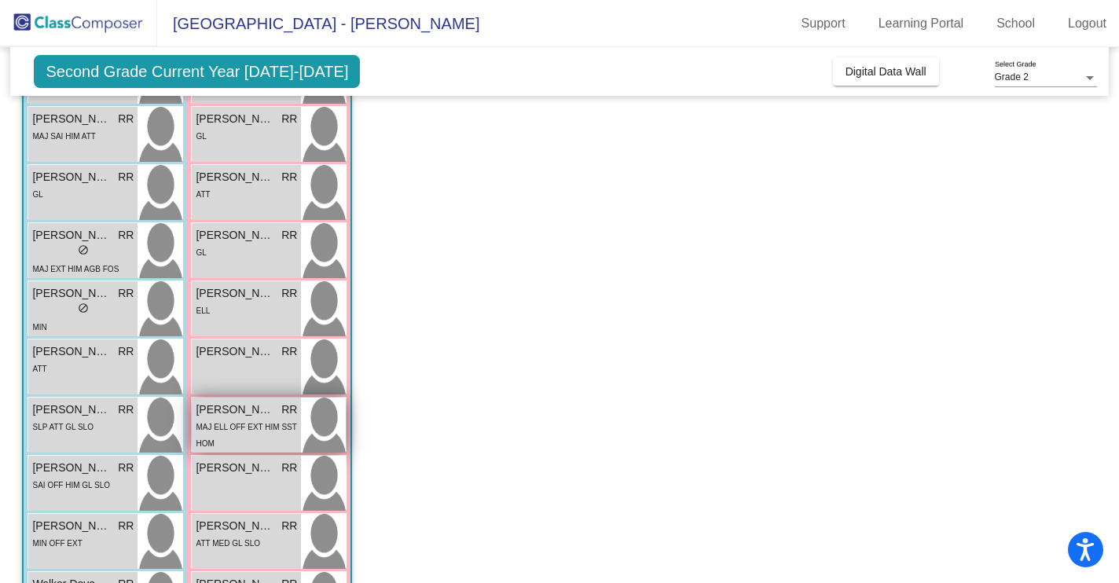
scroll to position [259, 0]
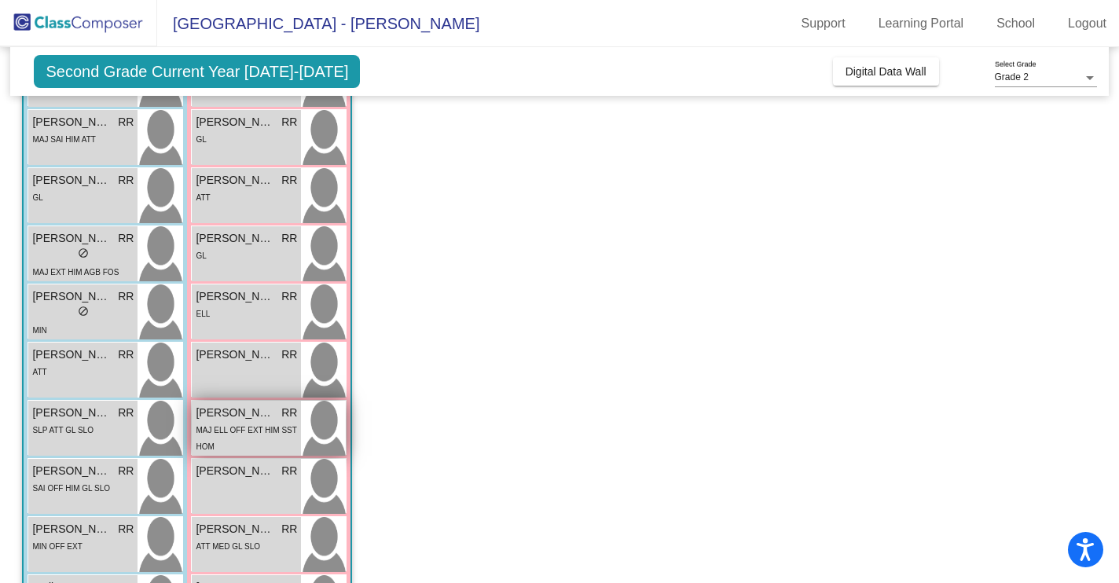
click at [273, 431] on span "MAJ ELL OFF EXT HIM SST HOM" at bounding box center [246, 438] width 101 height 25
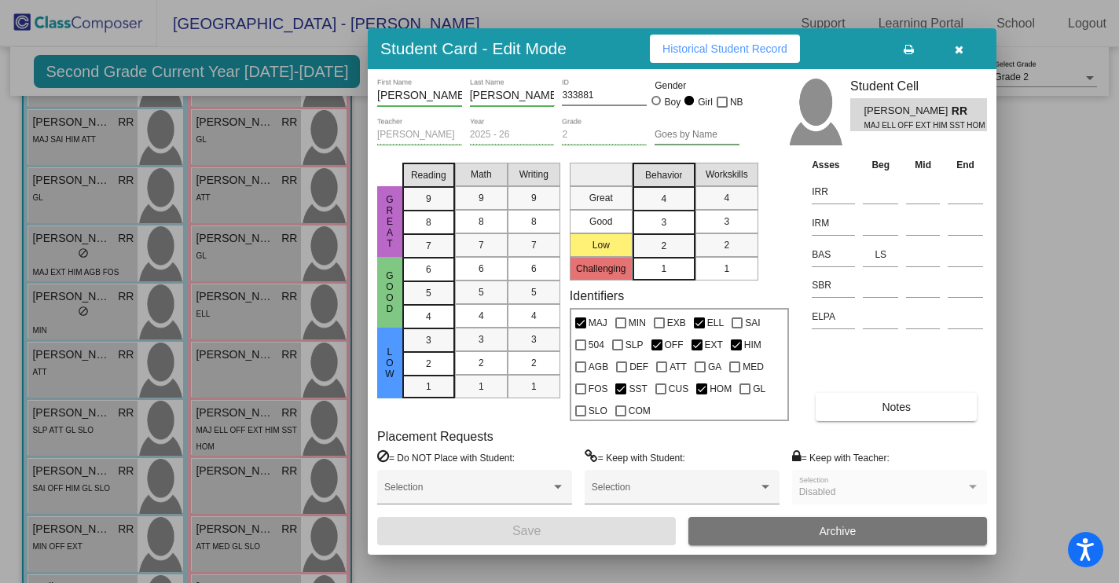
click at [904, 187] on td at bounding box center [923, 189] width 42 height 31
click at [878, 193] on input at bounding box center [880, 192] width 35 height 24
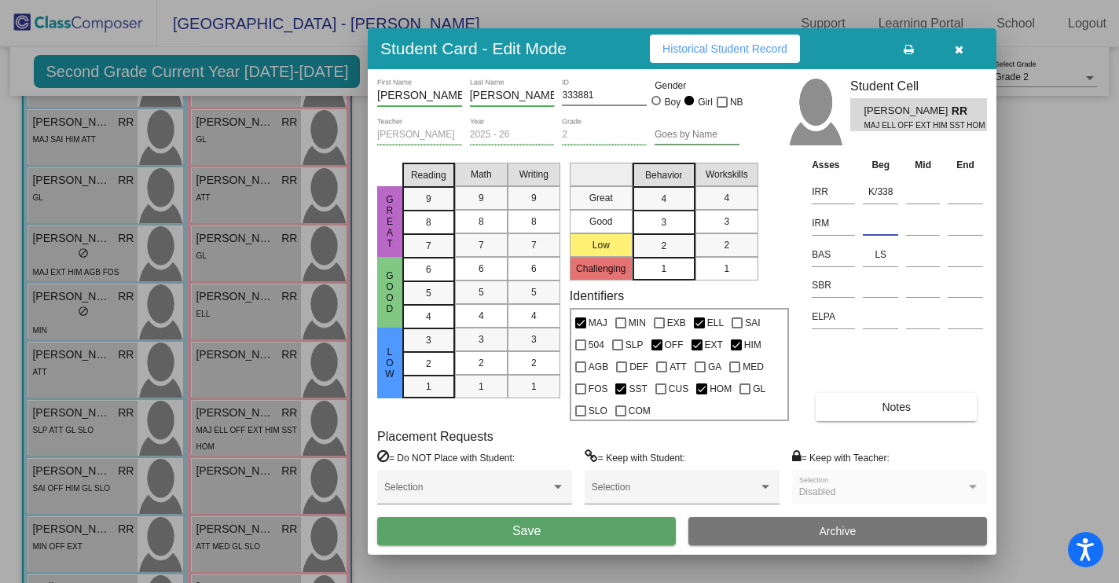
click at [868, 227] on input at bounding box center [880, 223] width 35 height 24
click at [904, 193] on td at bounding box center [923, 189] width 42 height 31
click at [893, 191] on input "K/338" at bounding box center [880, 192] width 35 height 24
click at [871, 223] on input at bounding box center [880, 223] width 35 height 24
click at [883, 190] on input "K" at bounding box center [880, 192] width 35 height 24
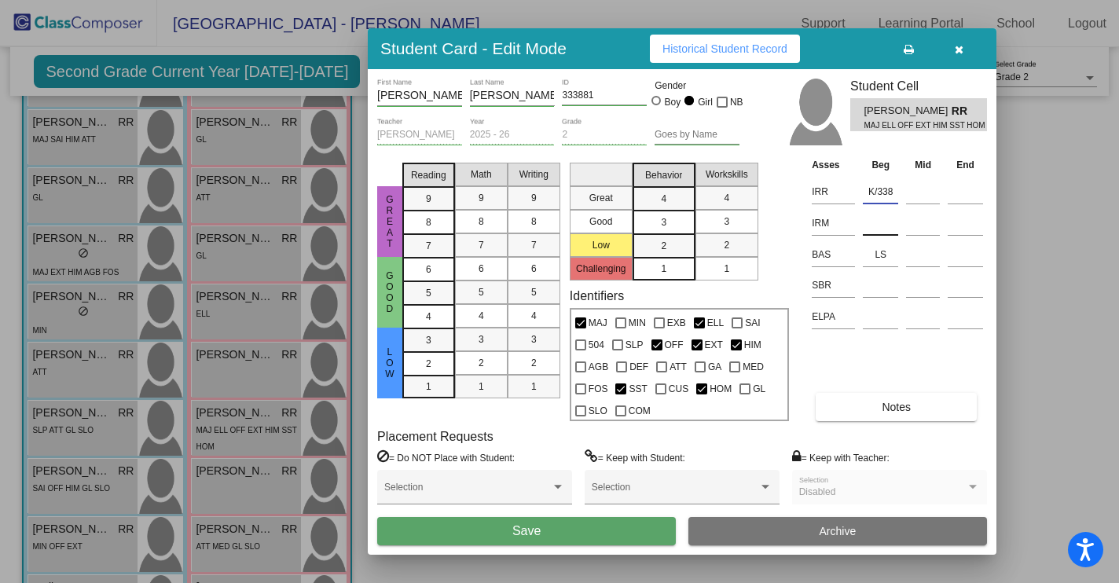
type input "K/338"
click at [867, 225] on input at bounding box center [880, 223] width 35 height 24
type input "K/319"
click at [876, 289] on input at bounding box center [880, 285] width 35 height 24
type input "SR"
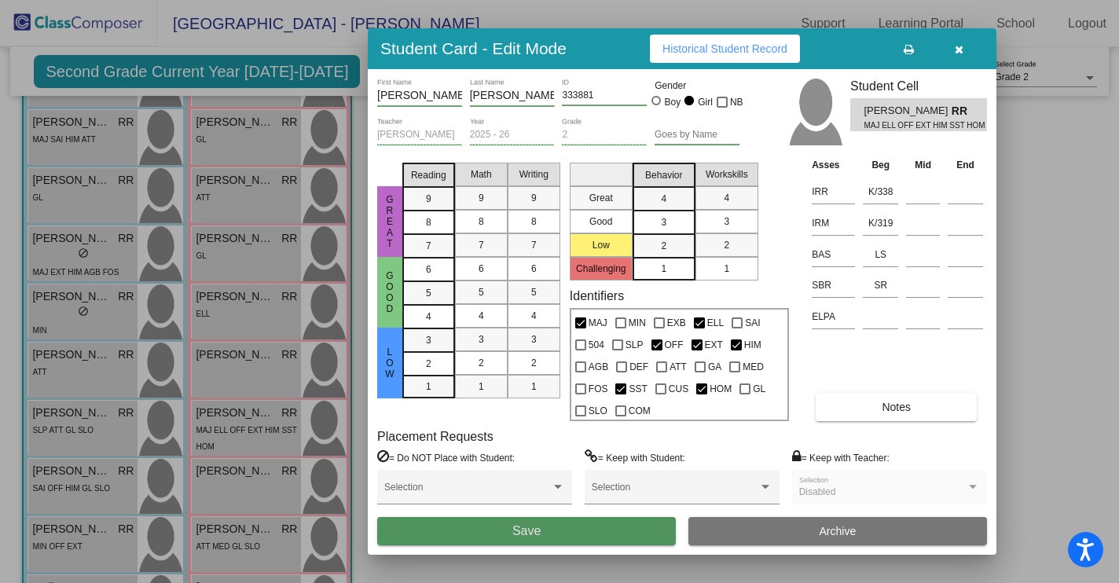
click at [545, 527] on button "Save" at bounding box center [526, 531] width 299 height 28
